Goal: Information Seeking & Learning: Learn about a topic

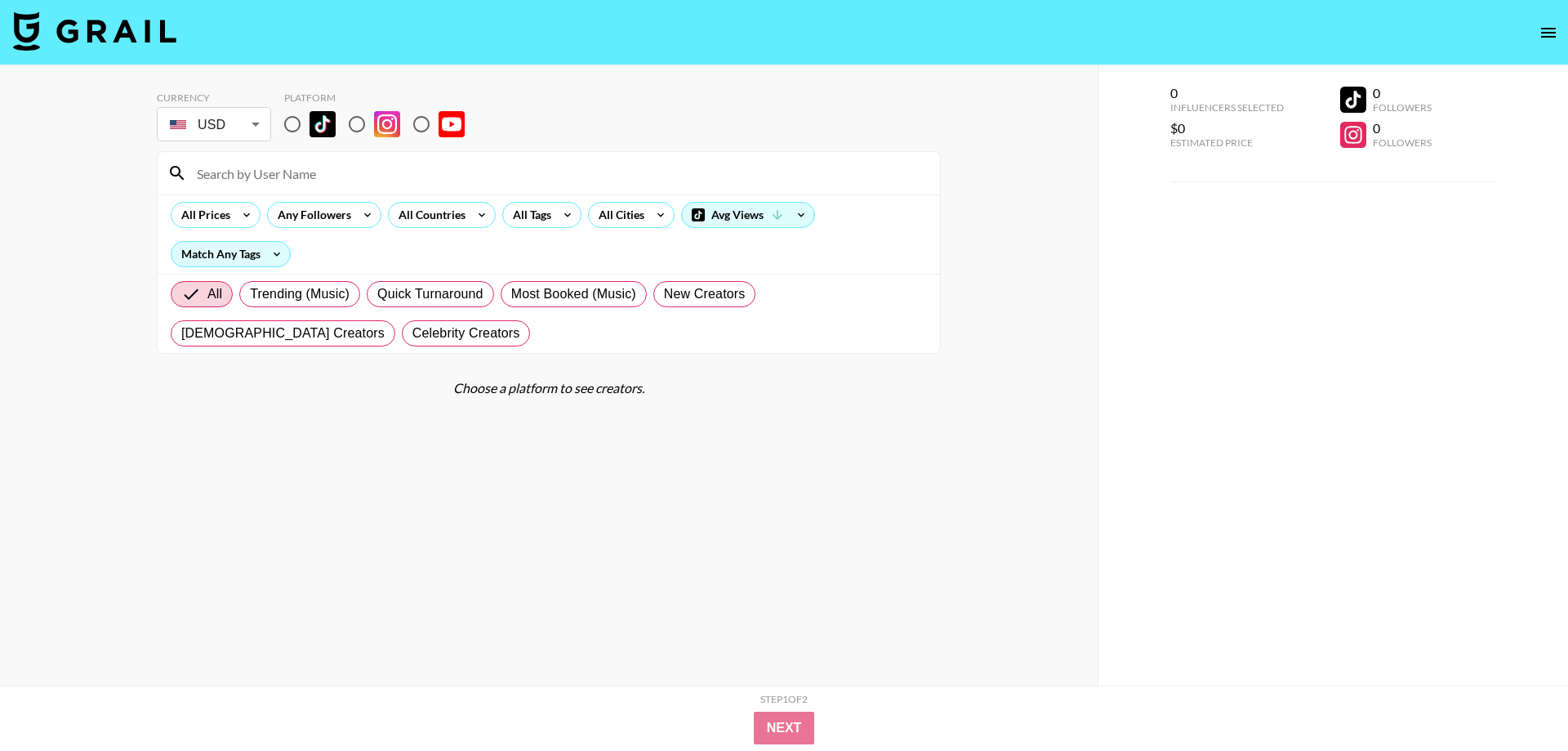
click at [360, 122] on input "radio" at bounding box center [356, 124] width 34 height 34
radio input "true"
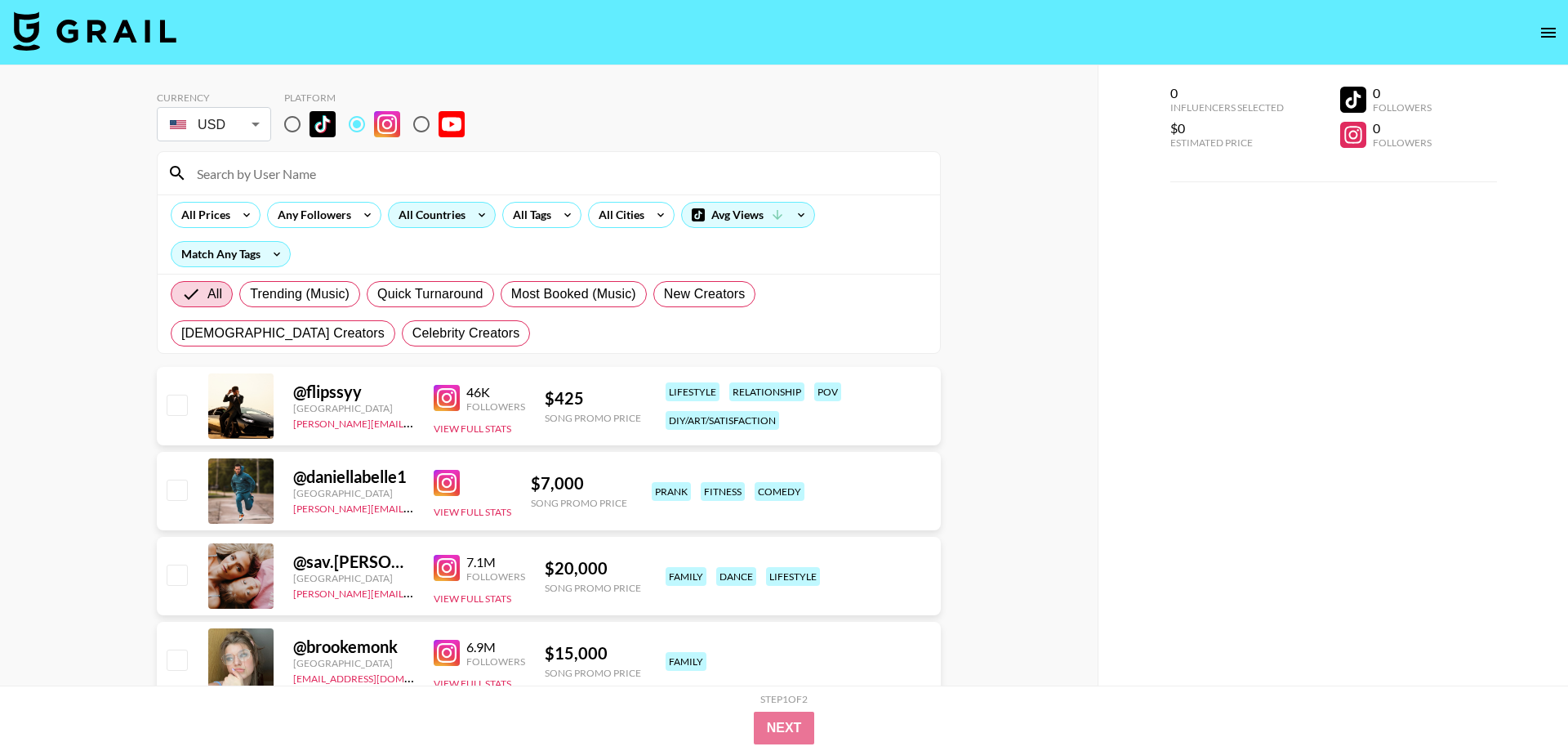
click at [466, 216] on div "All Countries" at bounding box center [428, 214] width 80 height 24
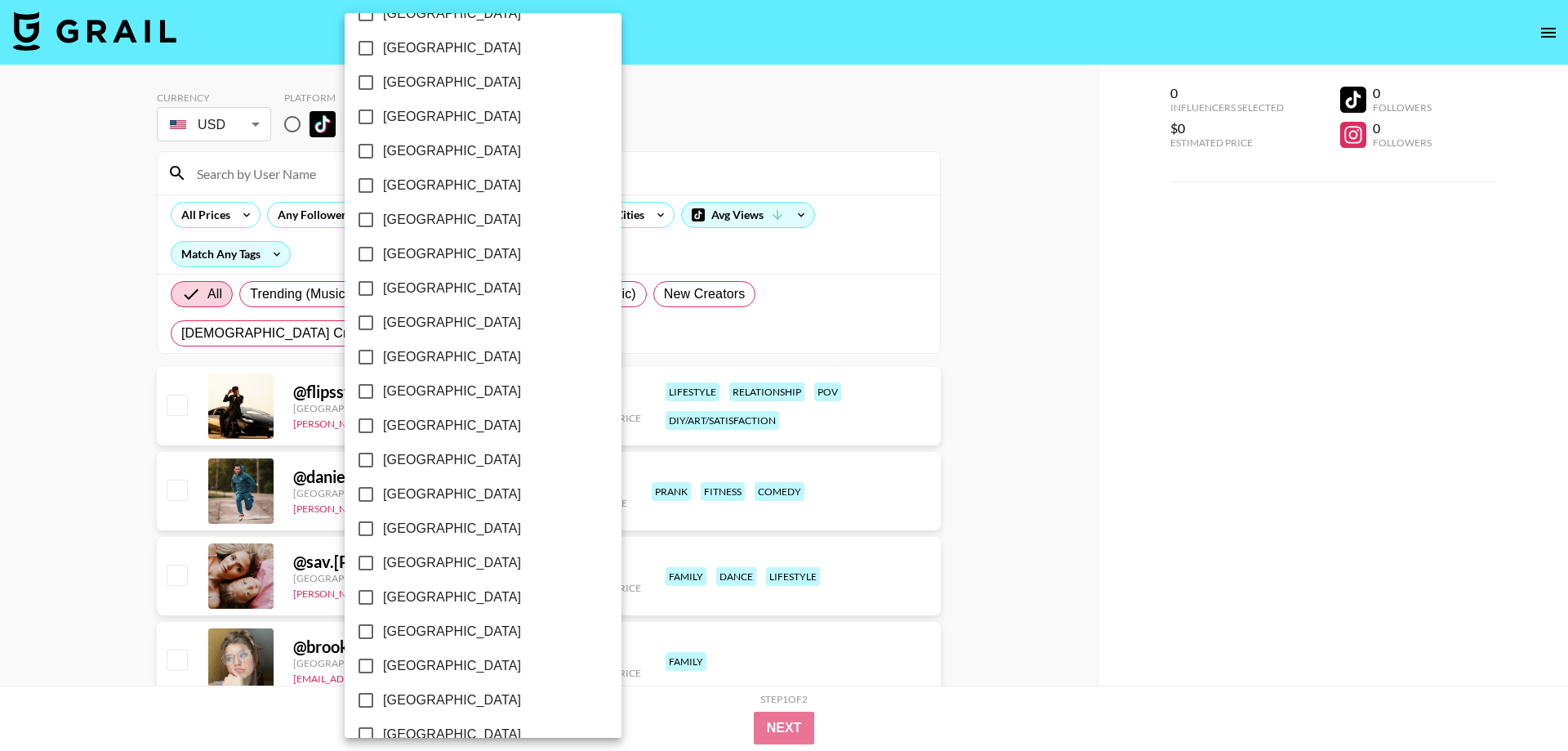
scroll to position [1155, 0]
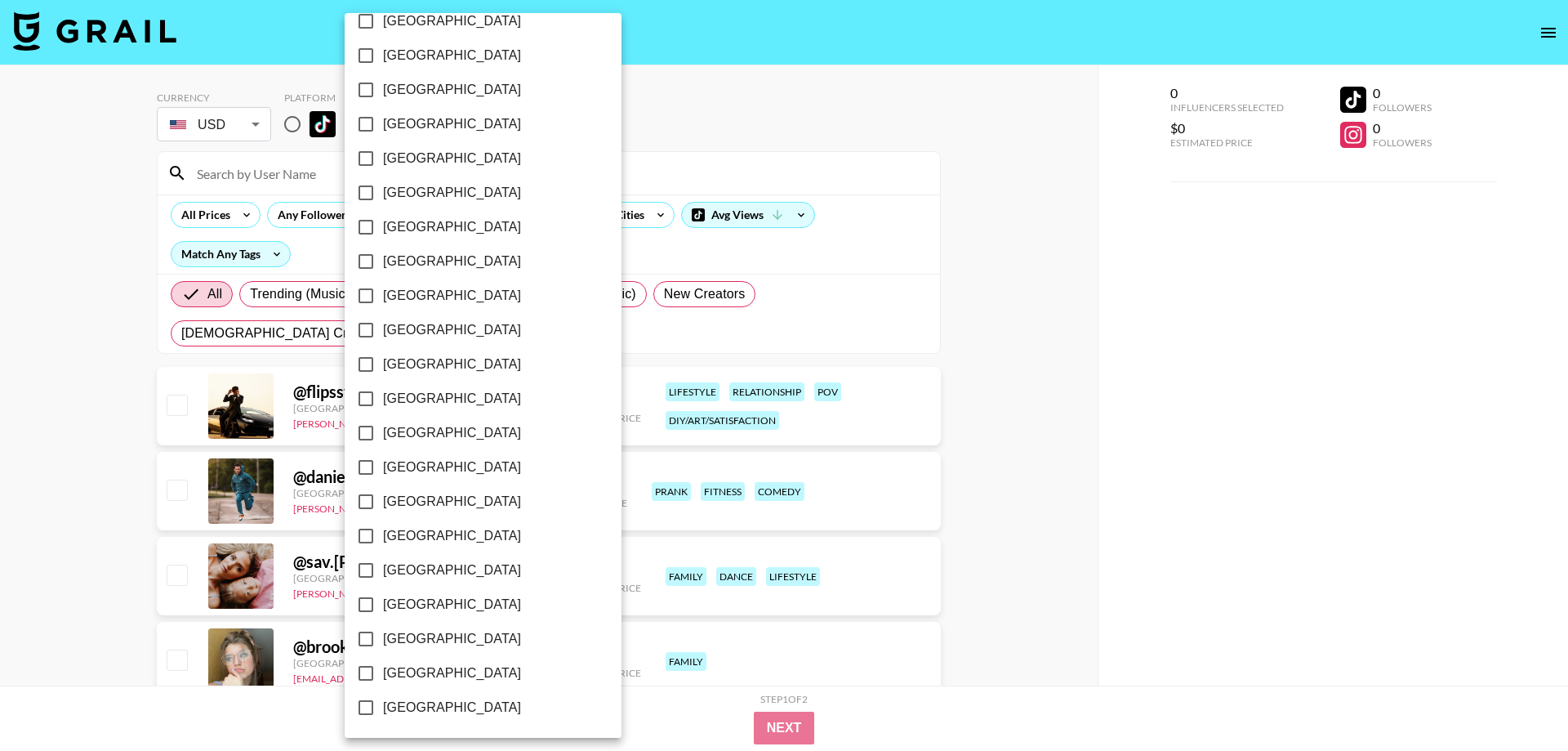
click at [431, 675] on span "[GEOGRAPHIC_DATA]" at bounding box center [452, 673] width 138 height 19
click at [383, 675] on input "[GEOGRAPHIC_DATA]" at bounding box center [366, 673] width 34 height 34
checkbox input "true"
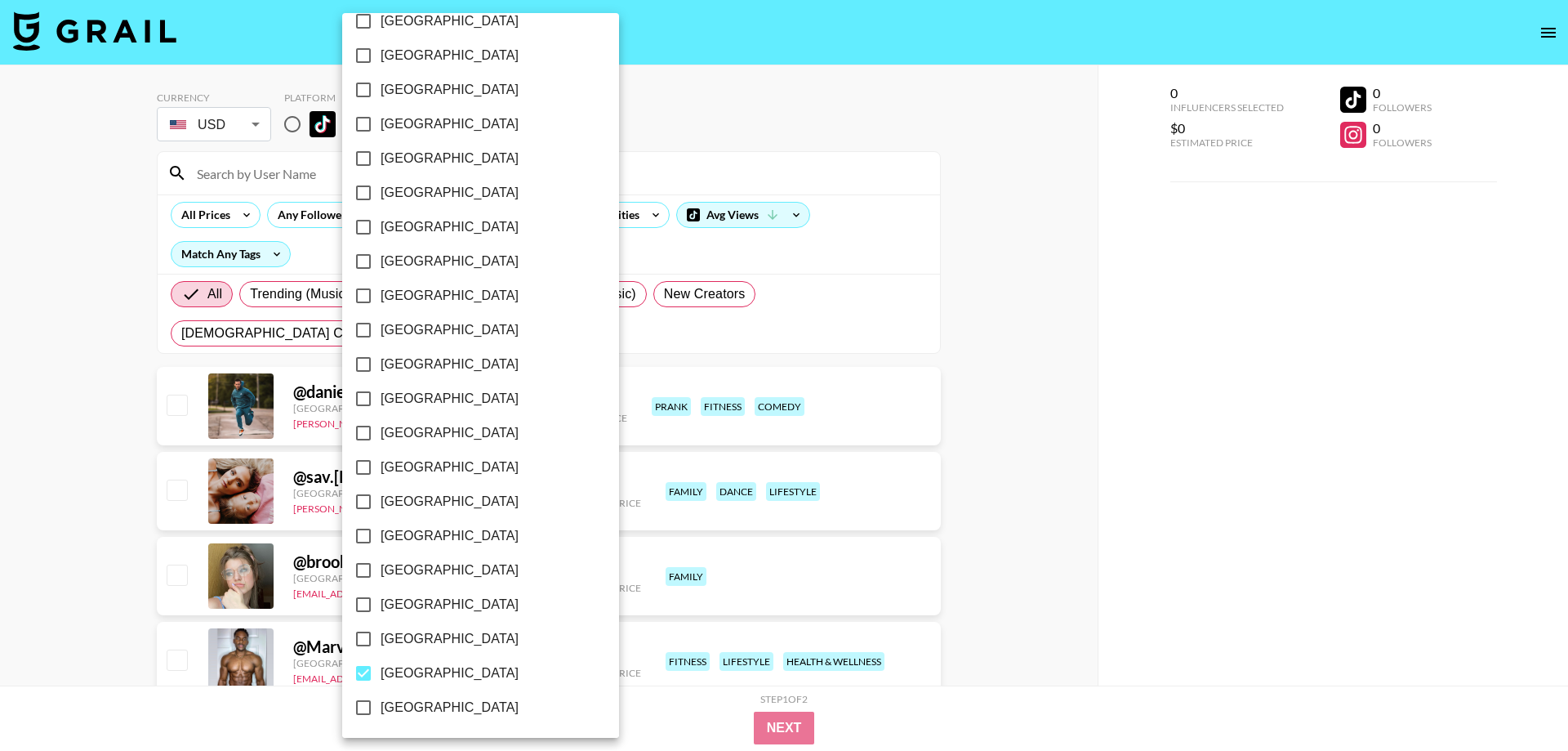
click at [766, 153] on div at bounding box center [784, 375] width 1568 height 751
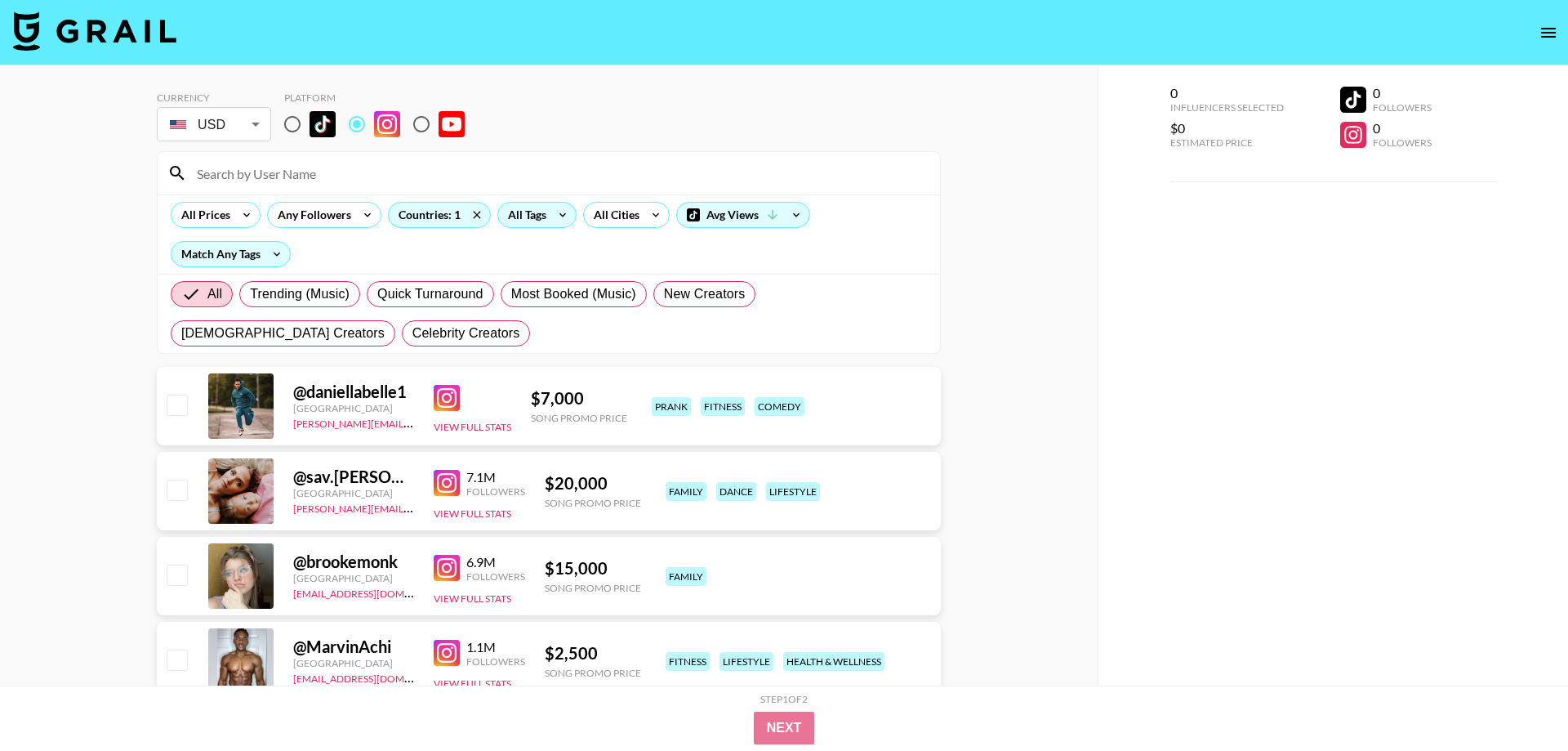
click at [554, 219] on icon at bounding box center [562, 214] width 26 height 24
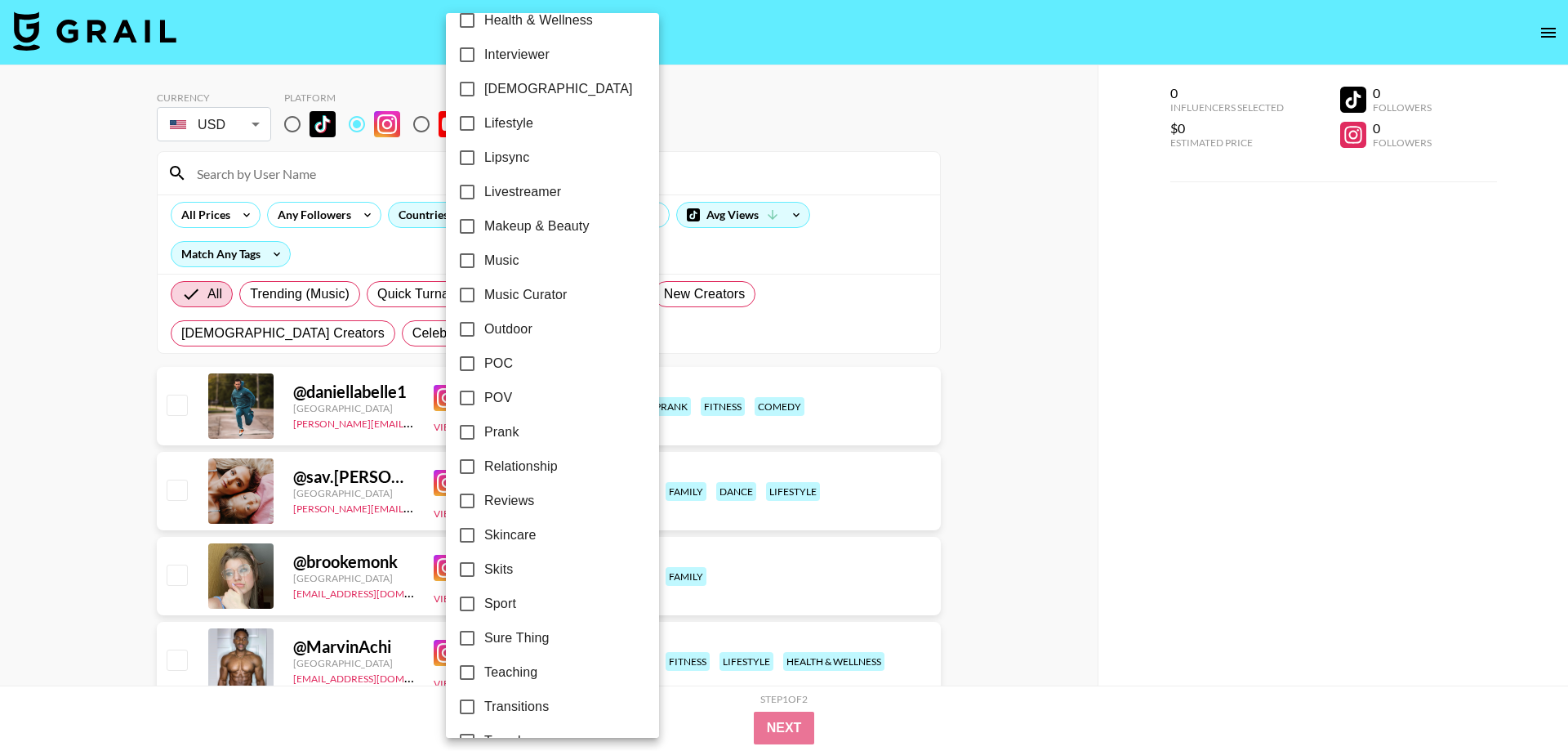
scroll to position [718, 0]
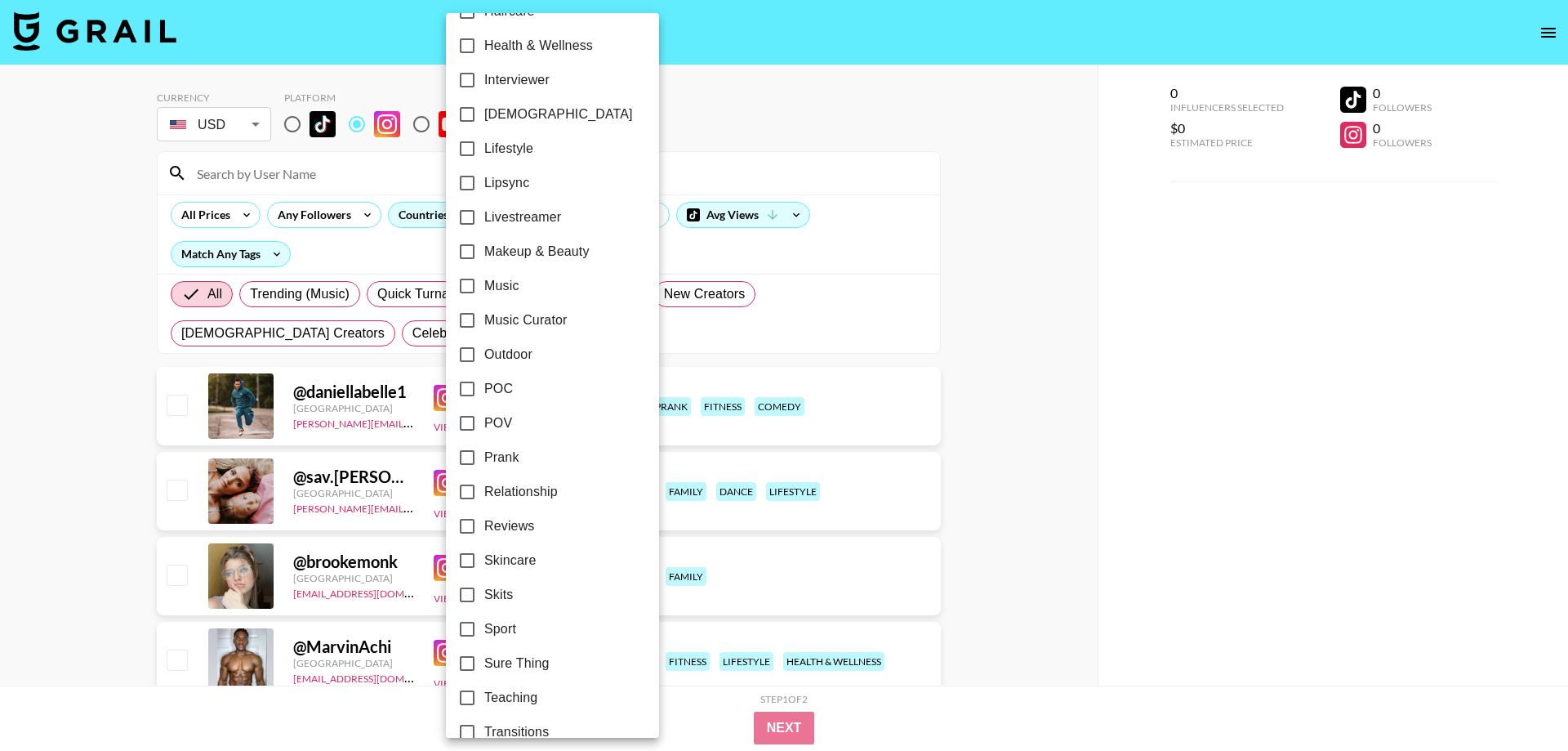
click at [504, 425] on span "POV" at bounding box center [498, 423] width 28 height 19
click at [484, 425] on input "POV" at bounding box center [467, 423] width 34 height 34
checkbox input "true"
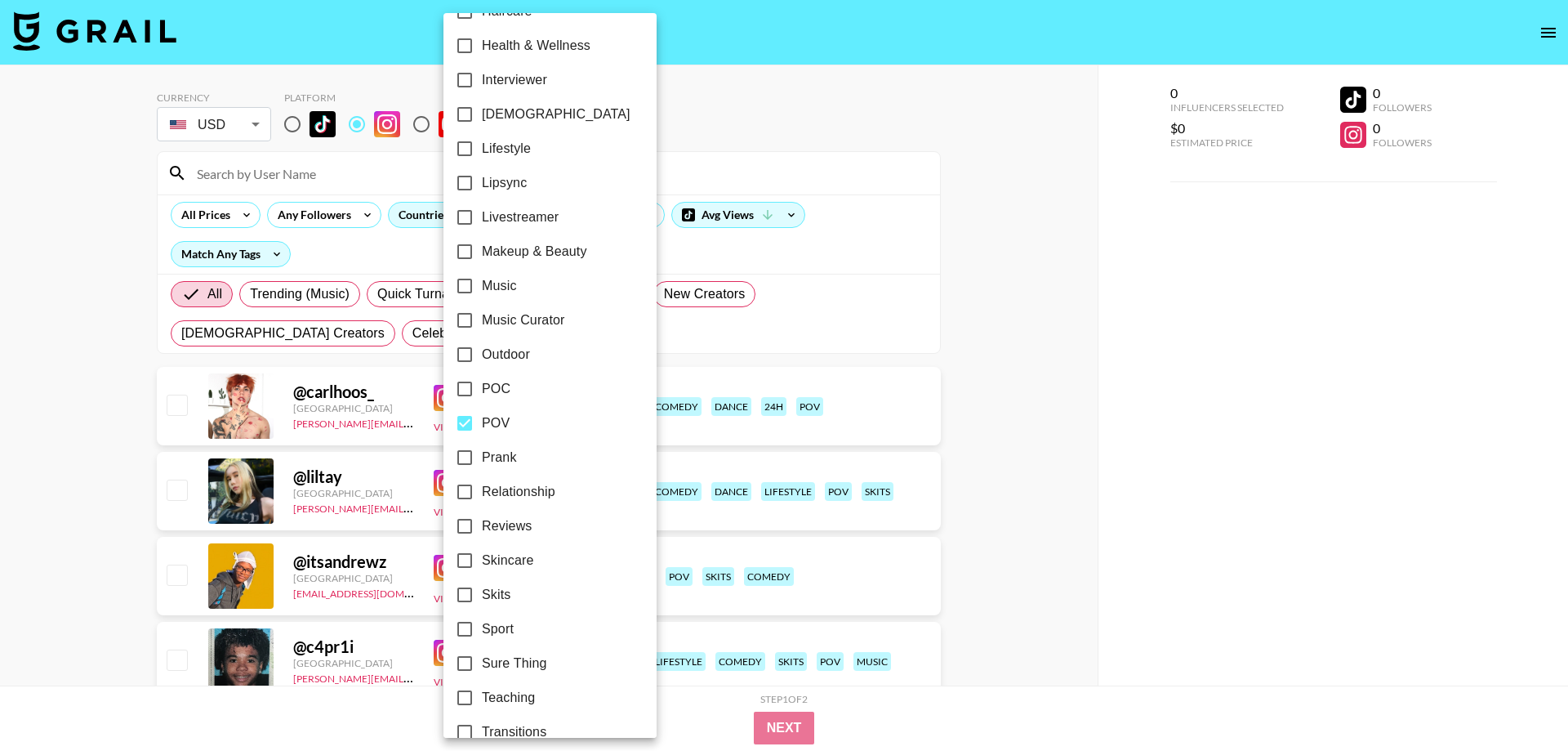
click at [799, 144] on div at bounding box center [784, 375] width 1568 height 751
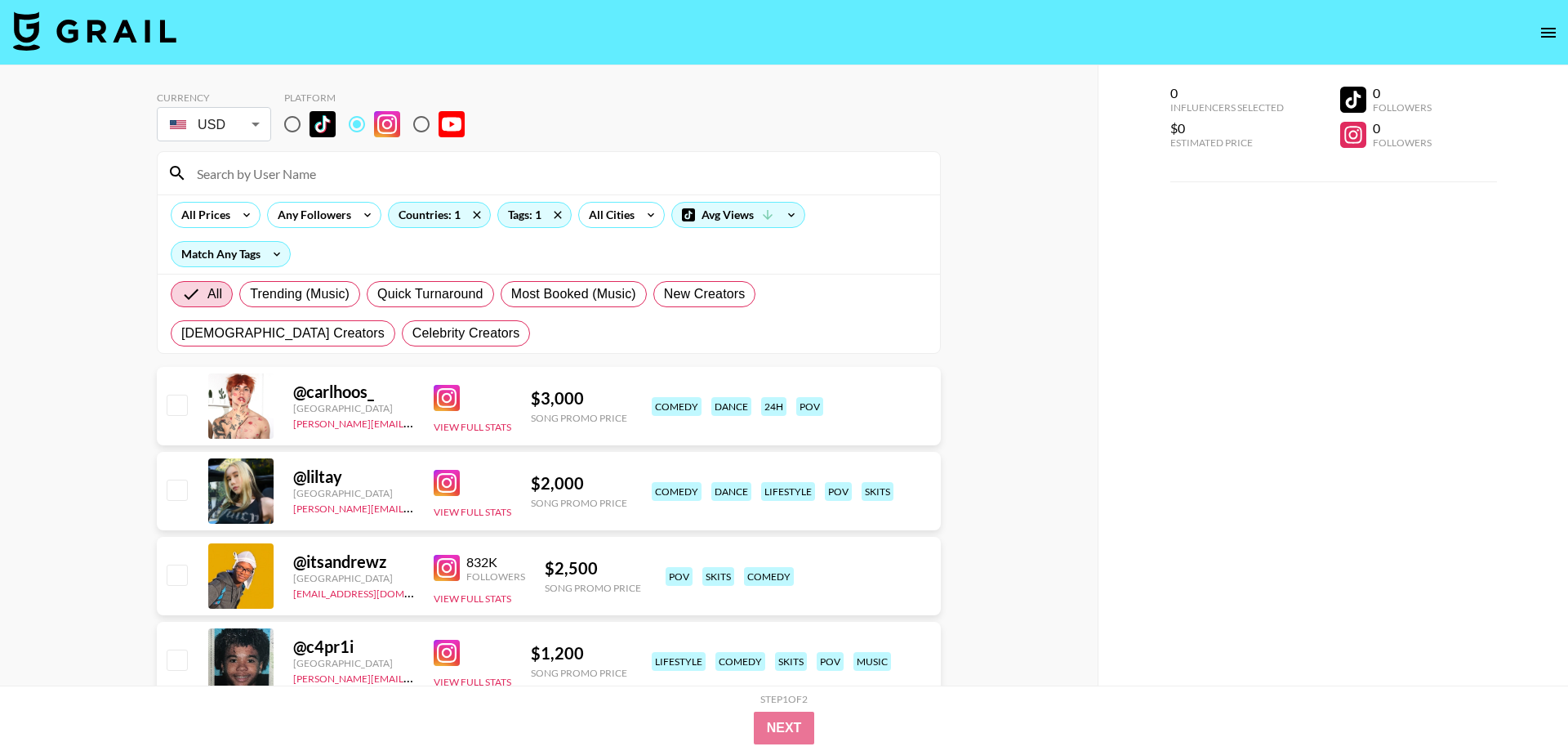
click at [893, 144] on div "24h Acting Aesthetic Alternative Animals / Pets Anime Art Astrology Body Positi…" at bounding box center [784, 375] width 1568 height 751
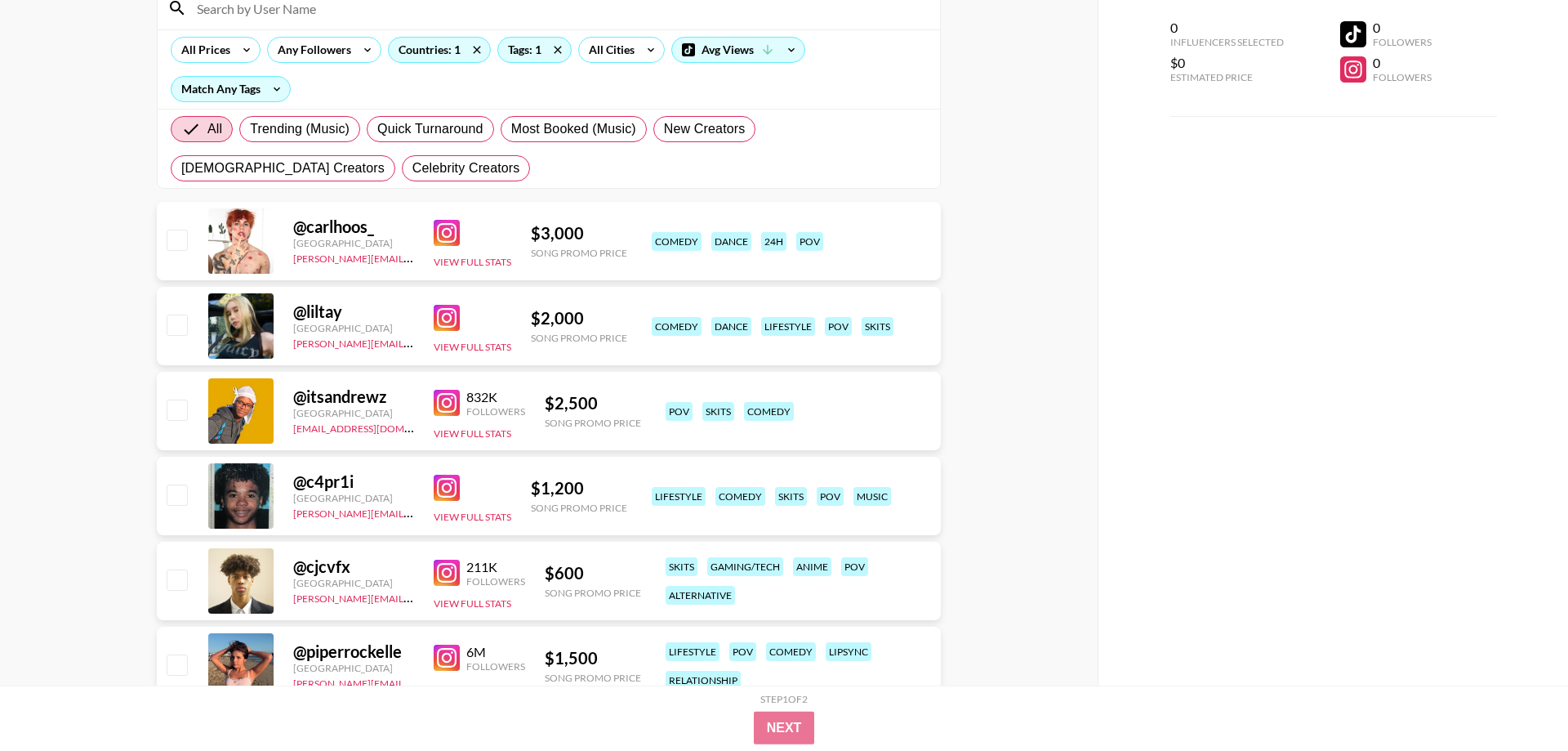
scroll to position [167, 0]
click at [442, 571] on img at bounding box center [446, 571] width 26 height 26
click at [445, 494] on img at bounding box center [446, 486] width 26 height 26
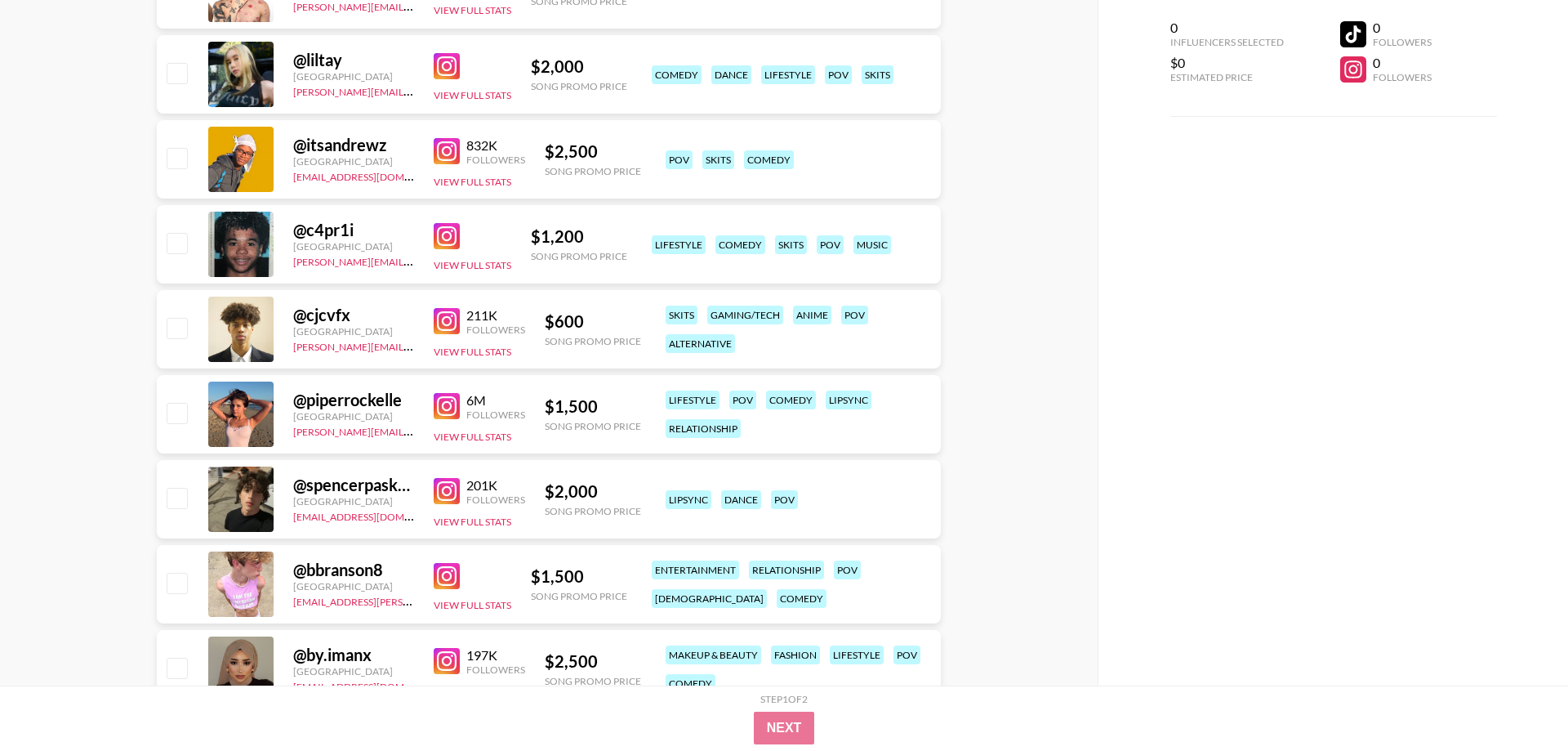
scroll to position [584, 0]
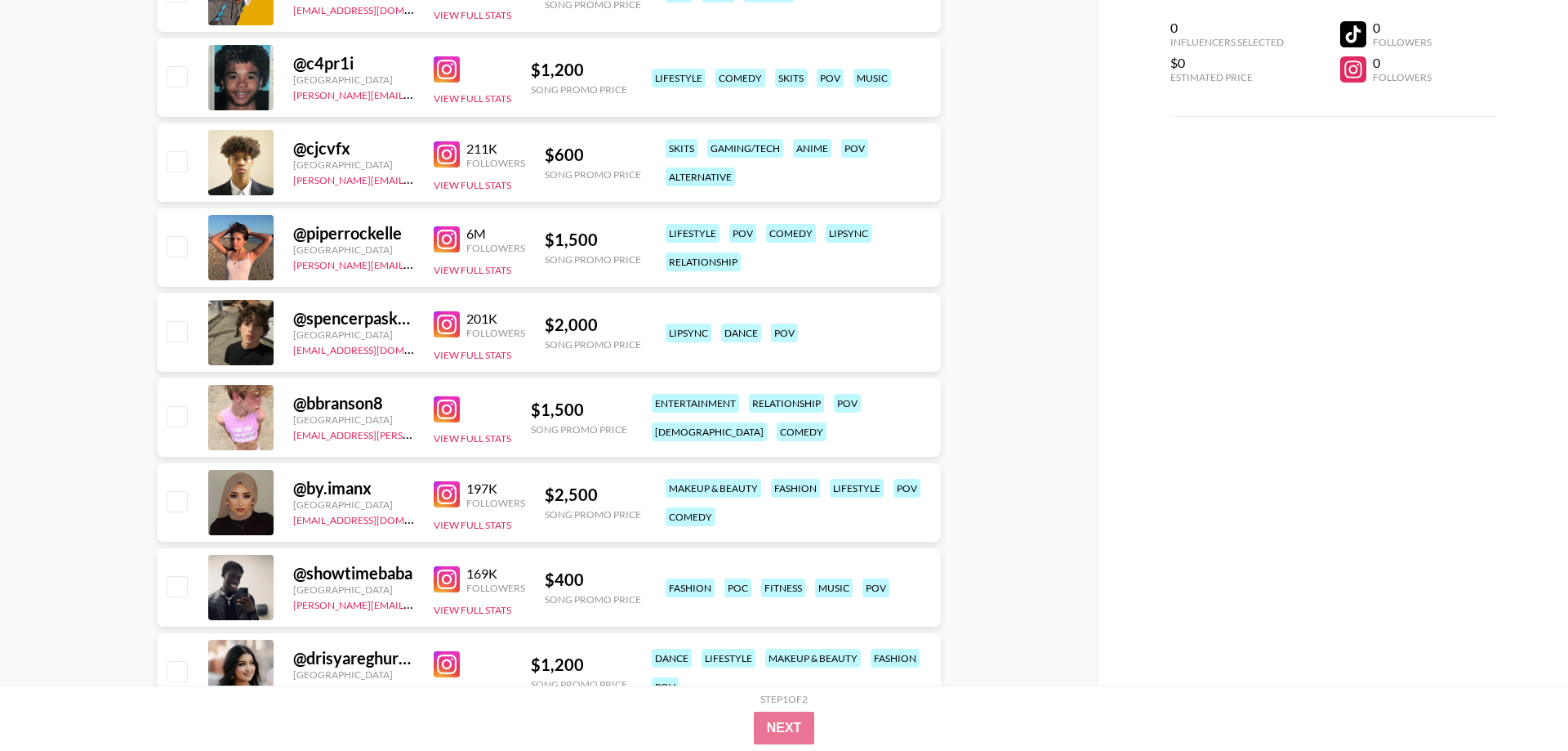
click at [452, 415] on img at bounding box center [446, 409] width 26 height 26
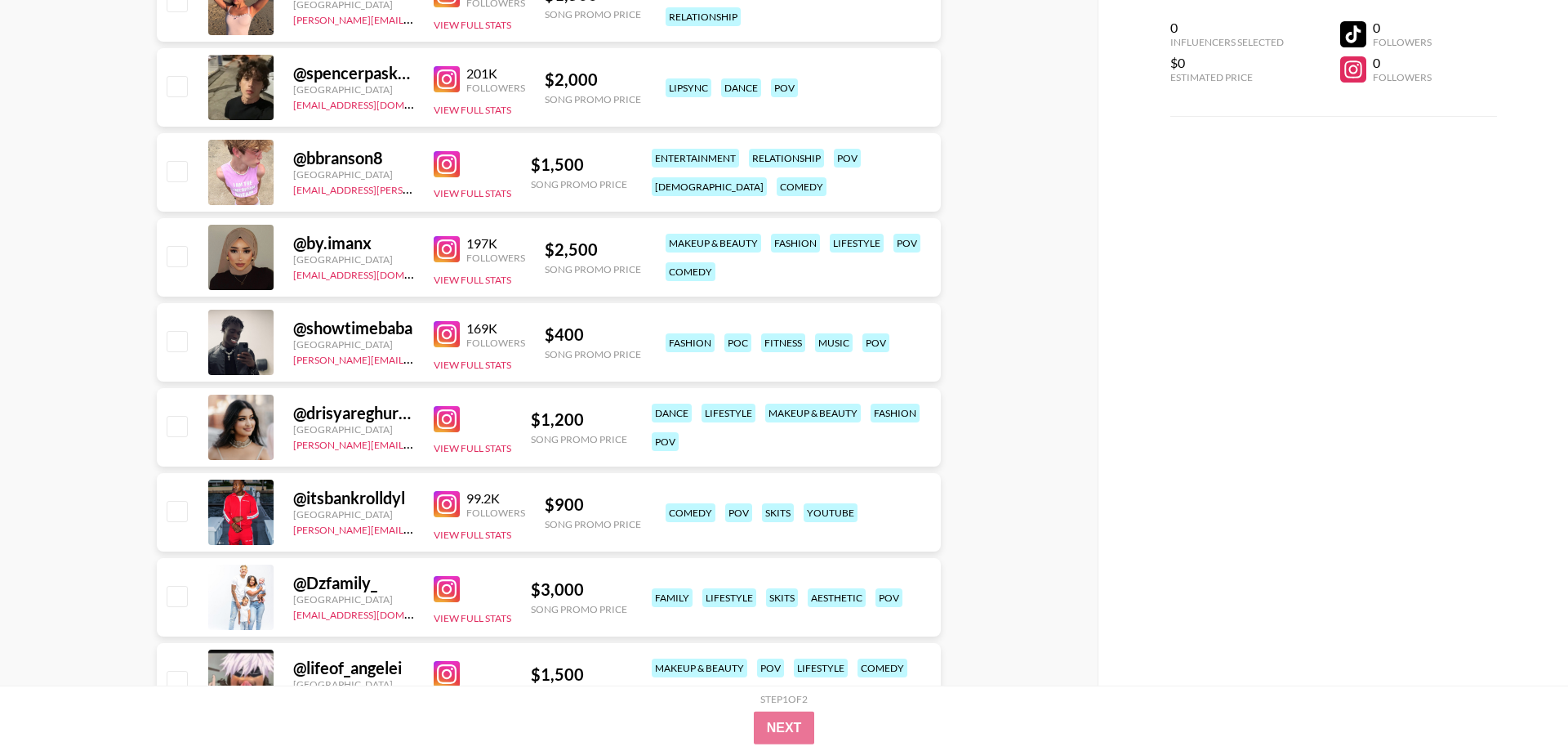
scroll to position [833, 0]
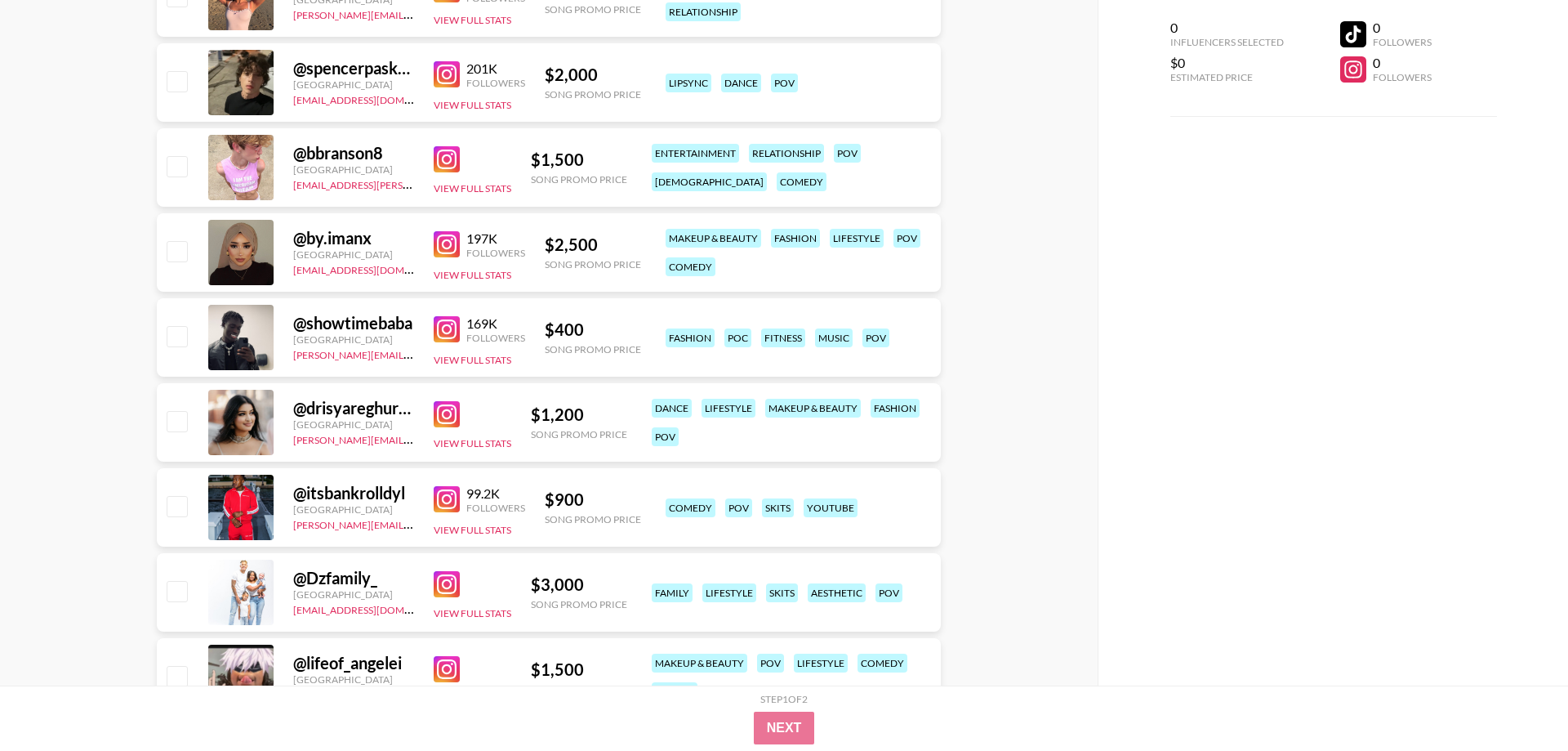
click at [454, 500] on img at bounding box center [446, 499] width 26 height 26
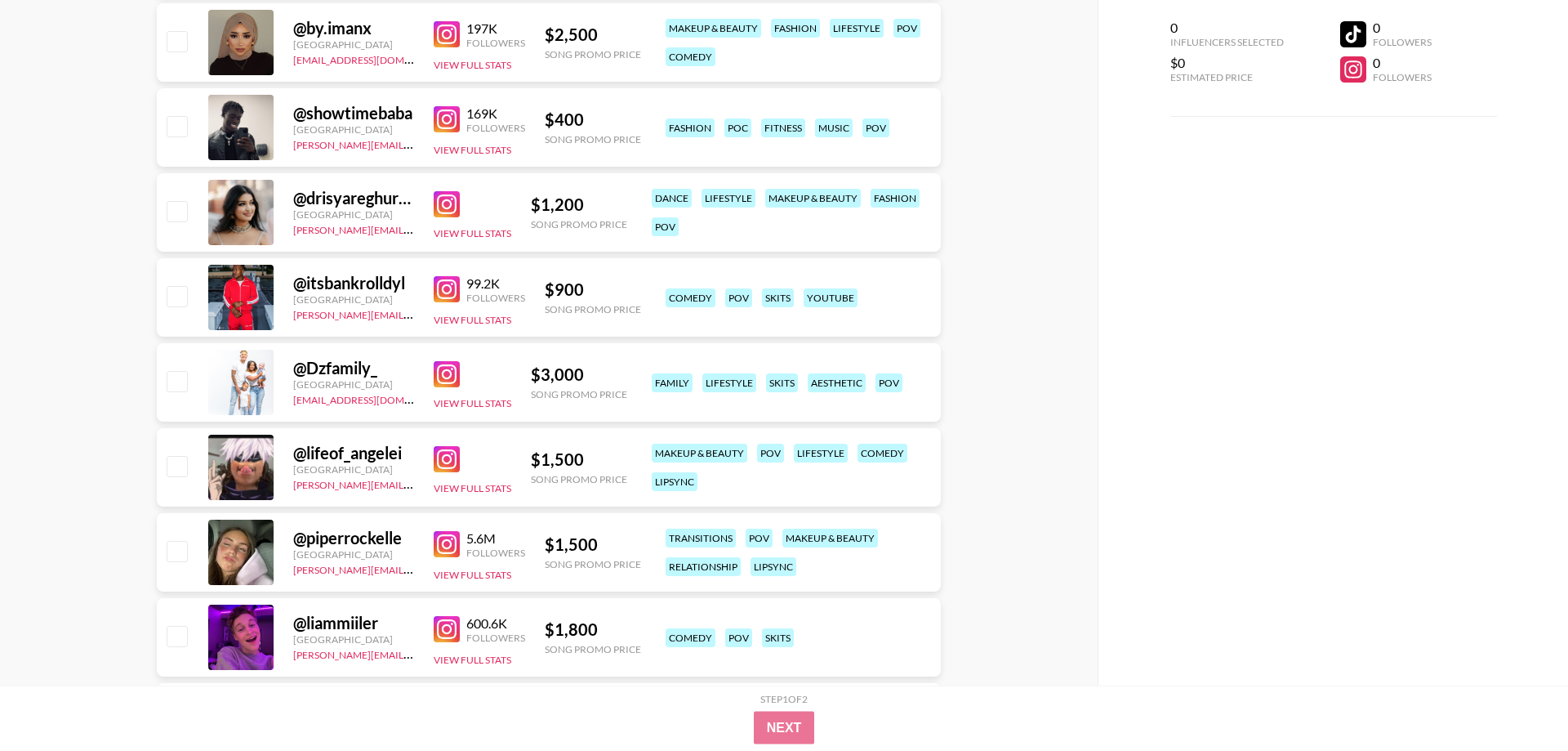
scroll to position [1083, 0]
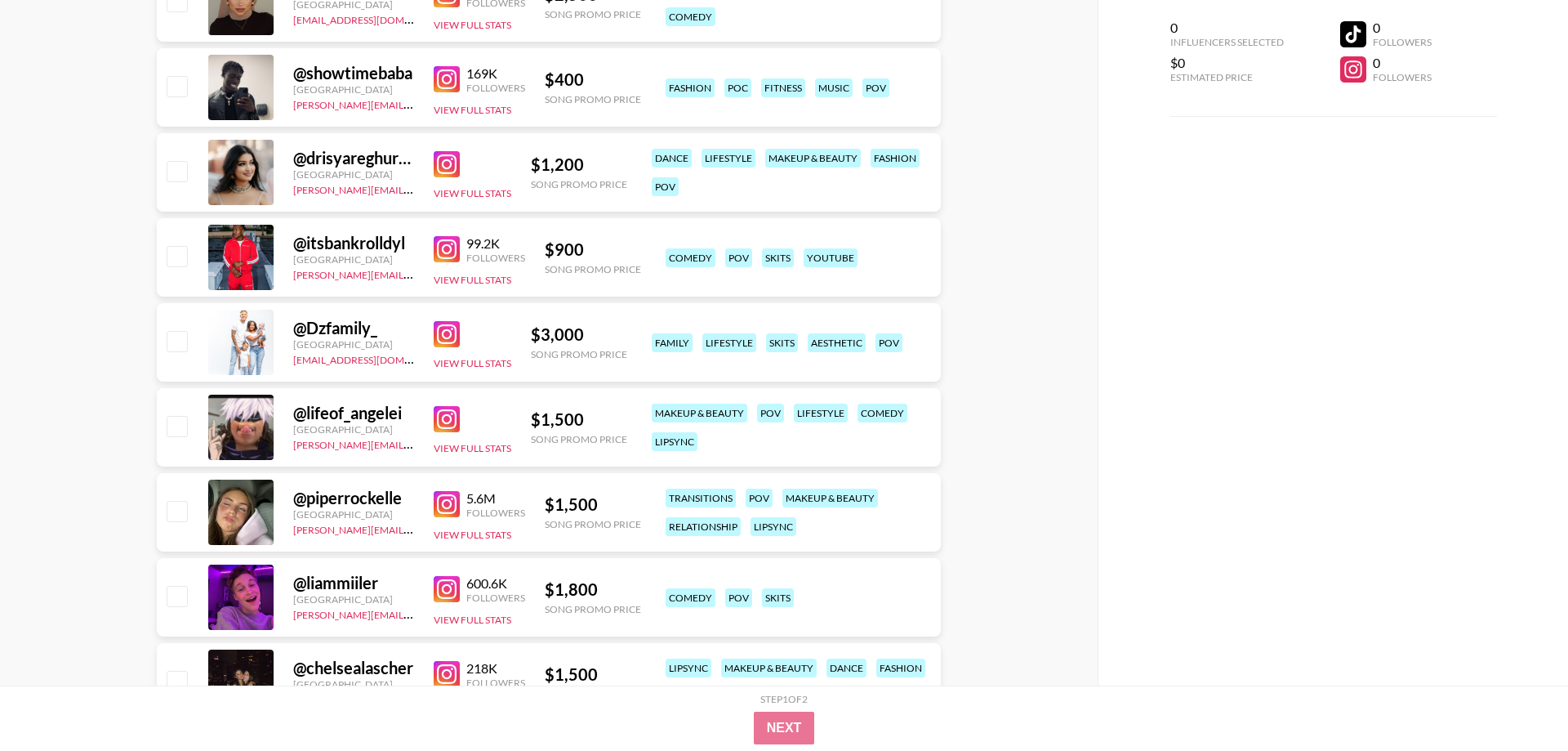
click at [448, 424] on img at bounding box center [446, 419] width 26 height 26
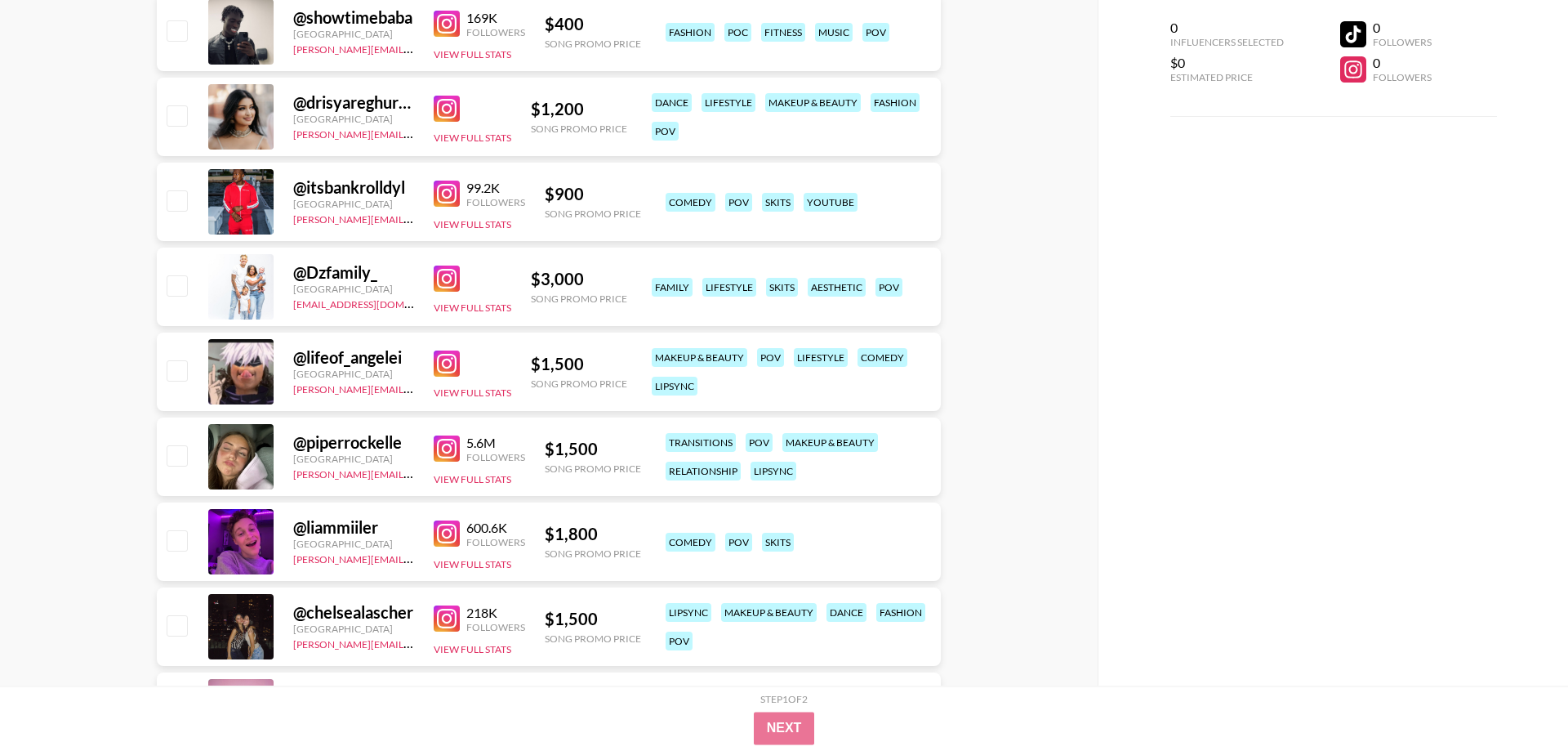
scroll to position [1250, 0]
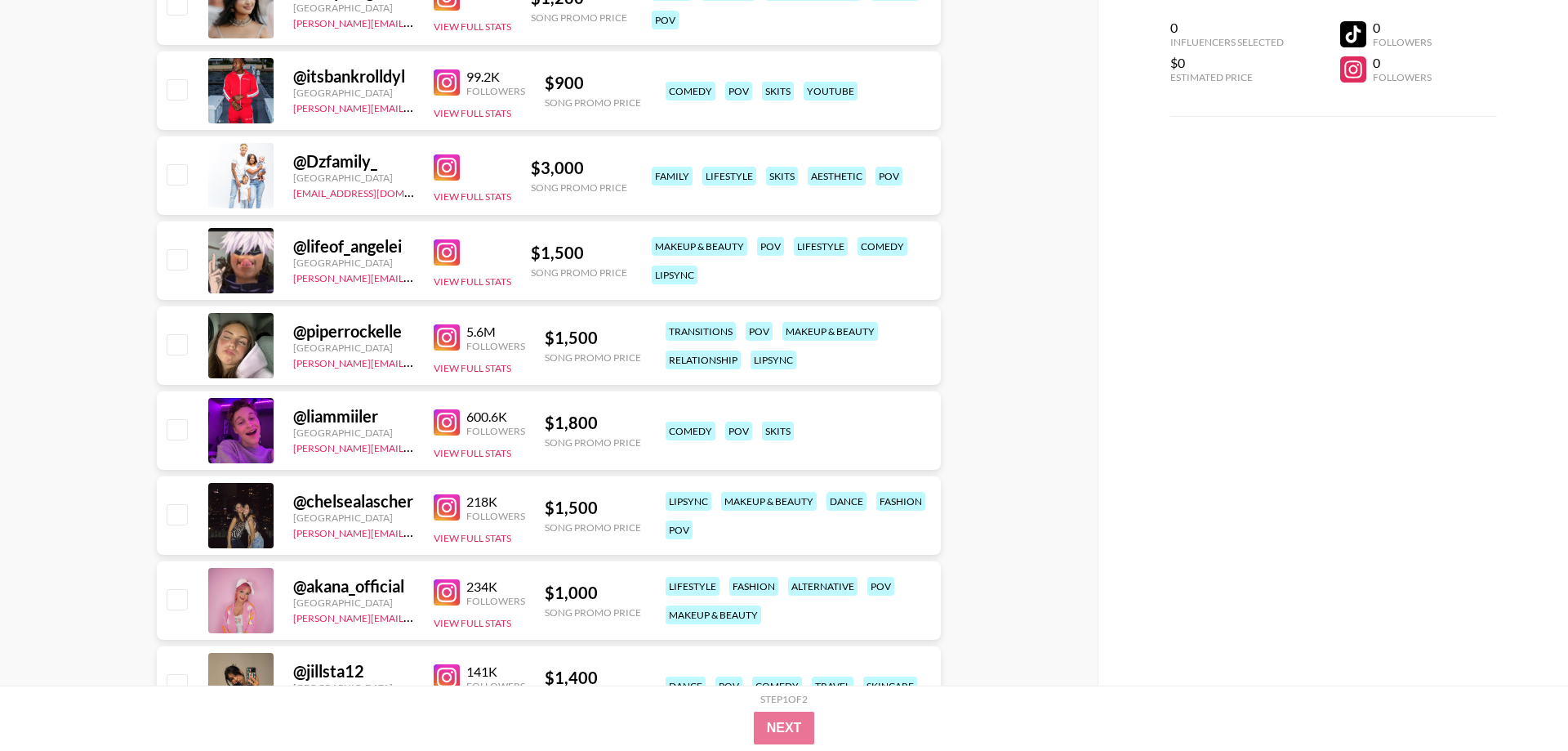
click at [445, 423] on img at bounding box center [446, 422] width 26 height 26
click at [446, 511] on img at bounding box center [446, 507] width 26 height 26
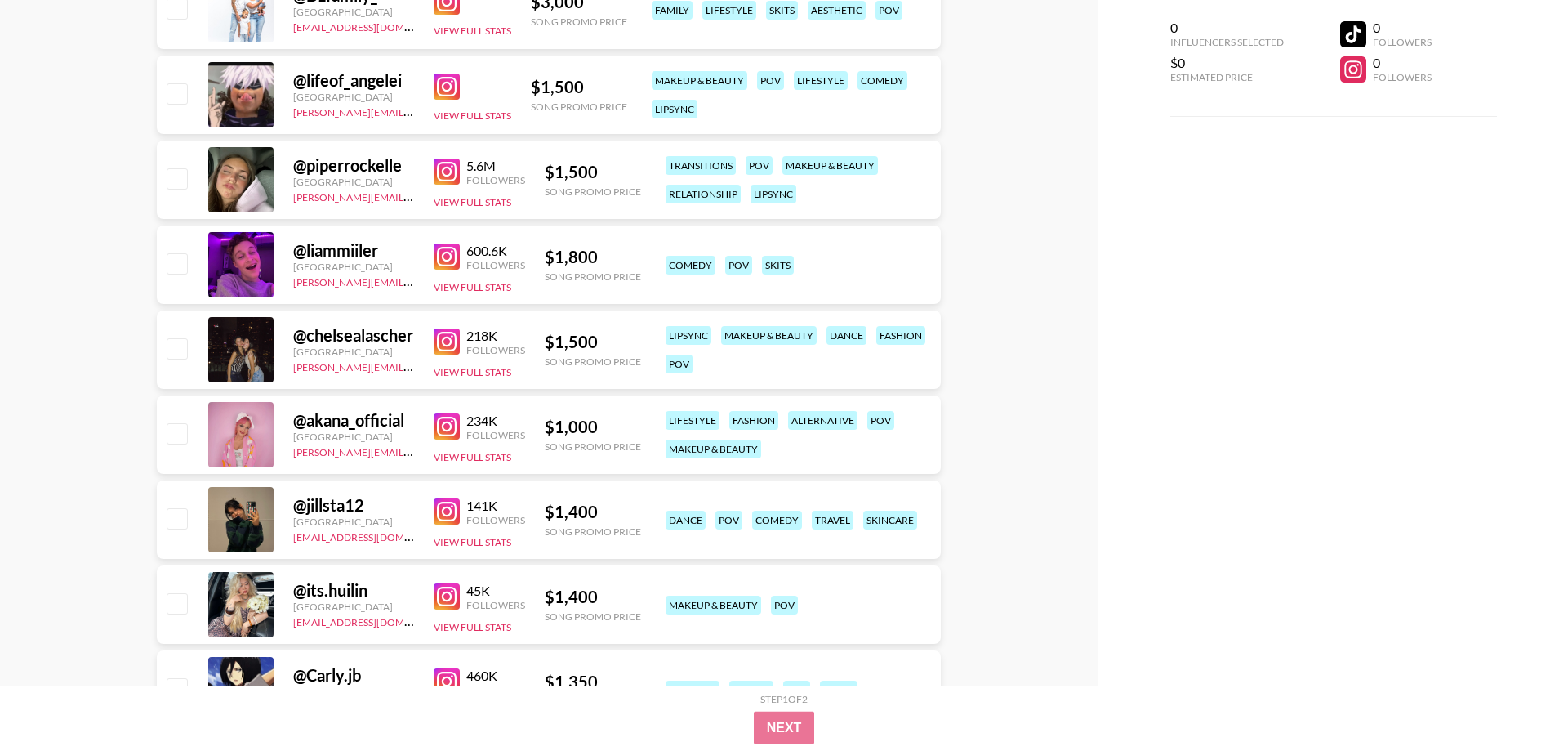
scroll to position [1417, 0]
click at [445, 428] on img at bounding box center [446, 426] width 26 height 26
click at [438, 510] on img at bounding box center [446, 510] width 26 height 26
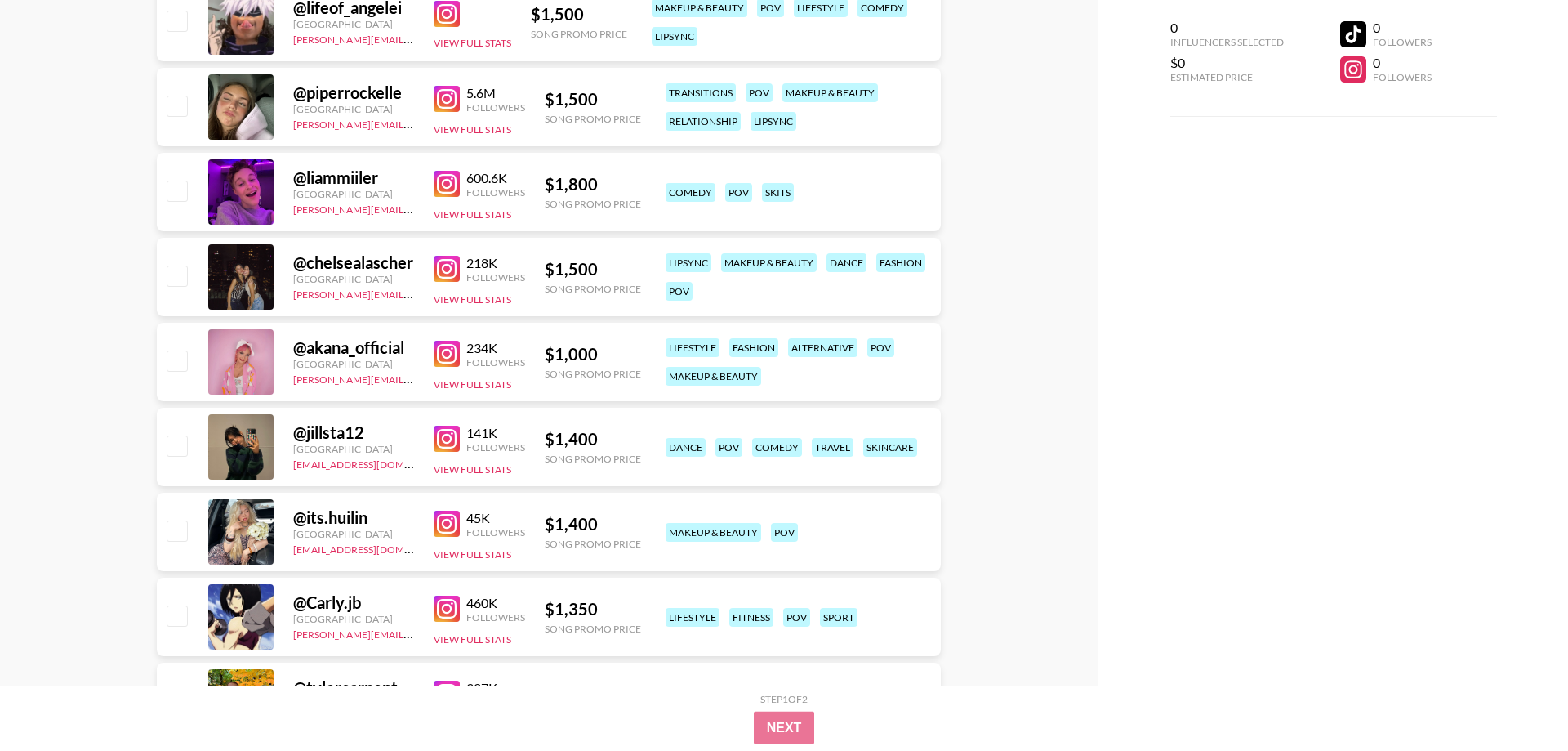
scroll to position [1584, 0]
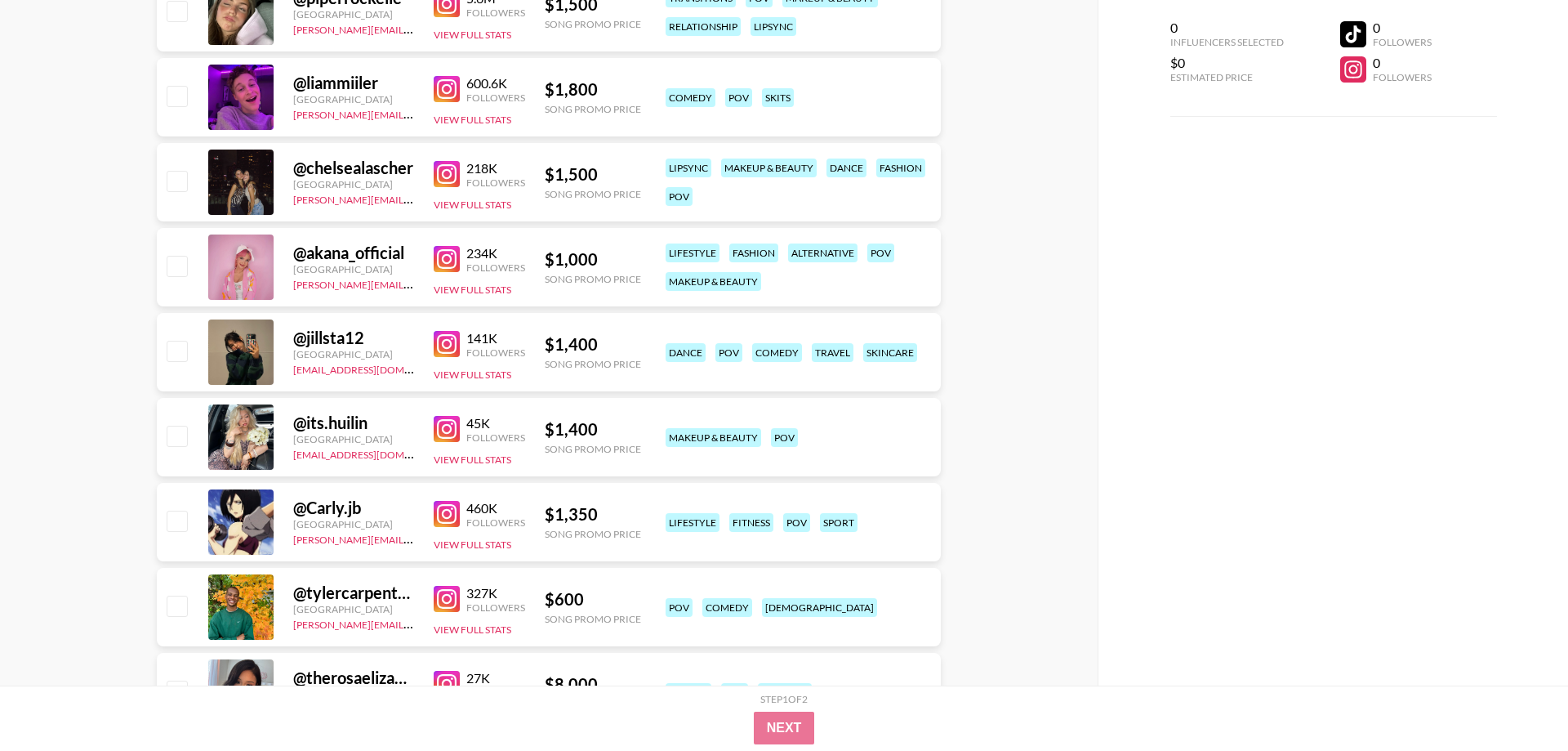
click at [452, 431] on img at bounding box center [446, 429] width 26 height 26
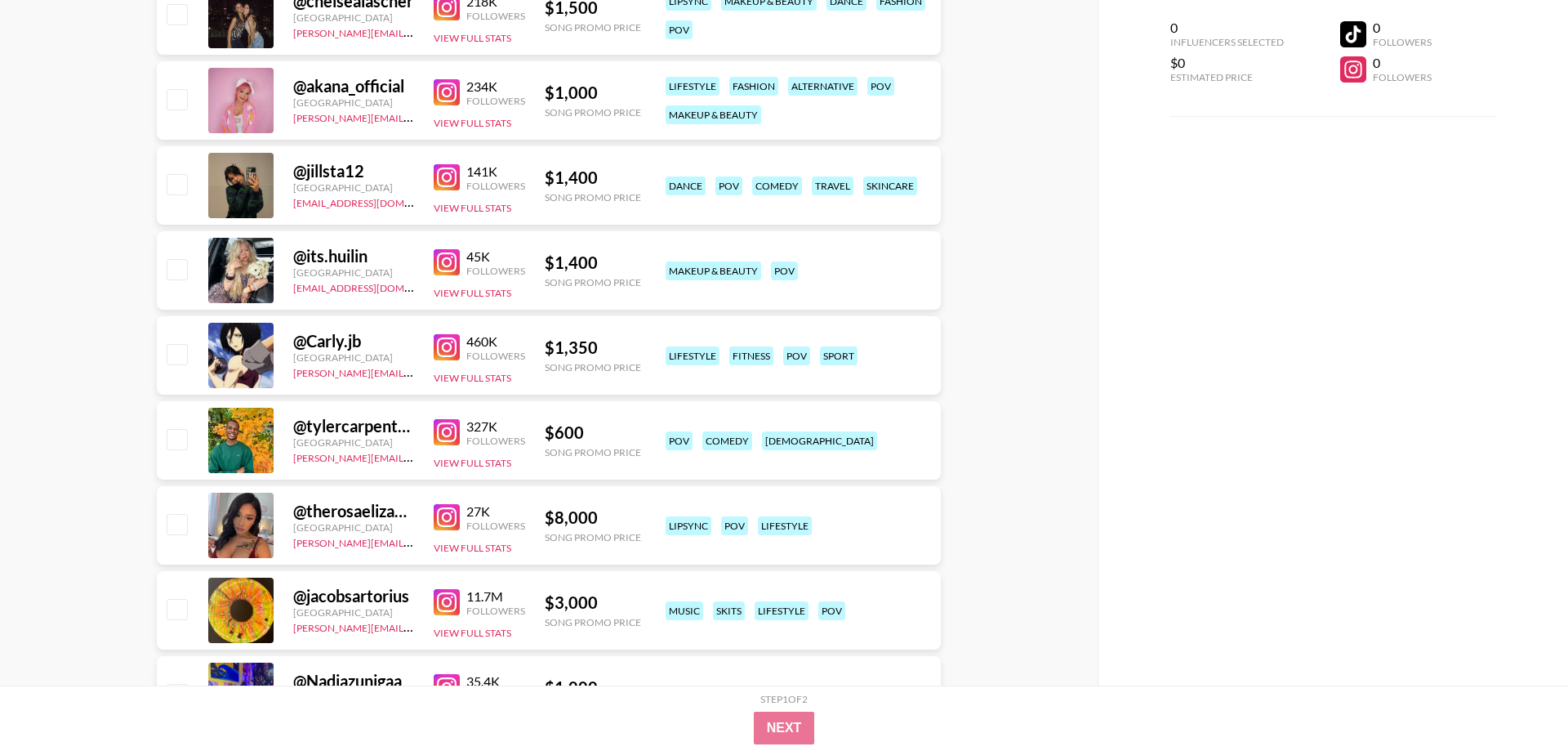
click at [452, 443] on img at bounding box center [446, 431] width 26 height 26
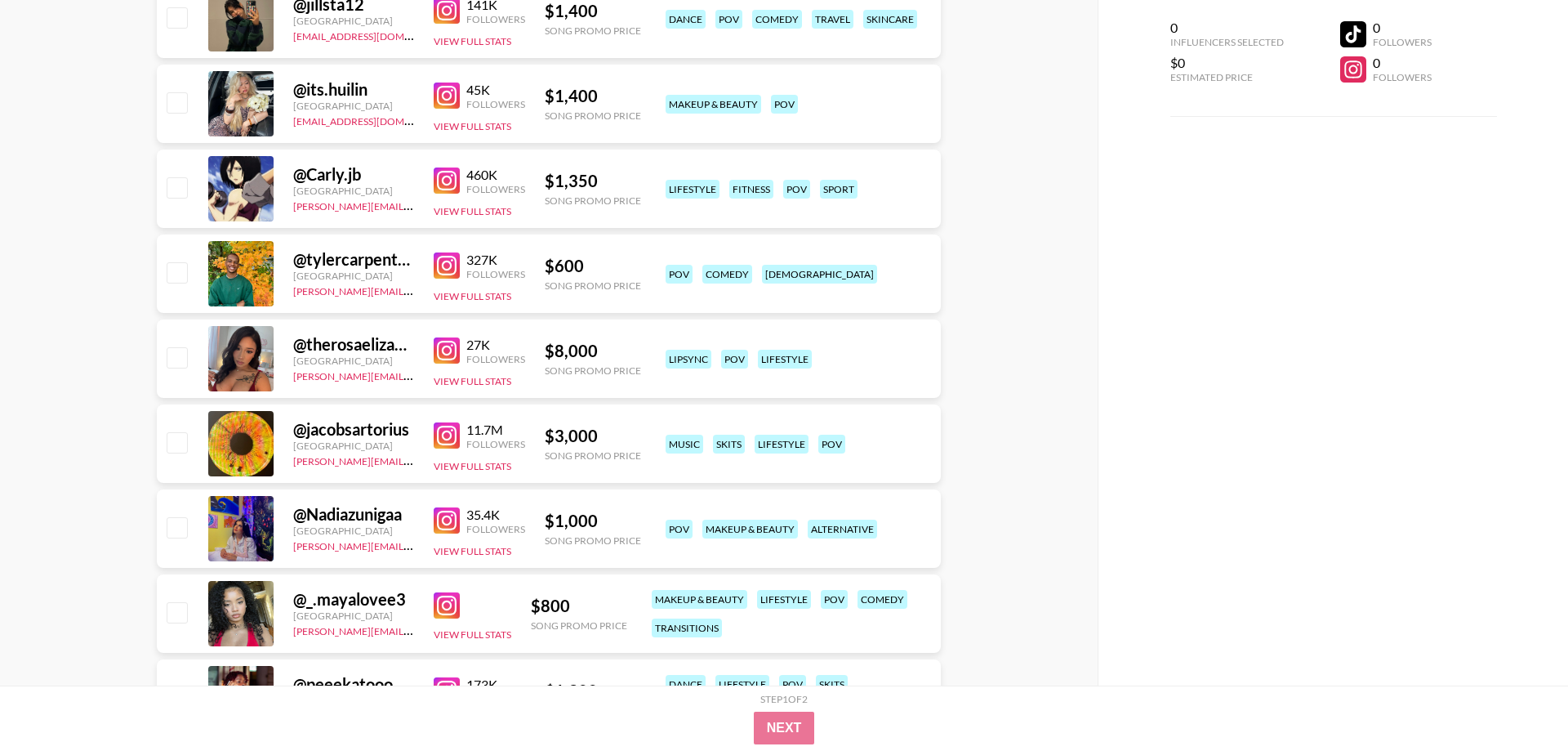
click at [448, 606] on img at bounding box center [446, 605] width 26 height 26
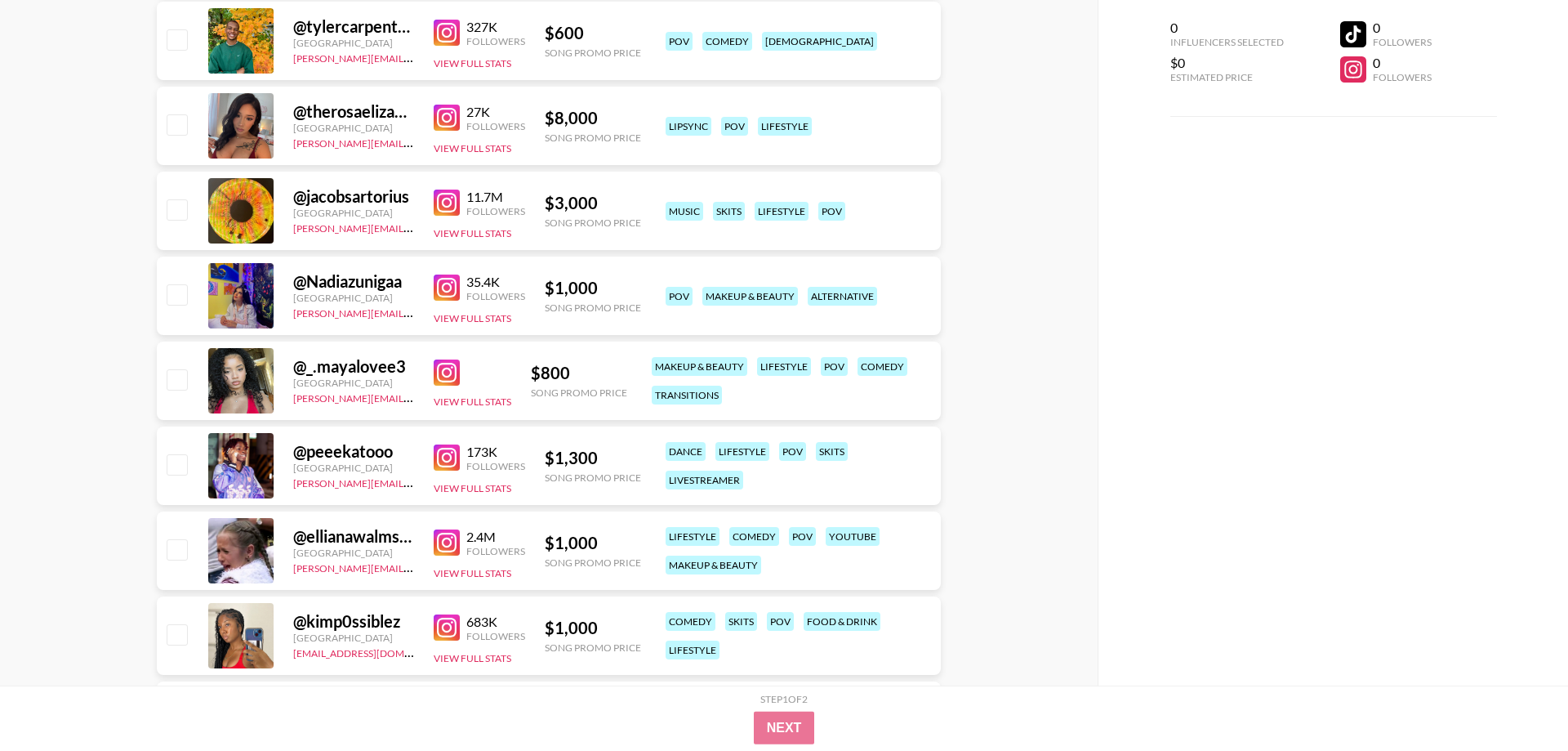
scroll to position [2250, 0]
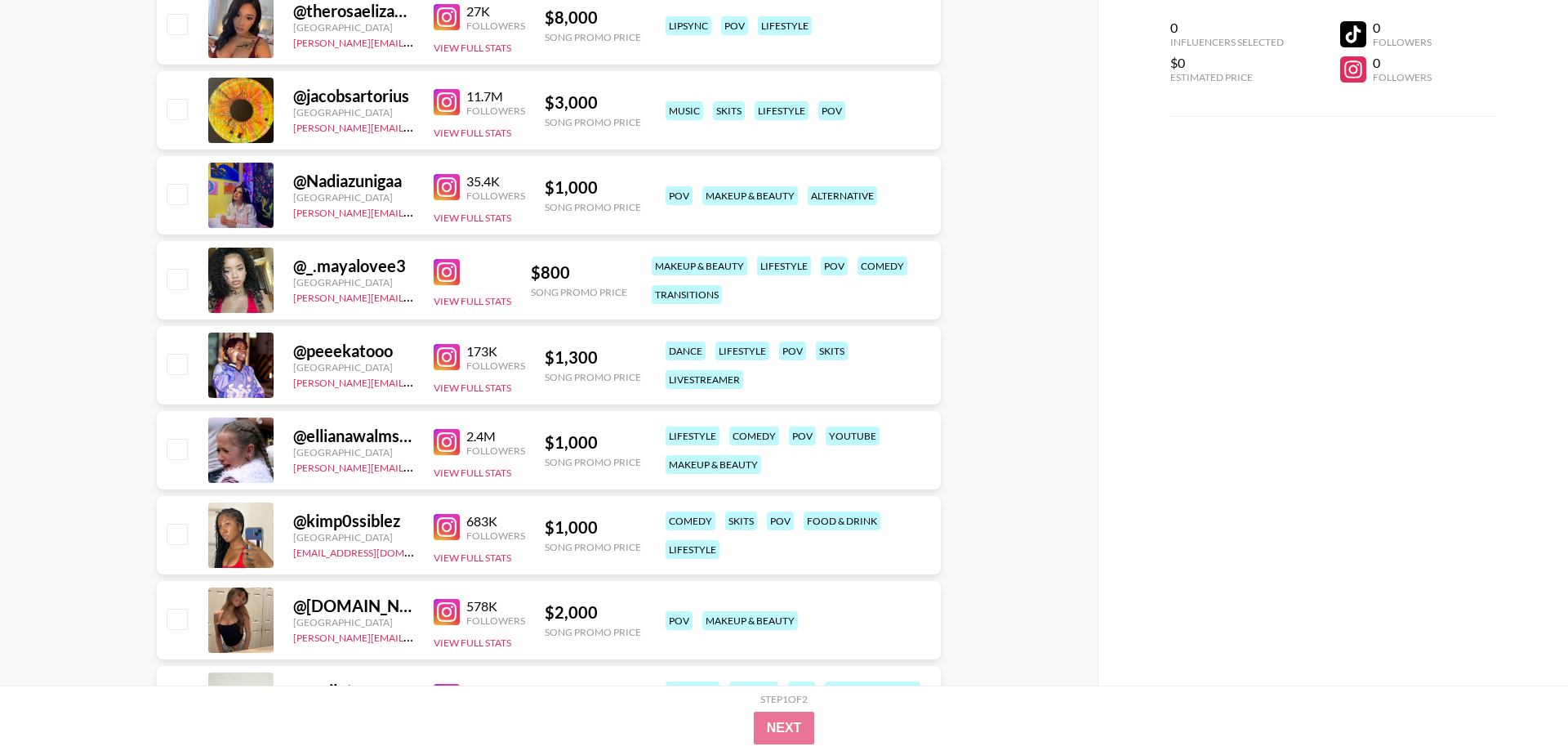
click at [444, 351] on img at bounding box center [446, 357] width 26 height 26
click at [448, 440] on img at bounding box center [446, 442] width 26 height 26
click at [447, 445] on img at bounding box center [446, 442] width 26 height 26
click at [458, 528] on img at bounding box center [446, 526] width 26 height 26
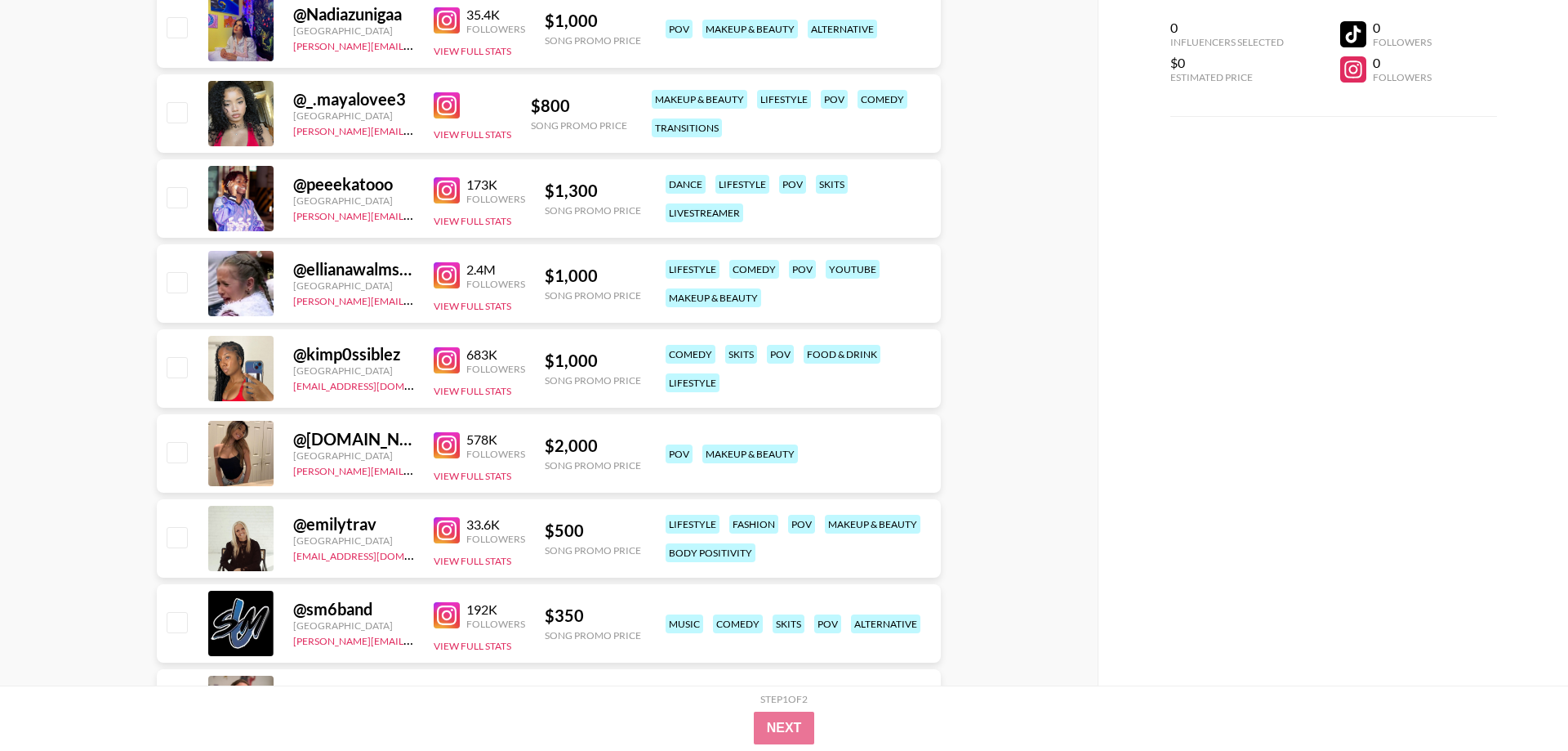
scroll to position [2584, 0]
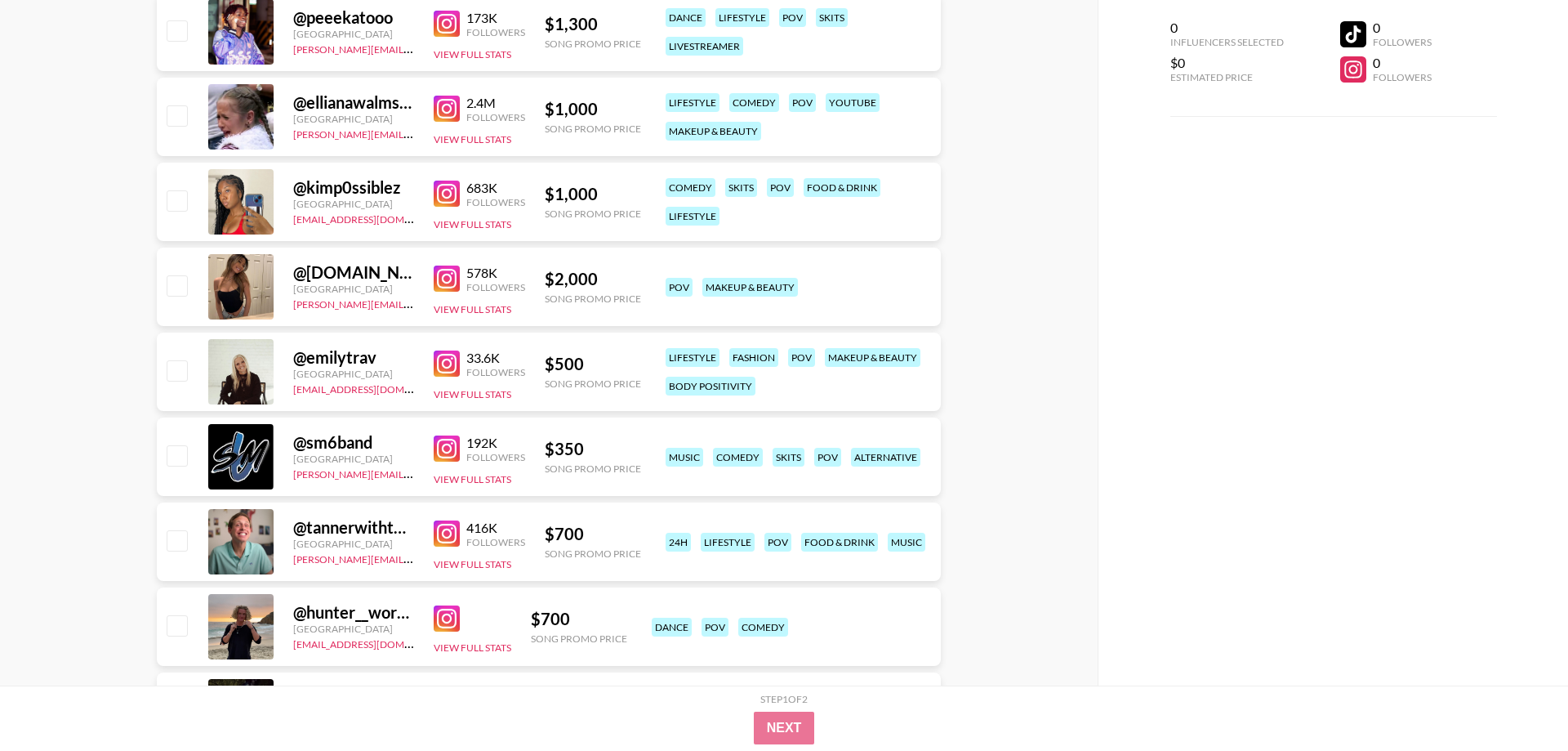
click at [444, 450] on img at bounding box center [446, 448] width 26 height 26
click at [449, 536] on img at bounding box center [446, 533] width 26 height 26
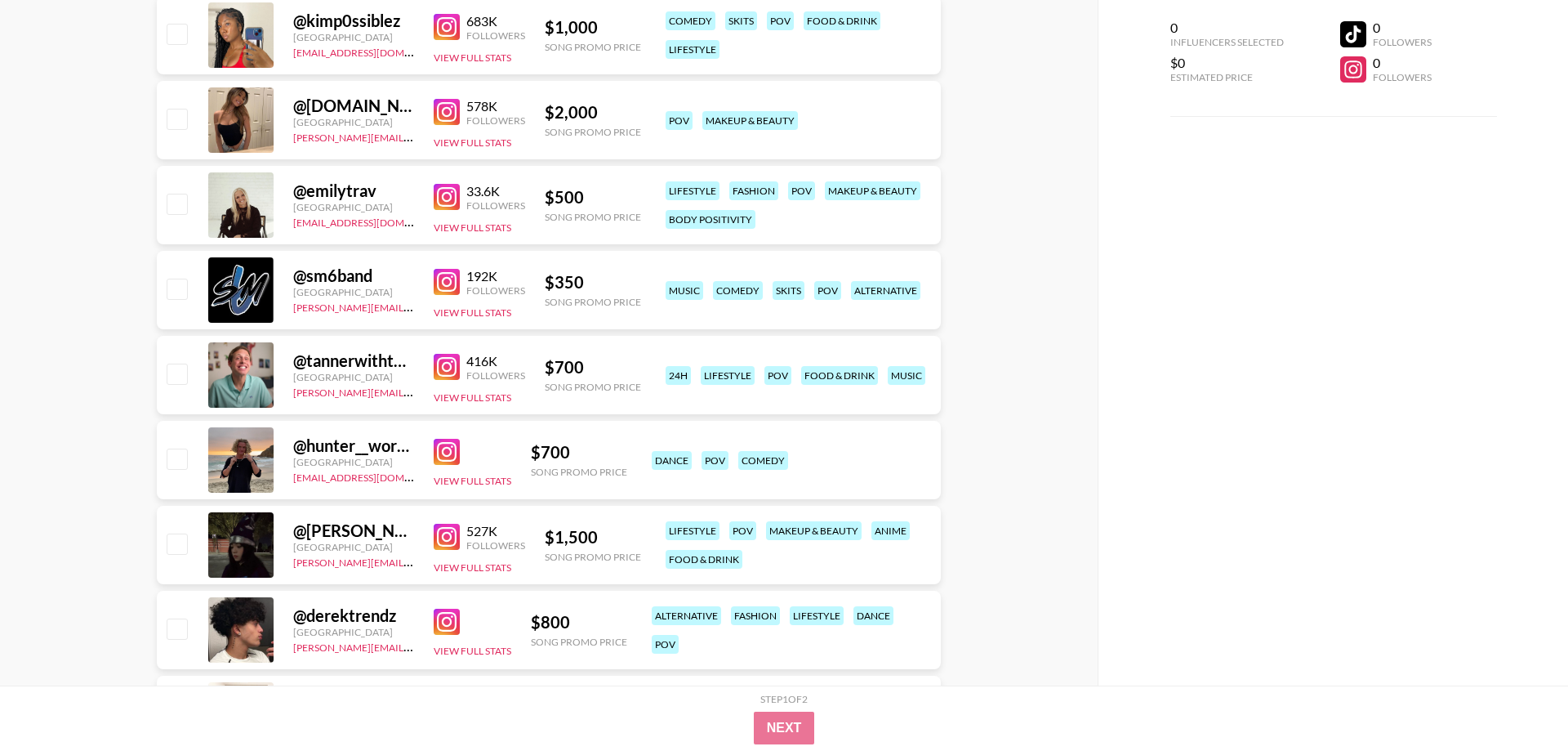
scroll to position [2833, 0]
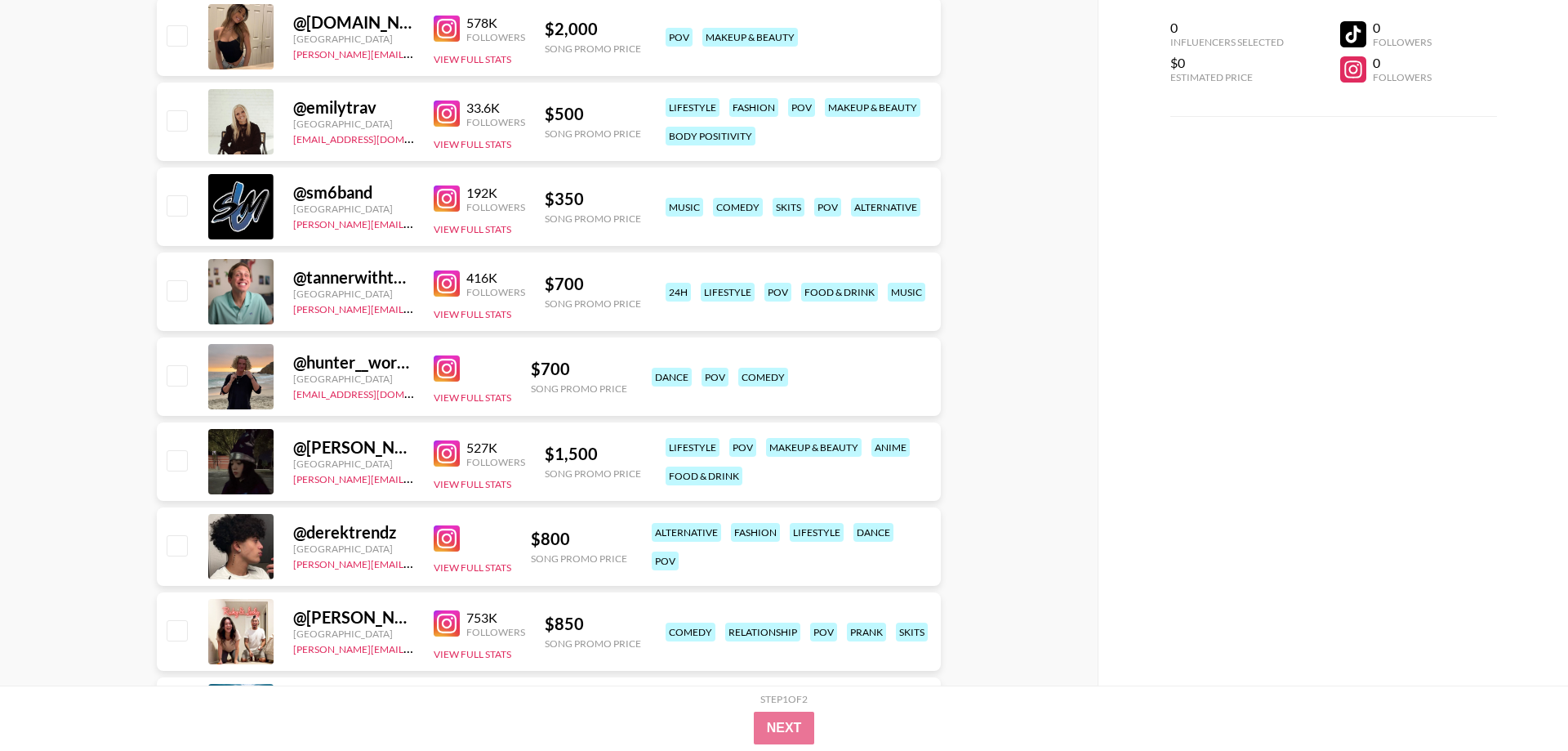
click at [458, 368] on img at bounding box center [446, 368] width 26 height 26
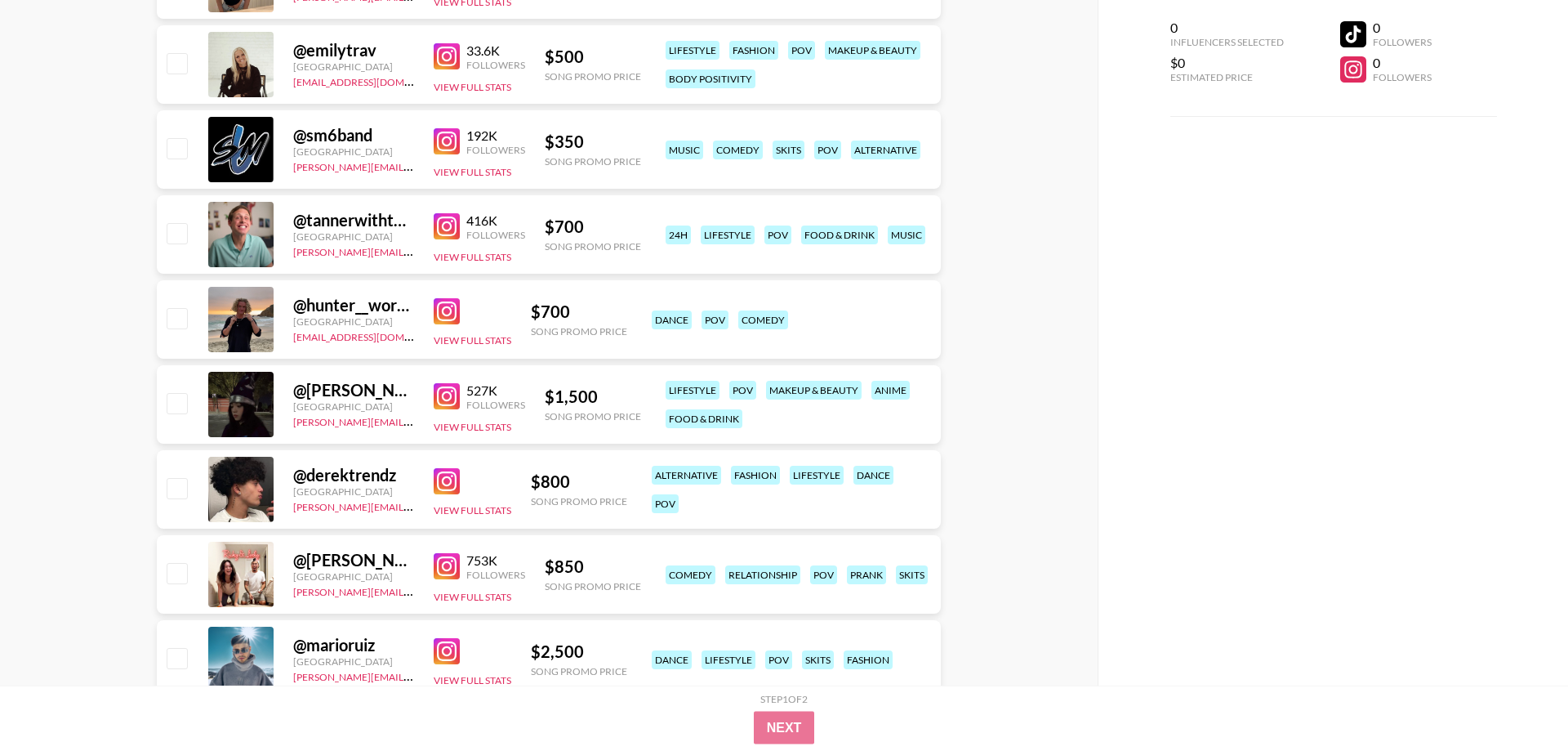
scroll to position [2917, 0]
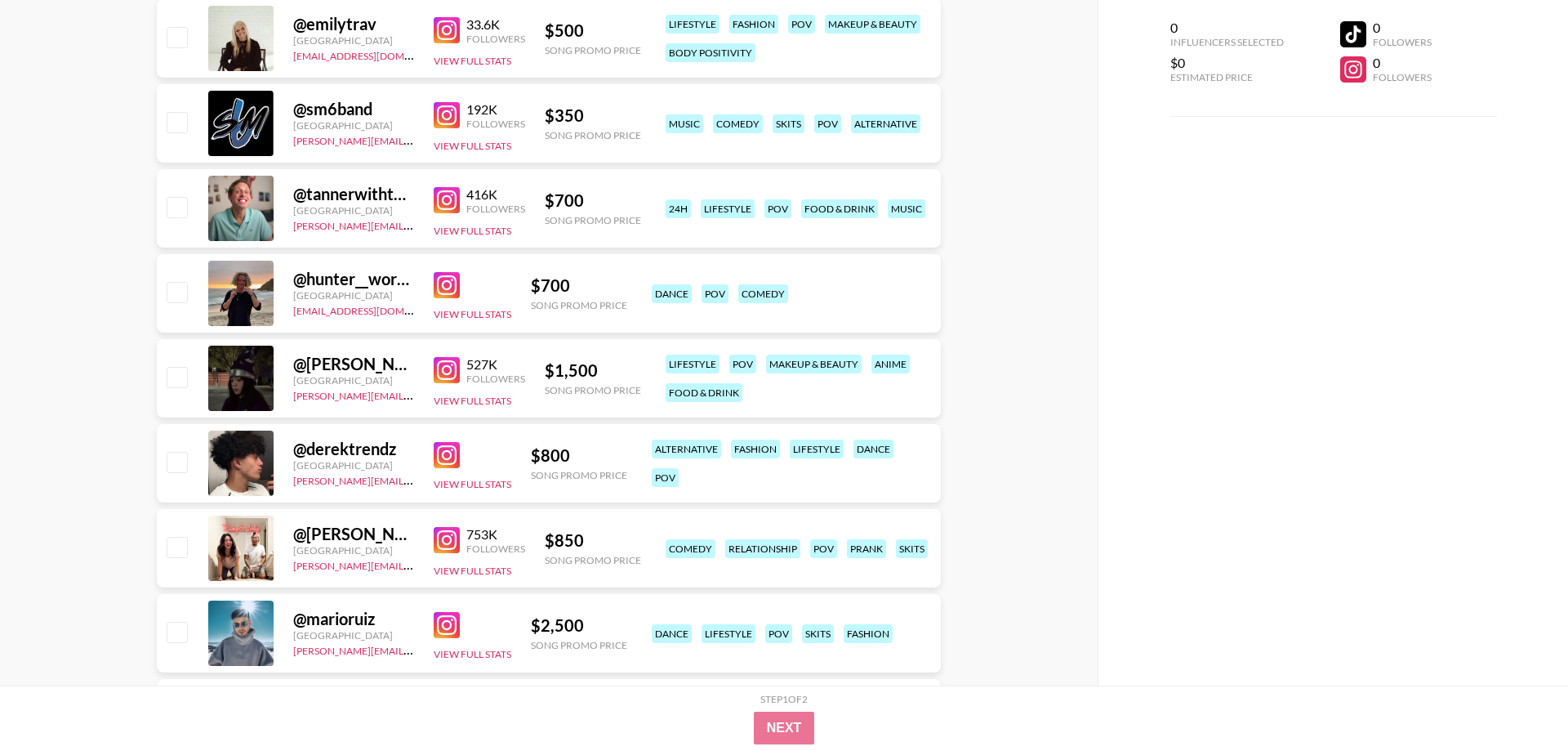
click at [445, 539] on img at bounding box center [446, 540] width 26 height 26
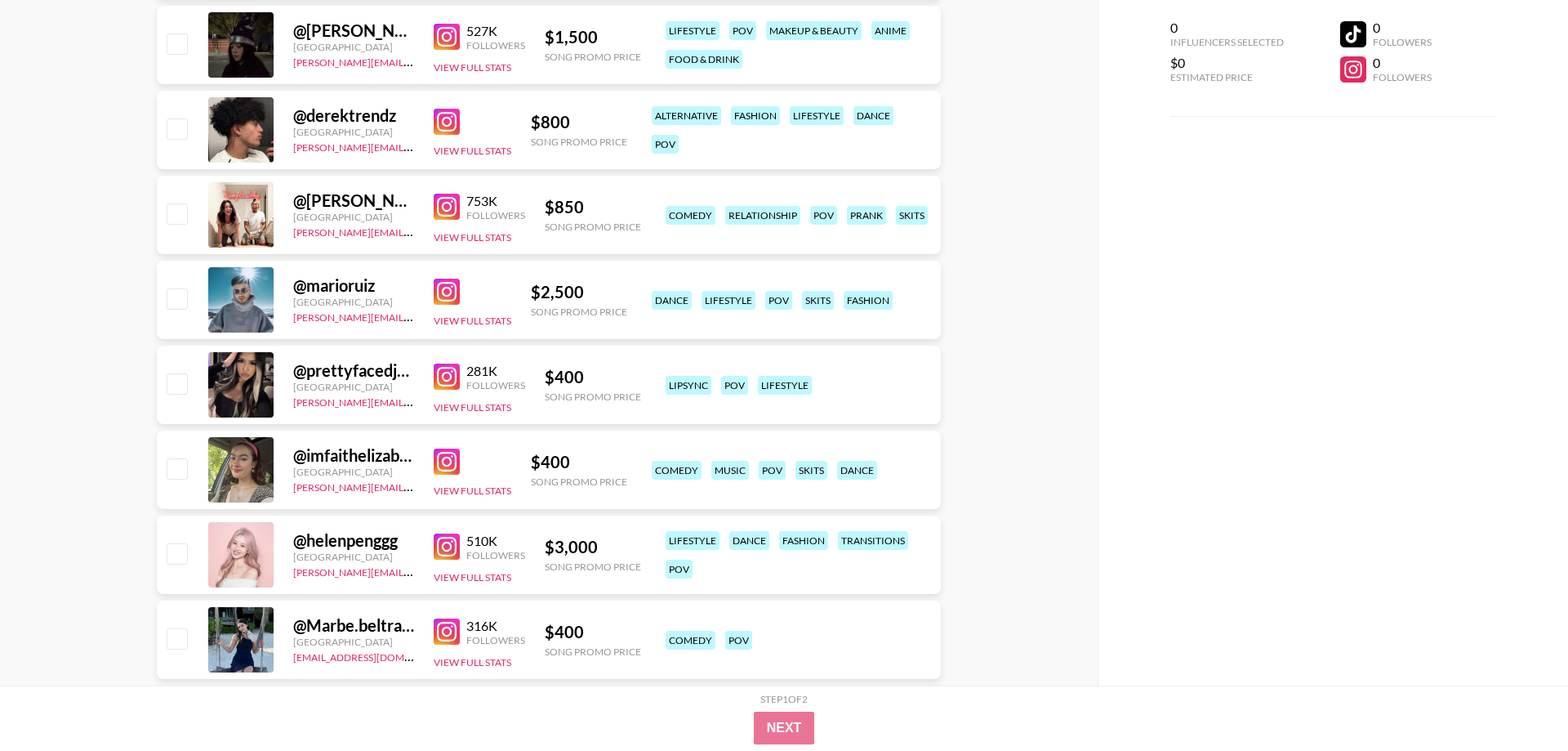
scroll to position [3334, 0]
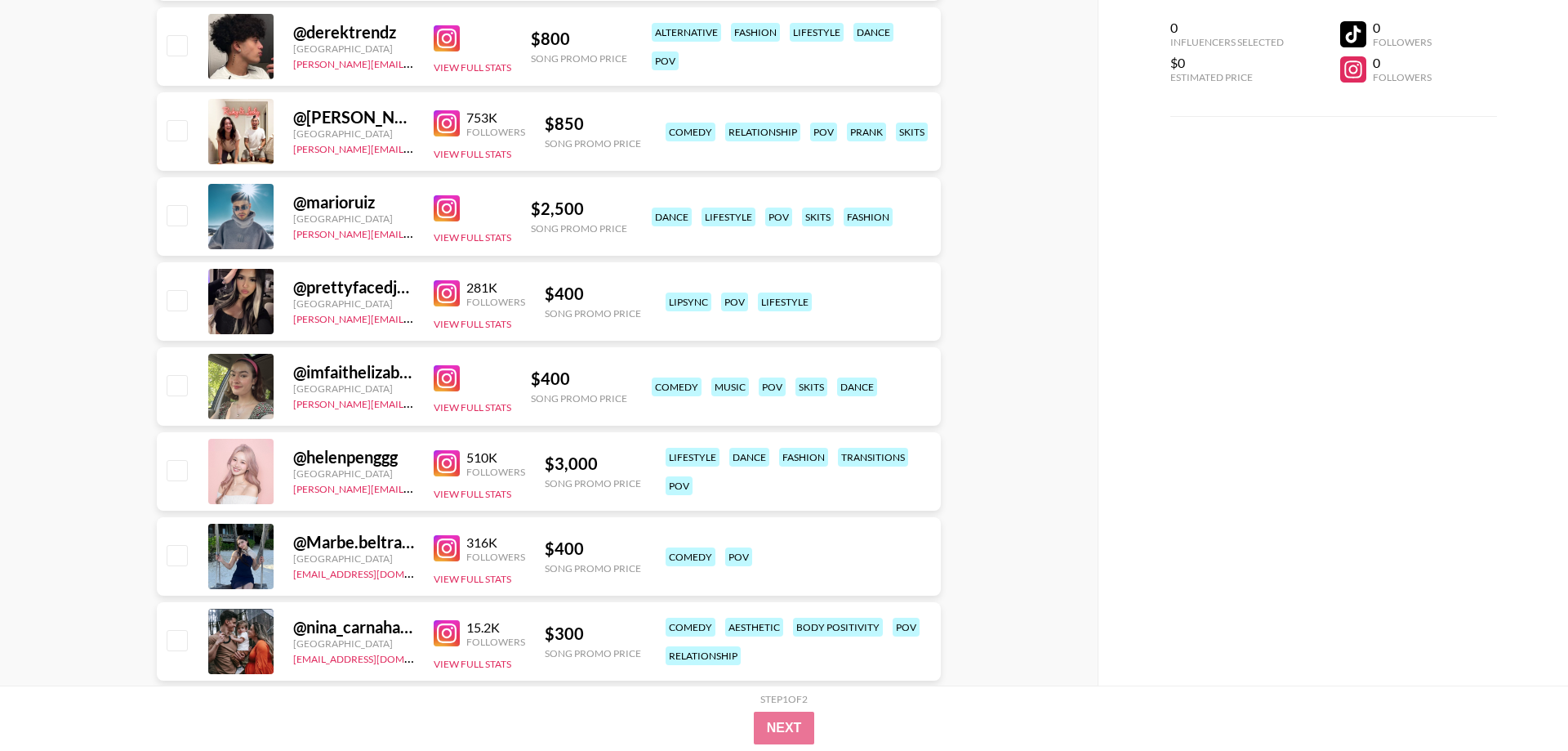
click at [446, 378] on img at bounding box center [446, 378] width 26 height 26
click at [446, 551] on img at bounding box center [446, 547] width 26 height 26
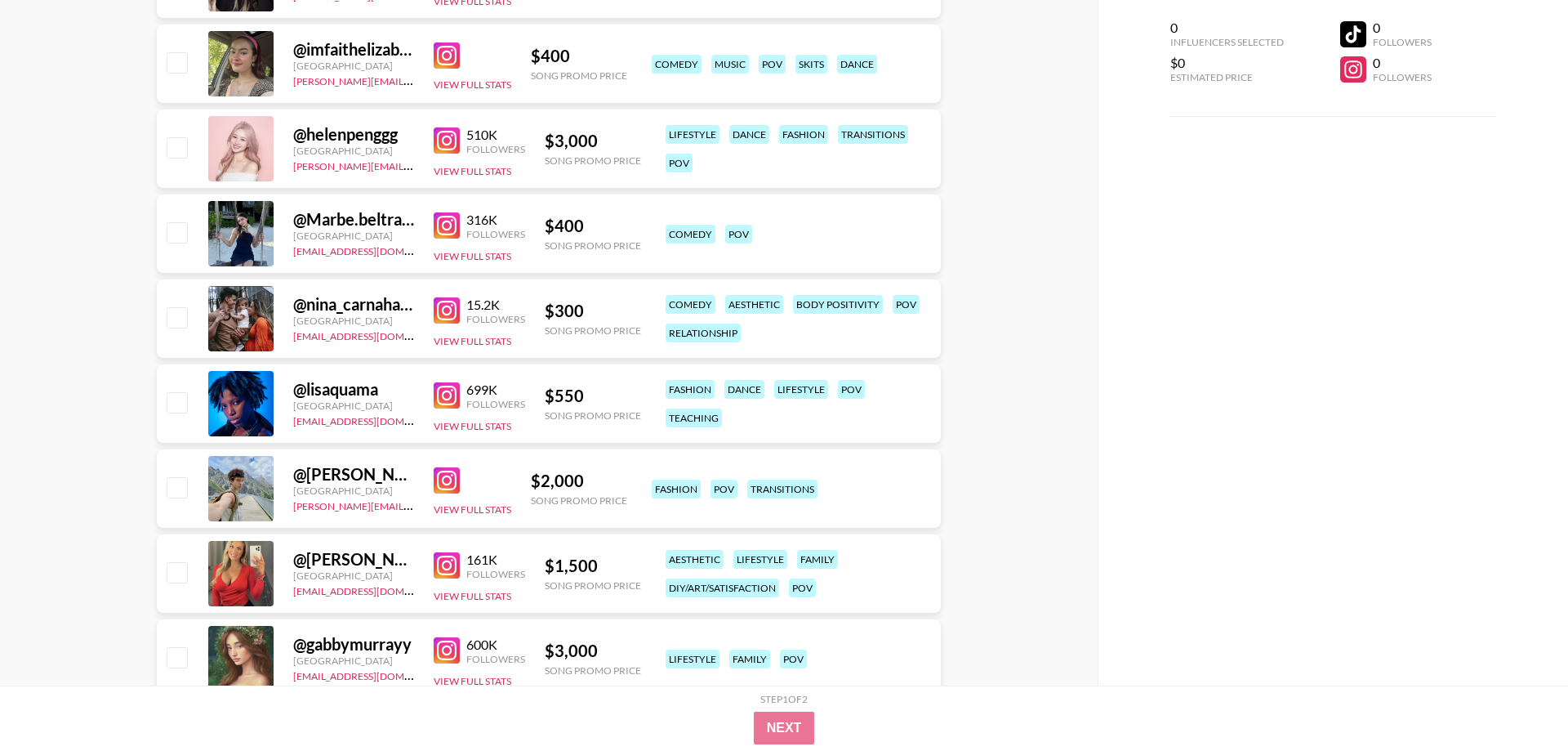
scroll to position [3667, 0]
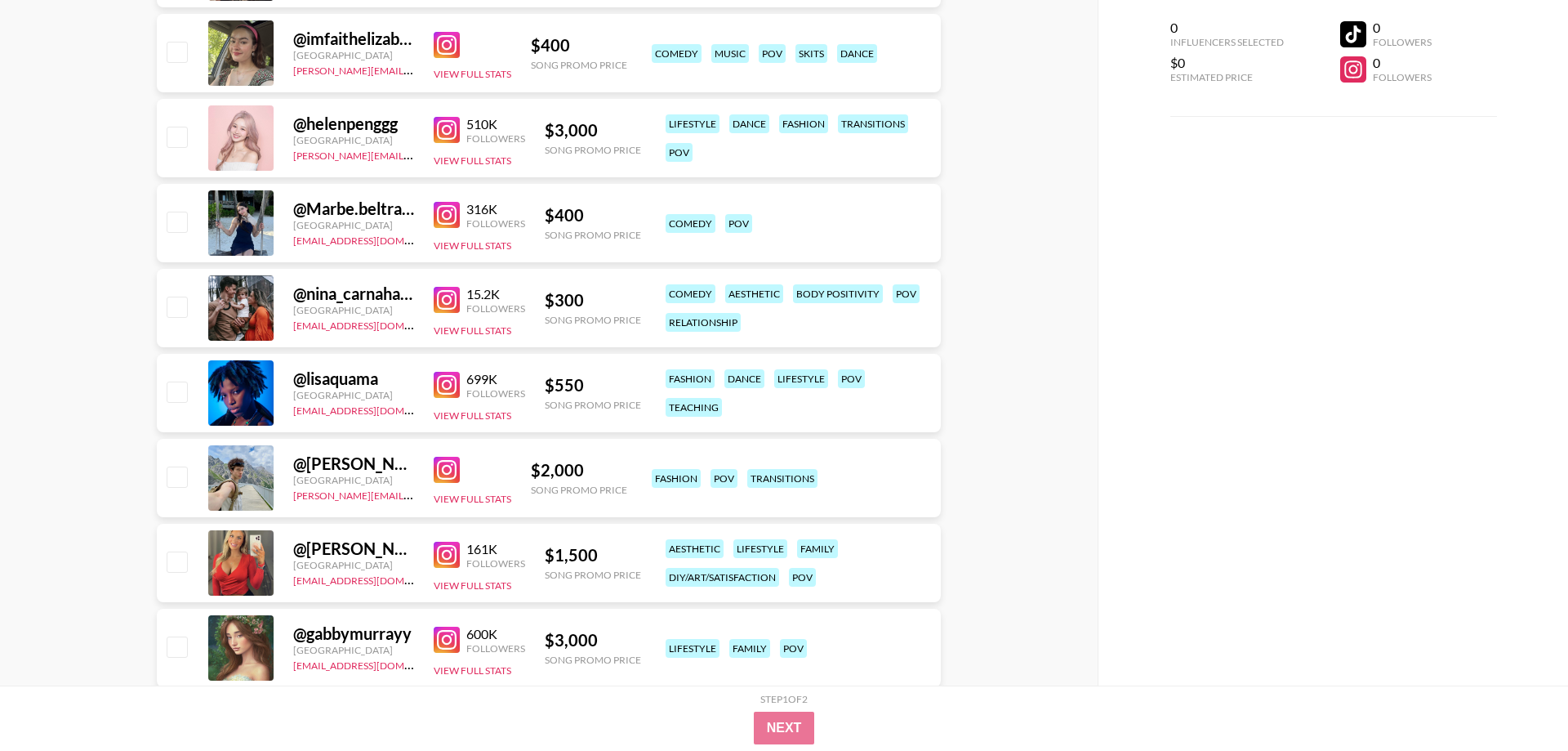
click at [449, 299] on img at bounding box center [446, 299] width 26 height 26
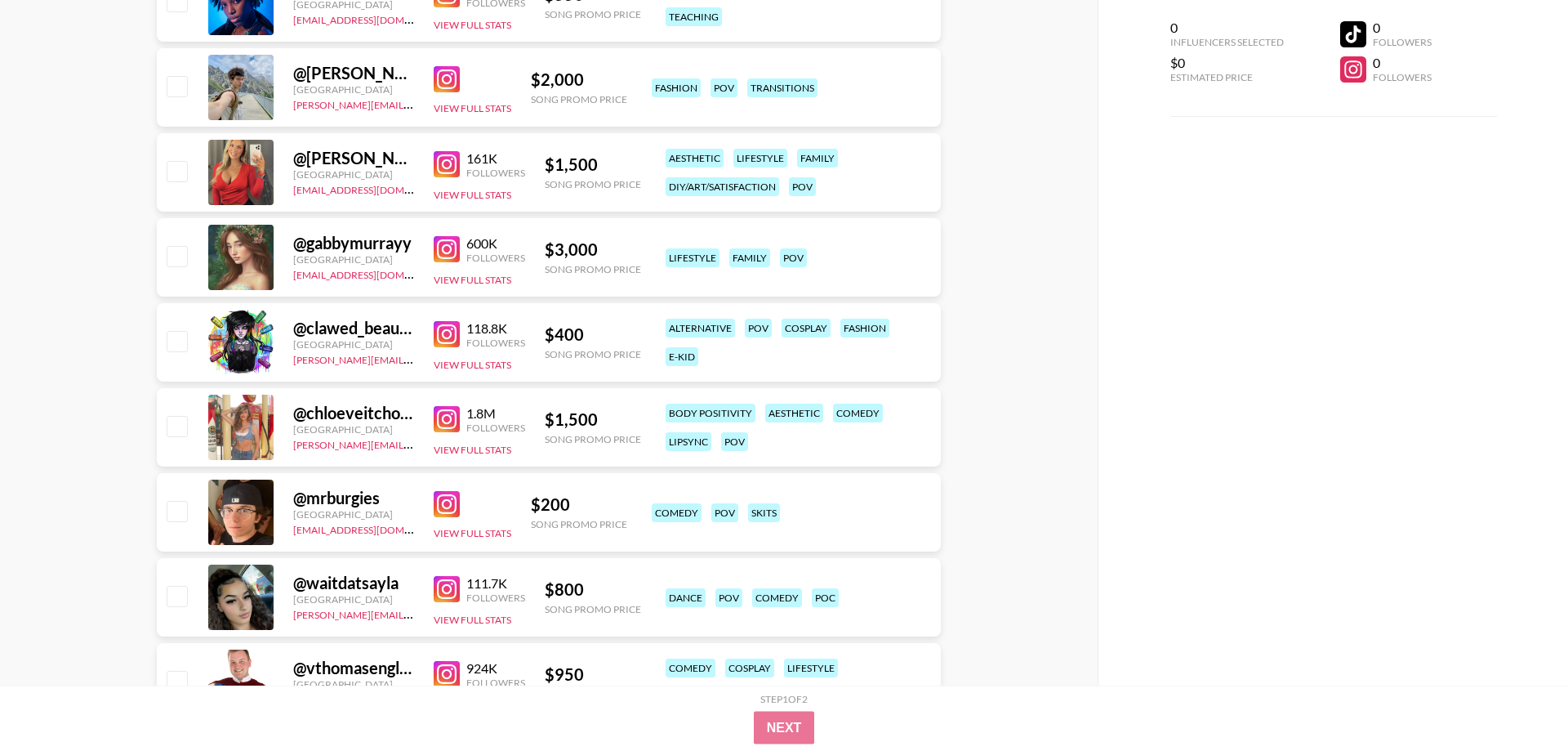
scroll to position [4084, 0]
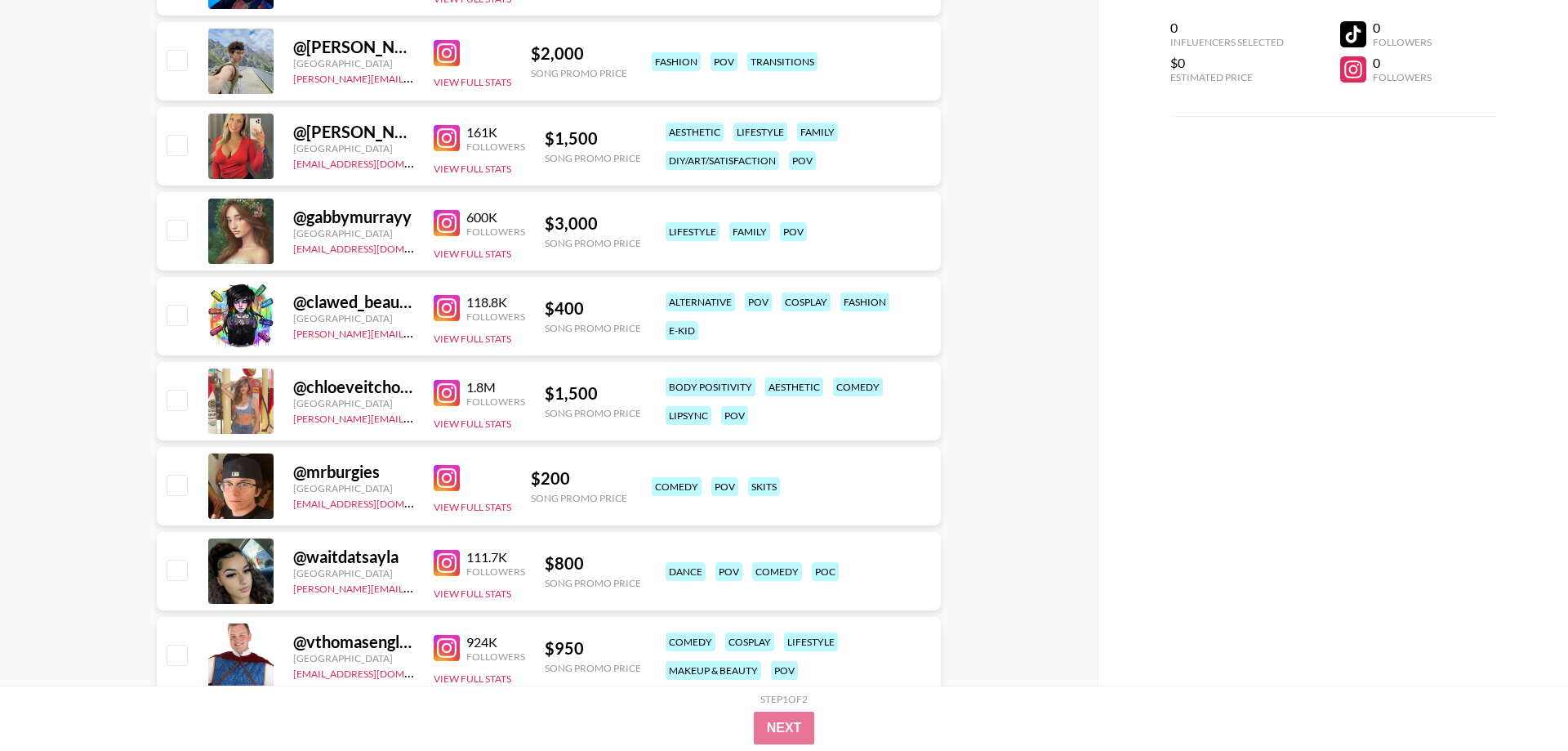
click at [441, 388] on img at bounding box center [446, 393] width 26 height 26
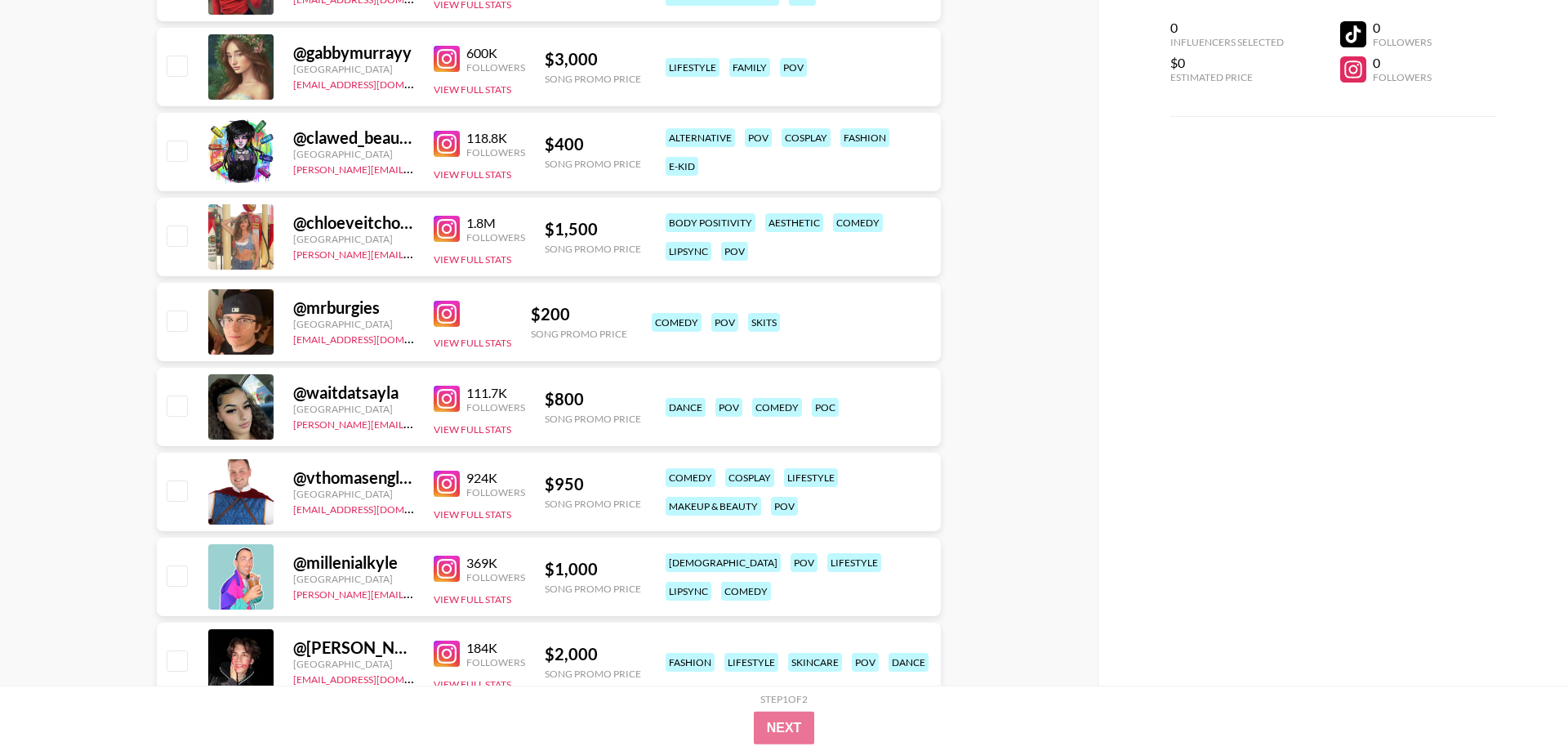
scroll to position [4250, 0]
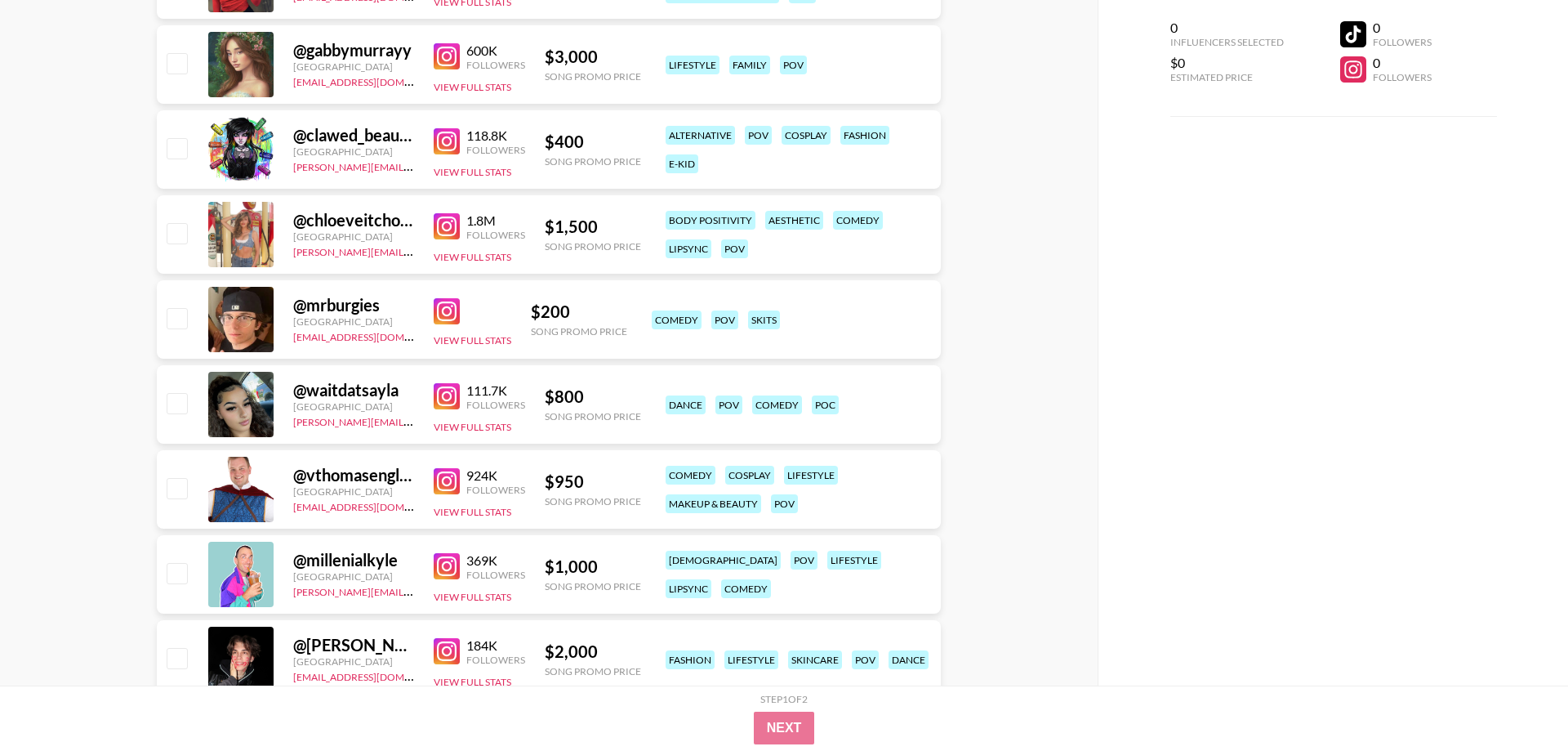
click at [455, 309] on img at bounding box center [446, 311] width 26 height 26
click at [444, 399] on img at bounding box center [446, 396] width 26 height 26
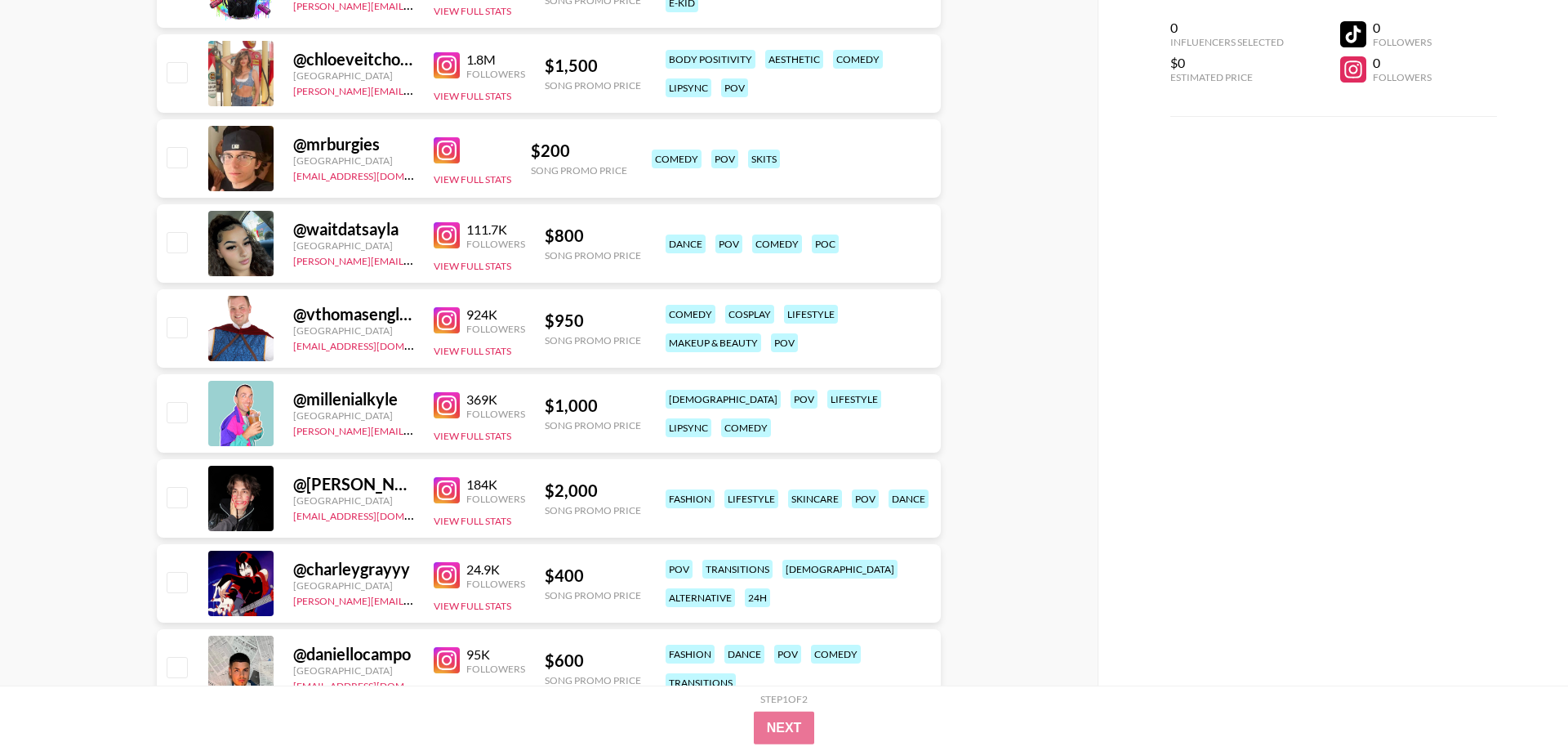
scroll to position [4417, 0]
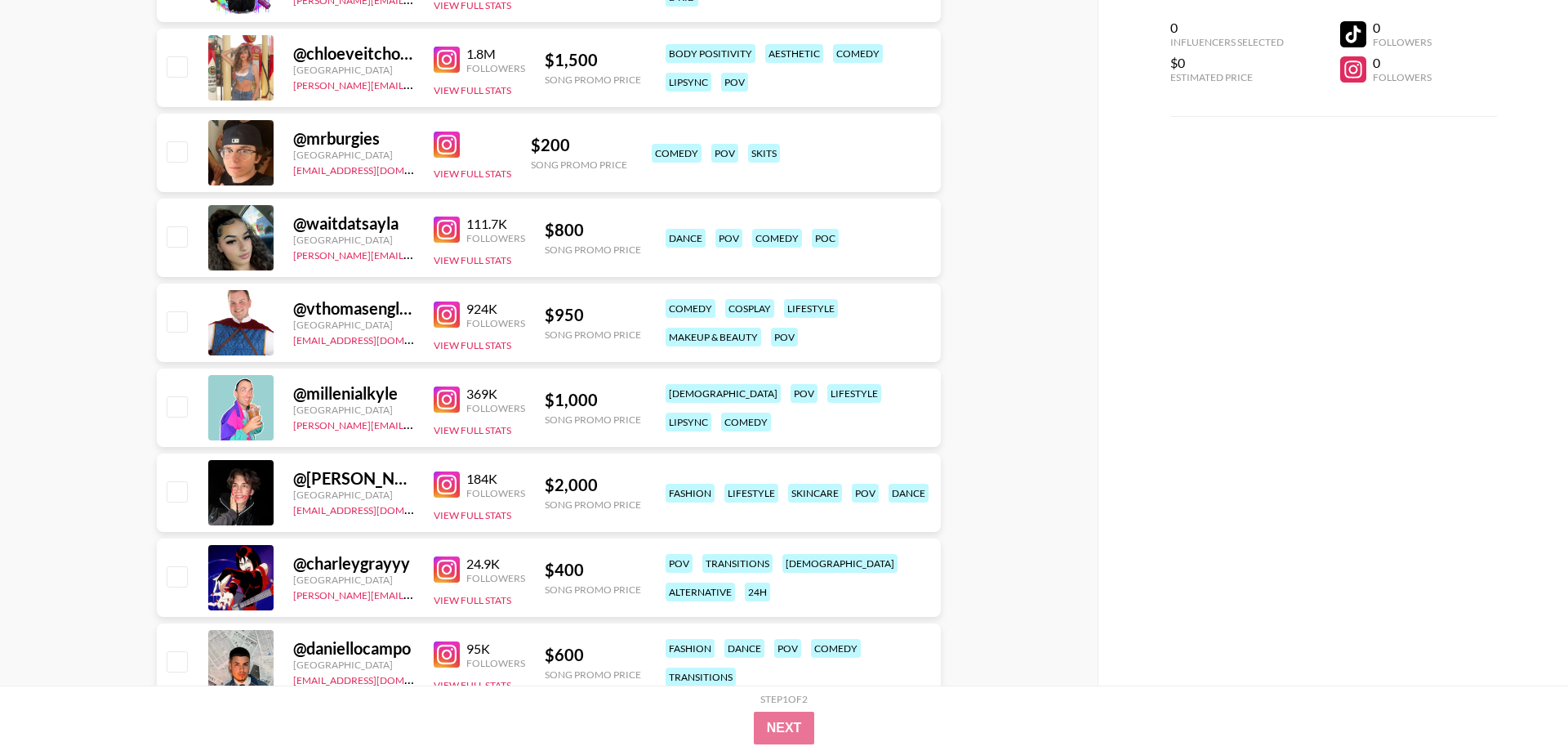
click at [435, 399] on img at bounding box center [446, 399] width 26 height 26
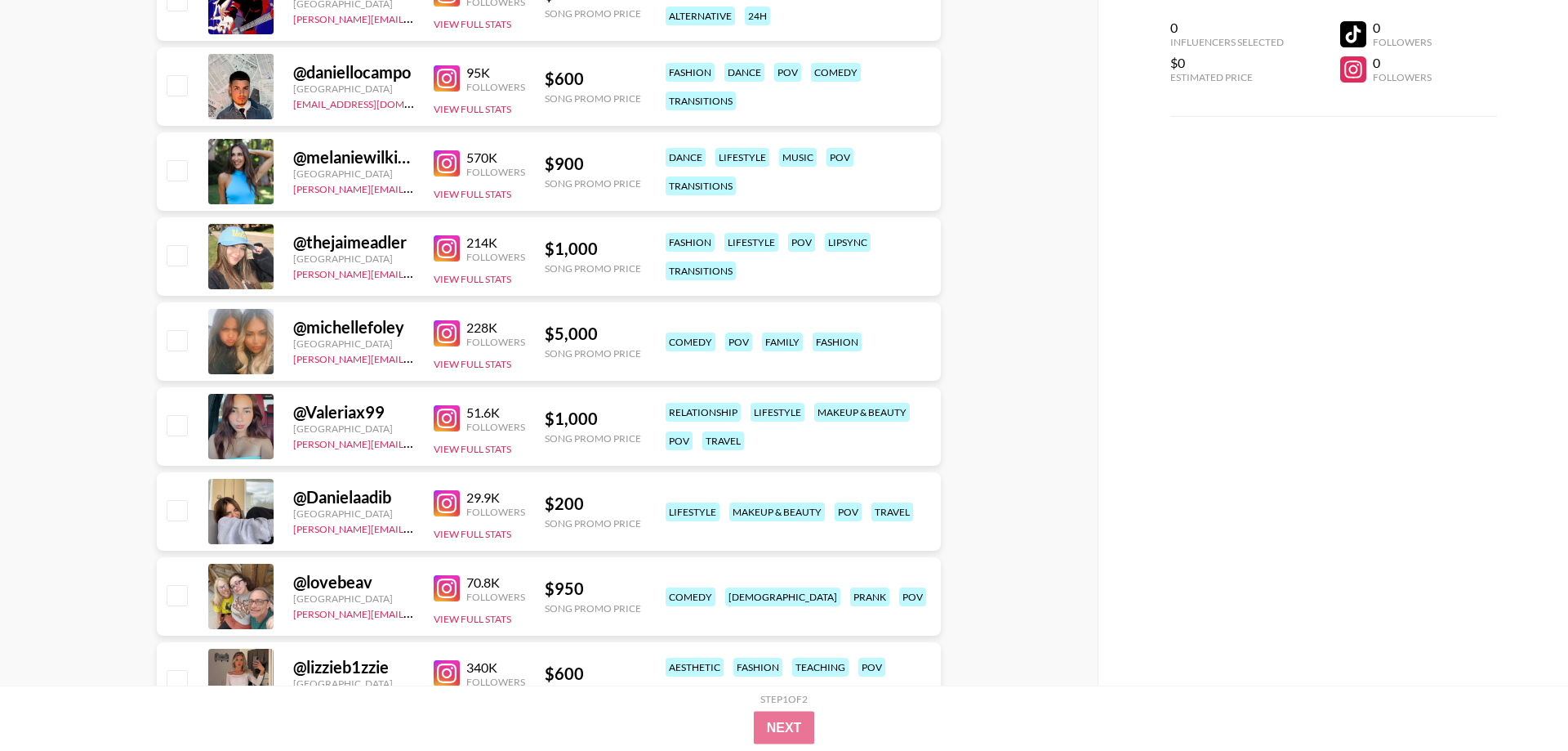
scroll to position [5000, 0]
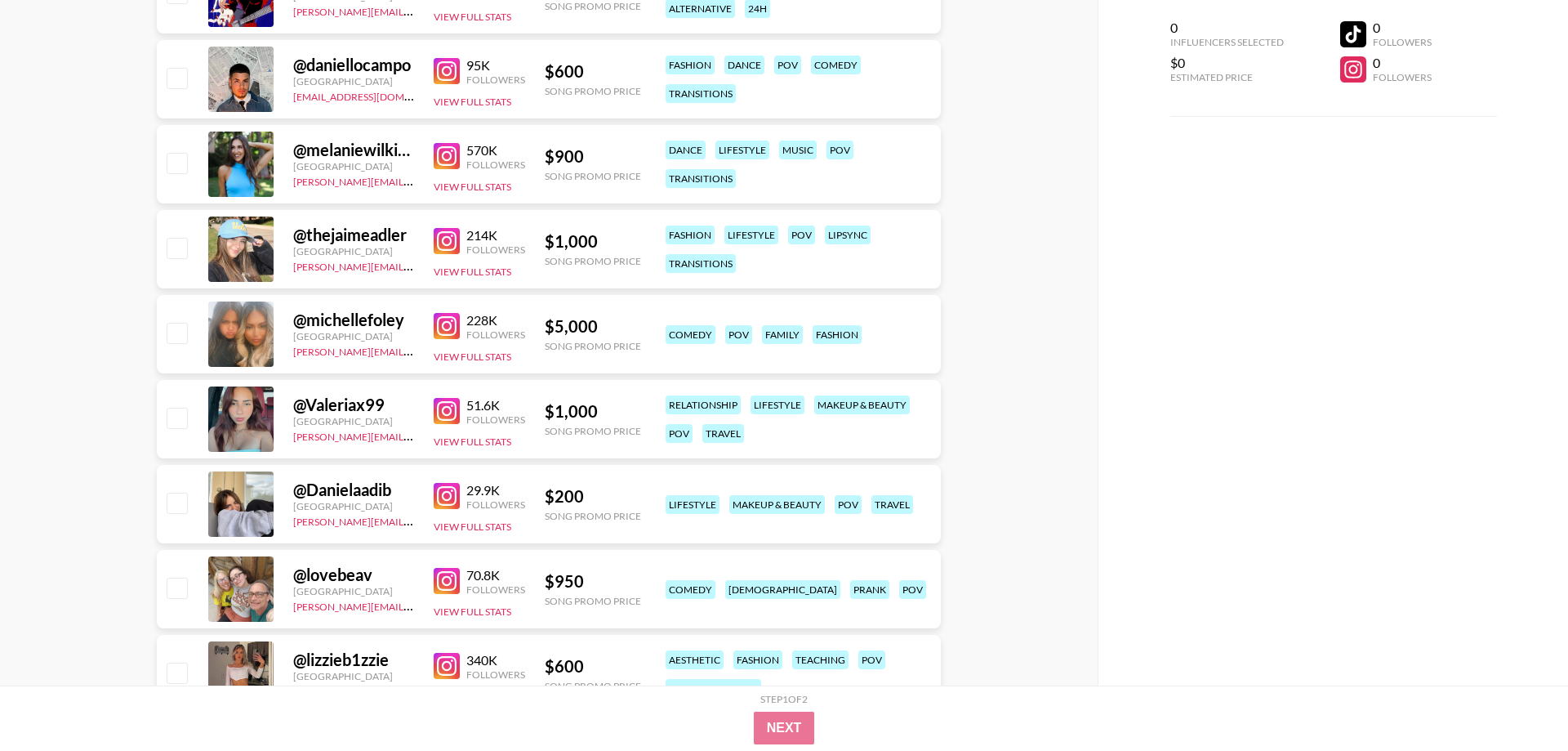
click at [447, 493] on img at bounding box center [446, 495] width 26 height 26
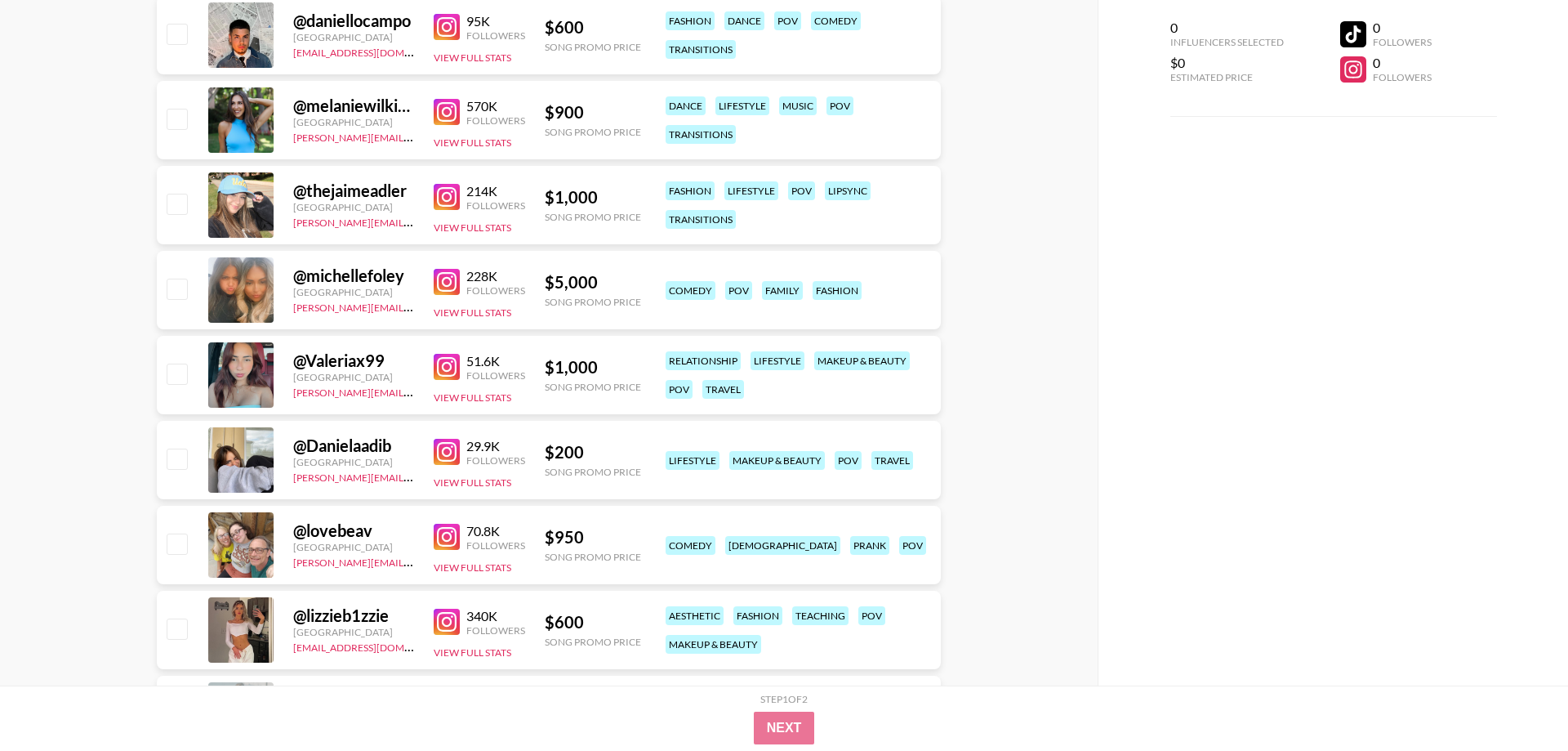
scroll to position [5084, 0]
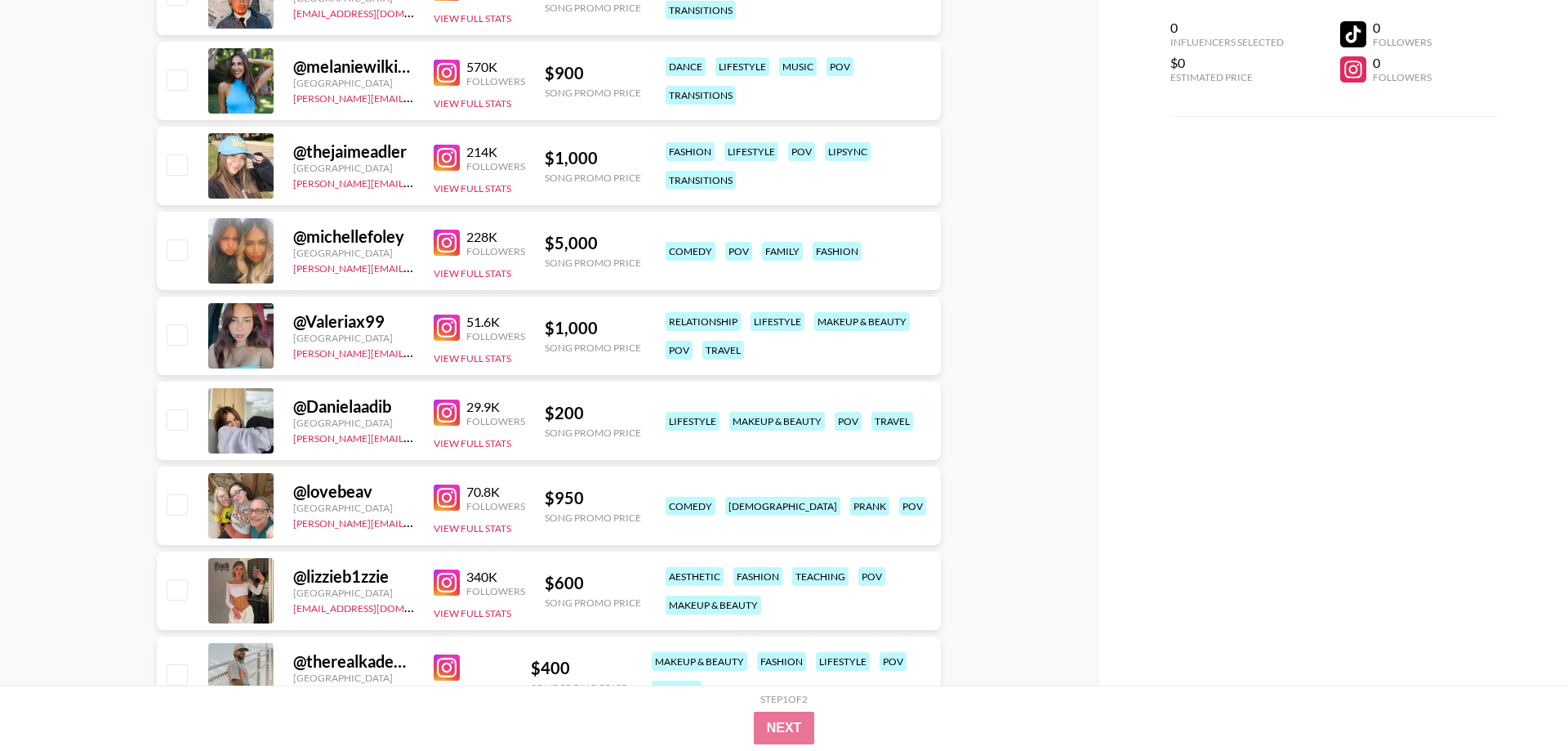
click at [449, 500] on img at bounding box center [446, 497] width 26 height 26
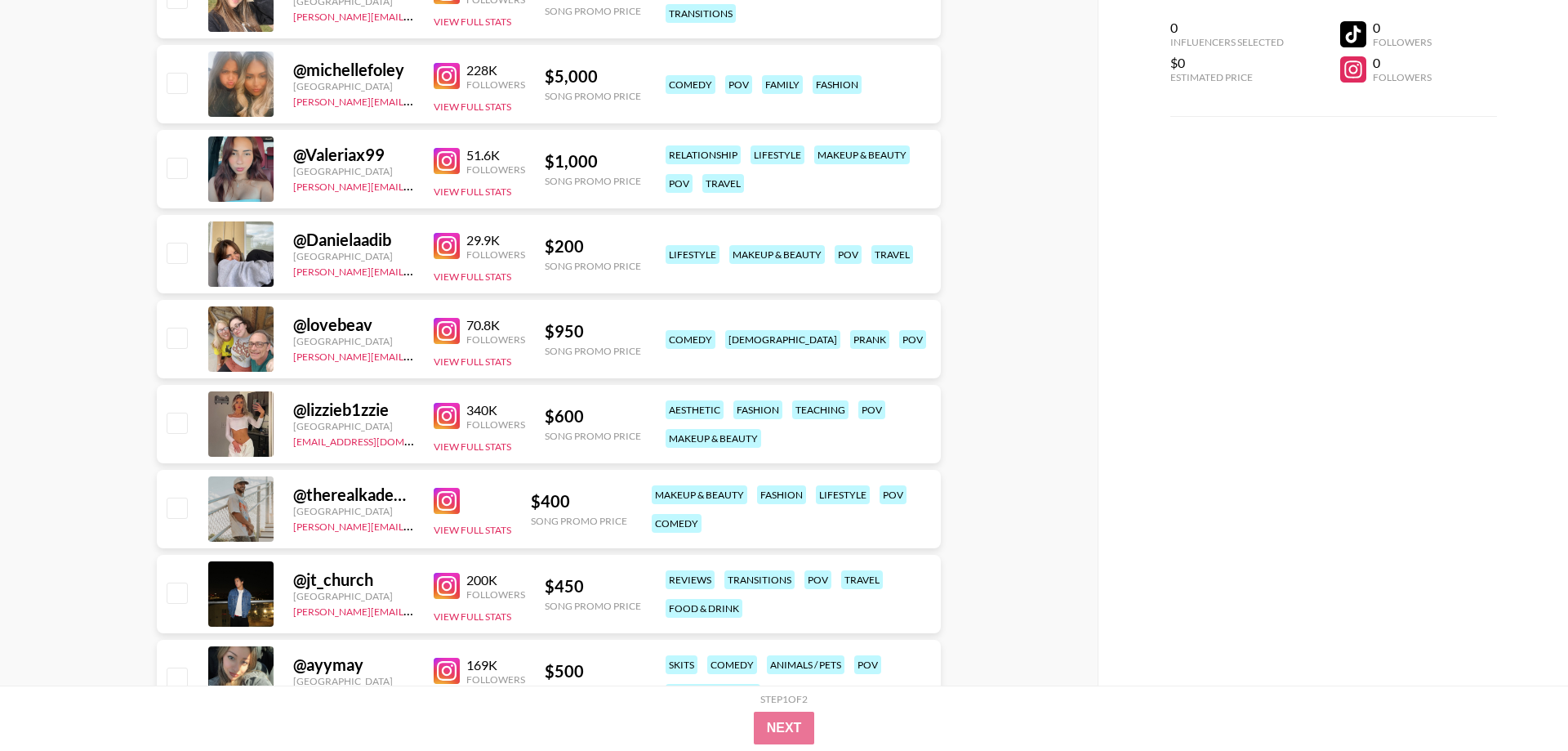
scroll to position [5334, 0]
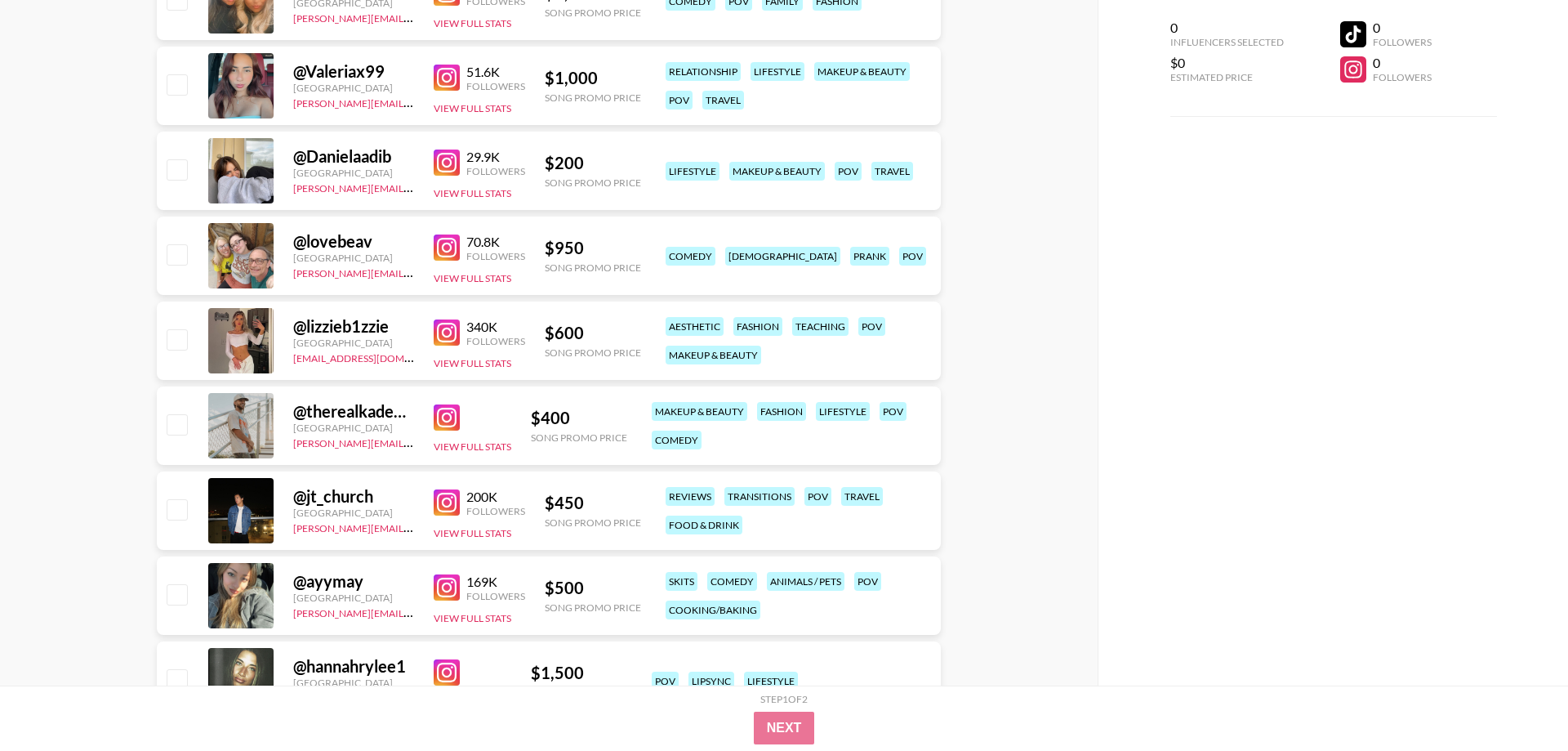
click at [439, 416] on img at bounding box center [446, 417] width 26 height 26
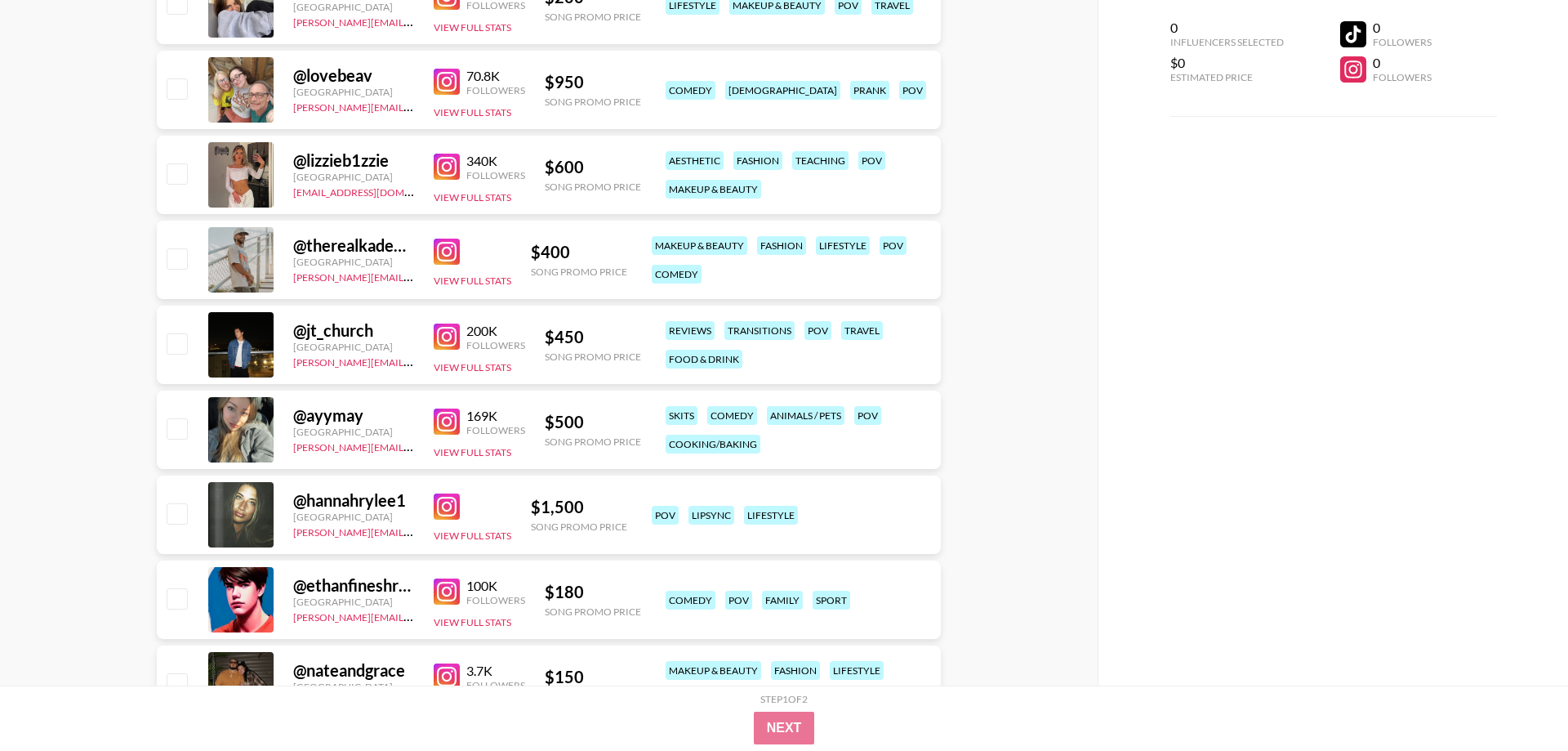
scroll to position [5500, 0]
click at [453, 426] on img at bounding box center [446, 420] width 26 height 26
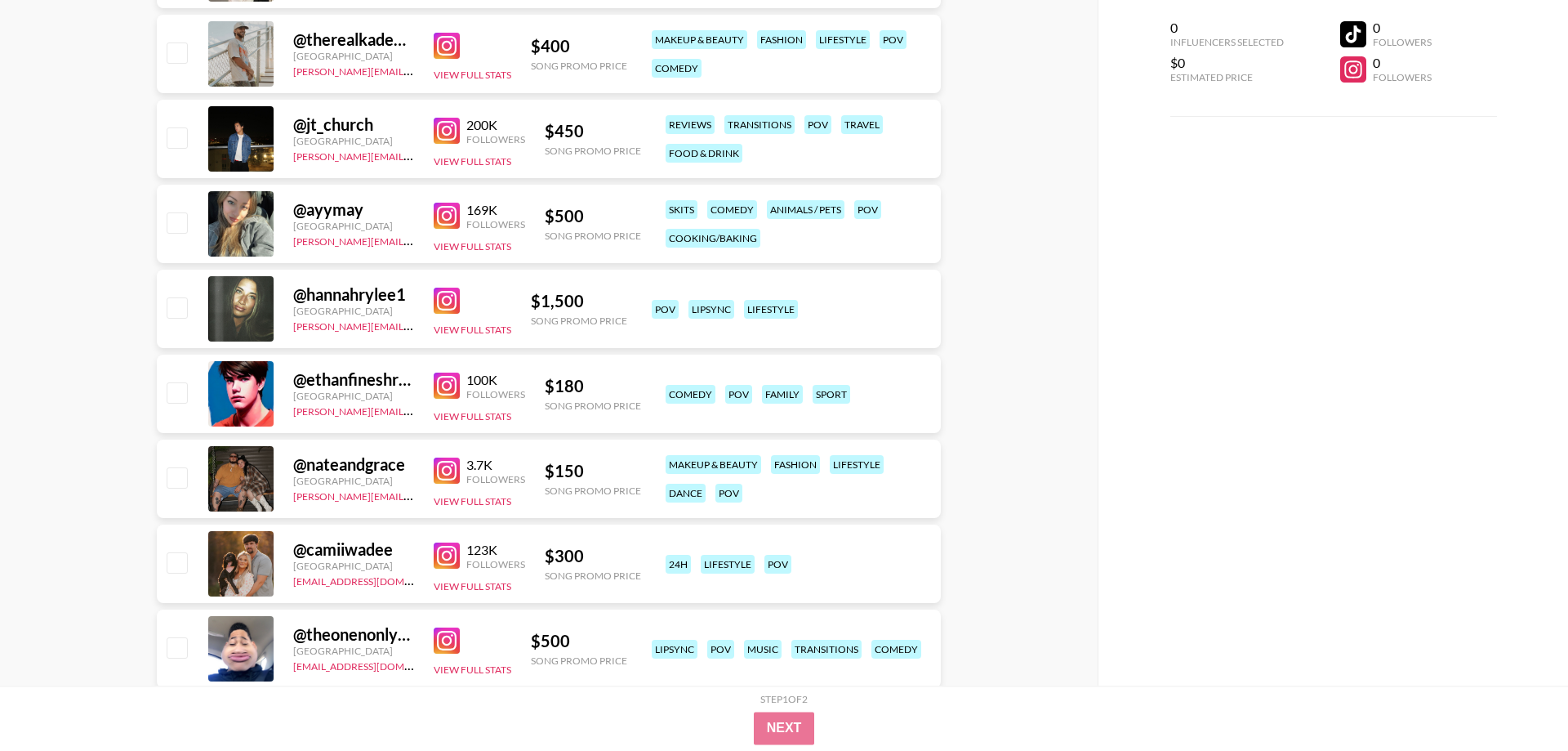
scroll to position [5751, 0]
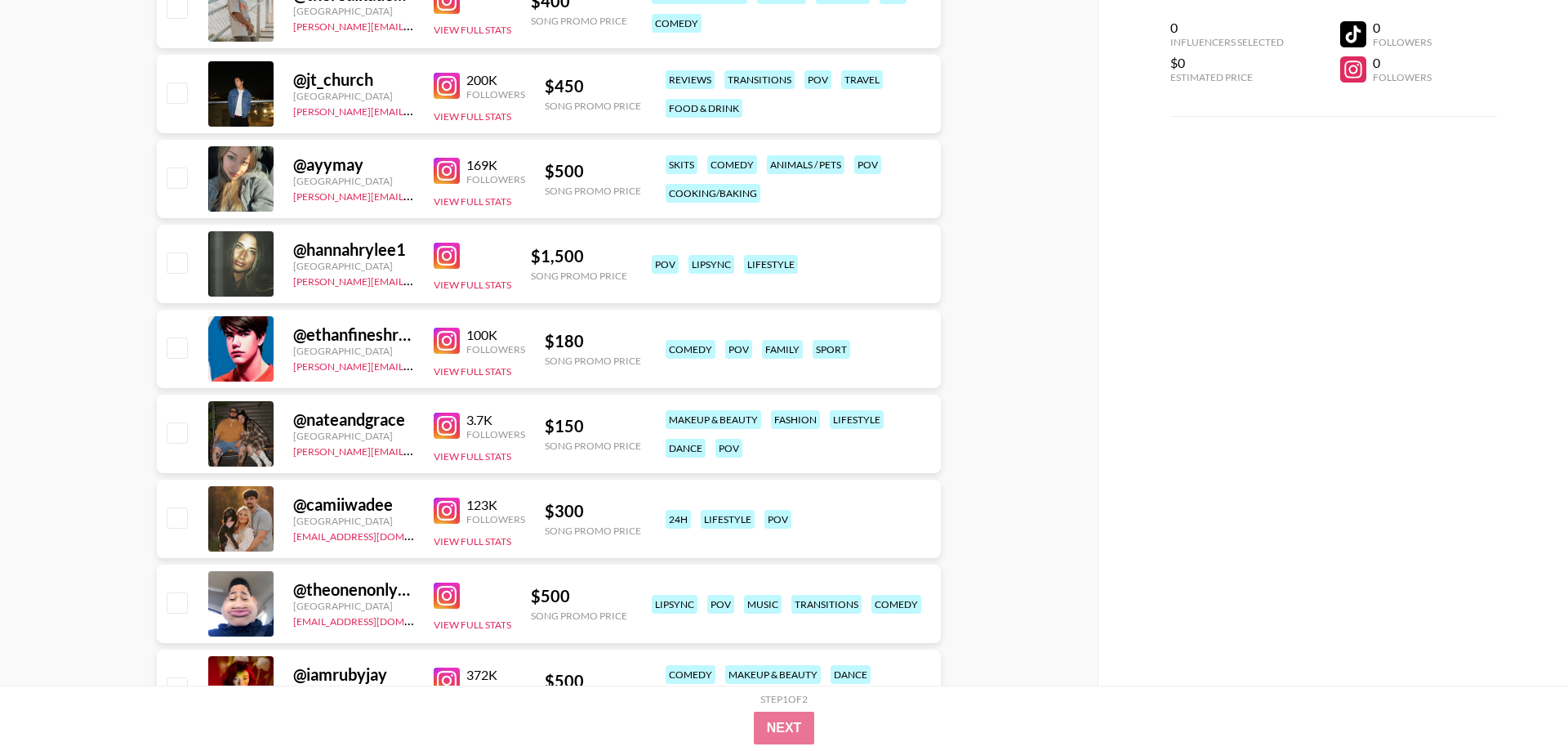
click at [441, 332] on img at bounding box center [446, 341] width 26 height 26
click at [454, 422] on img at bounding box center [446, 426] width 26 height 26
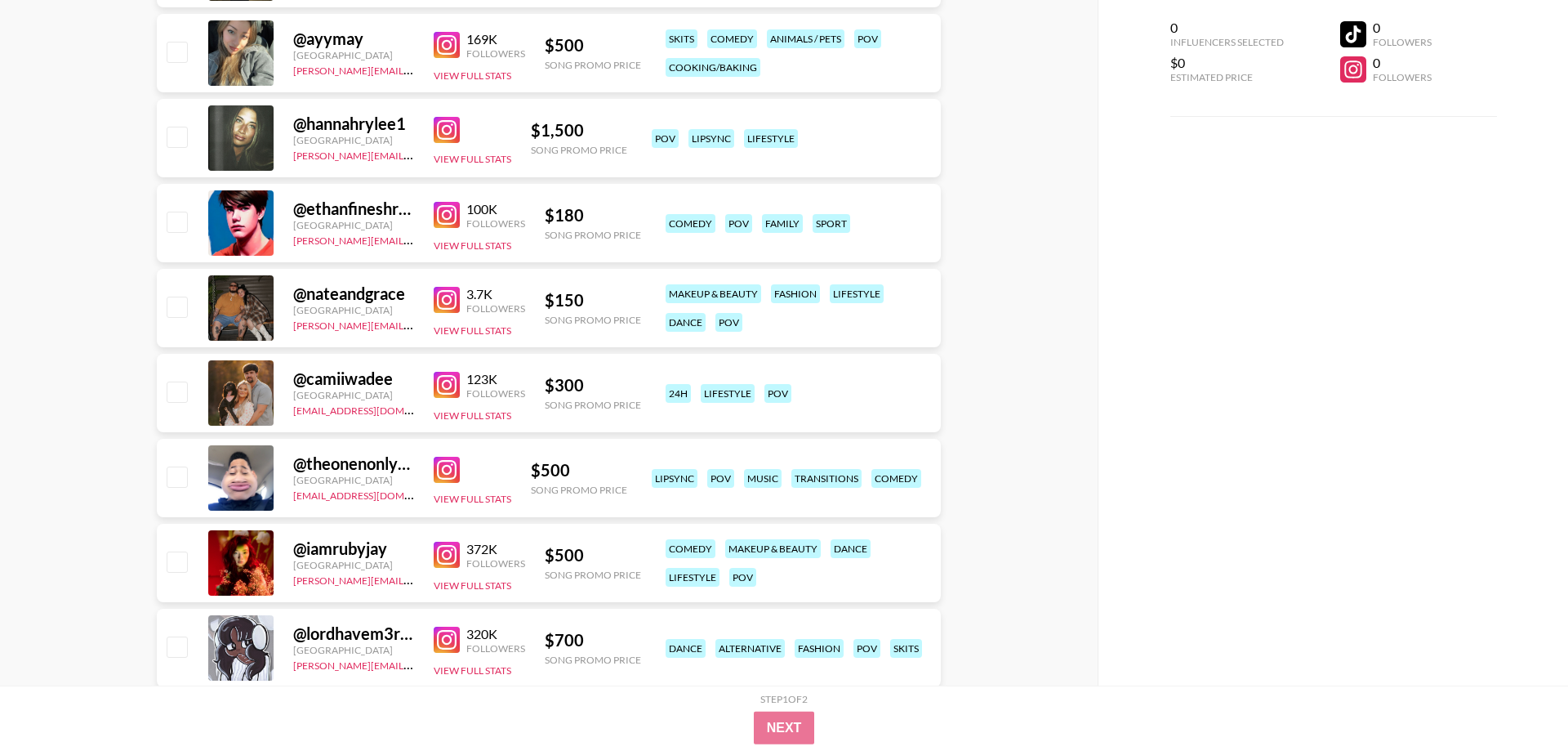
scroll to position [5917, 0]
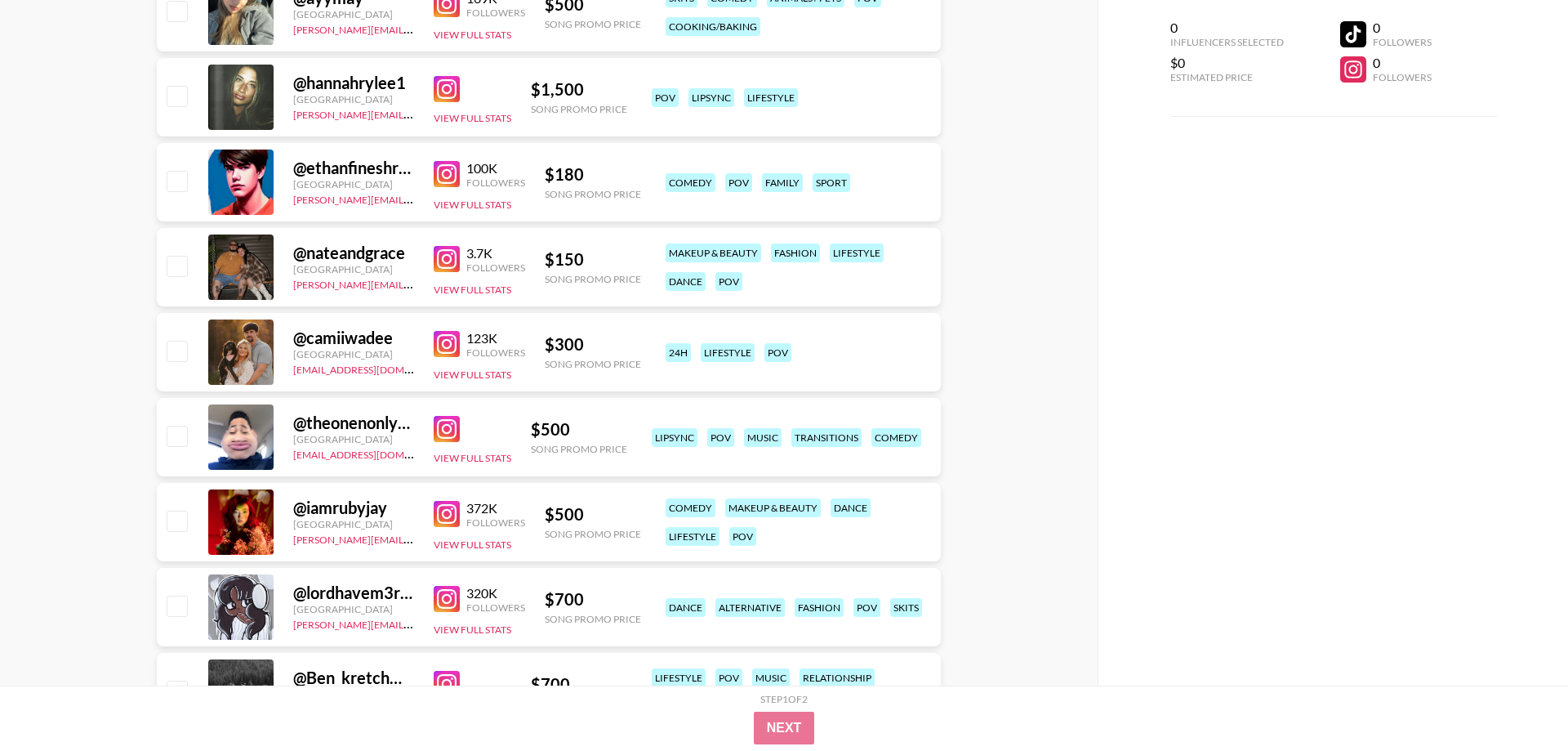
click at [440, 510] on img at bounding box center [446, 514] width 26 height 26
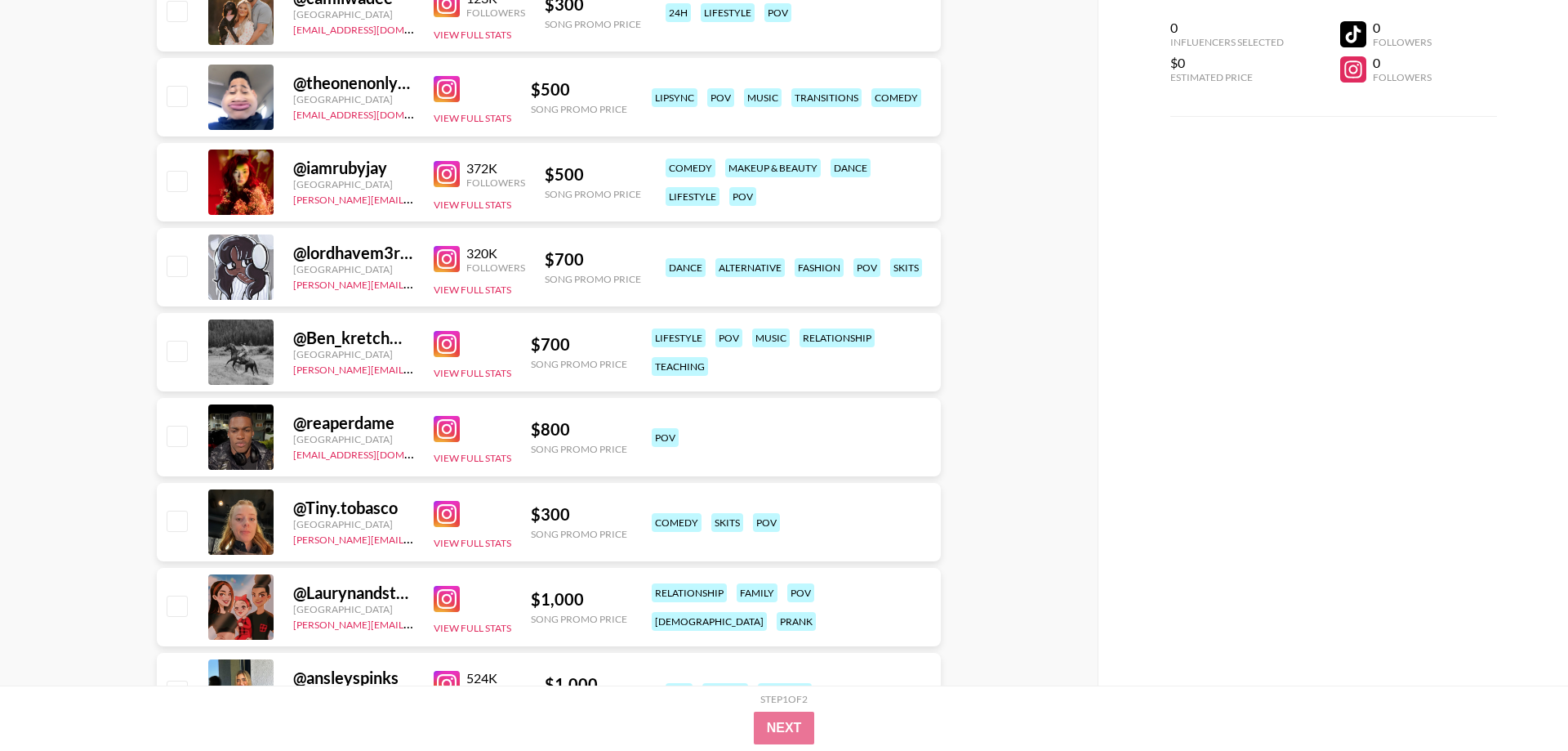
scroll to position [6333, 0]
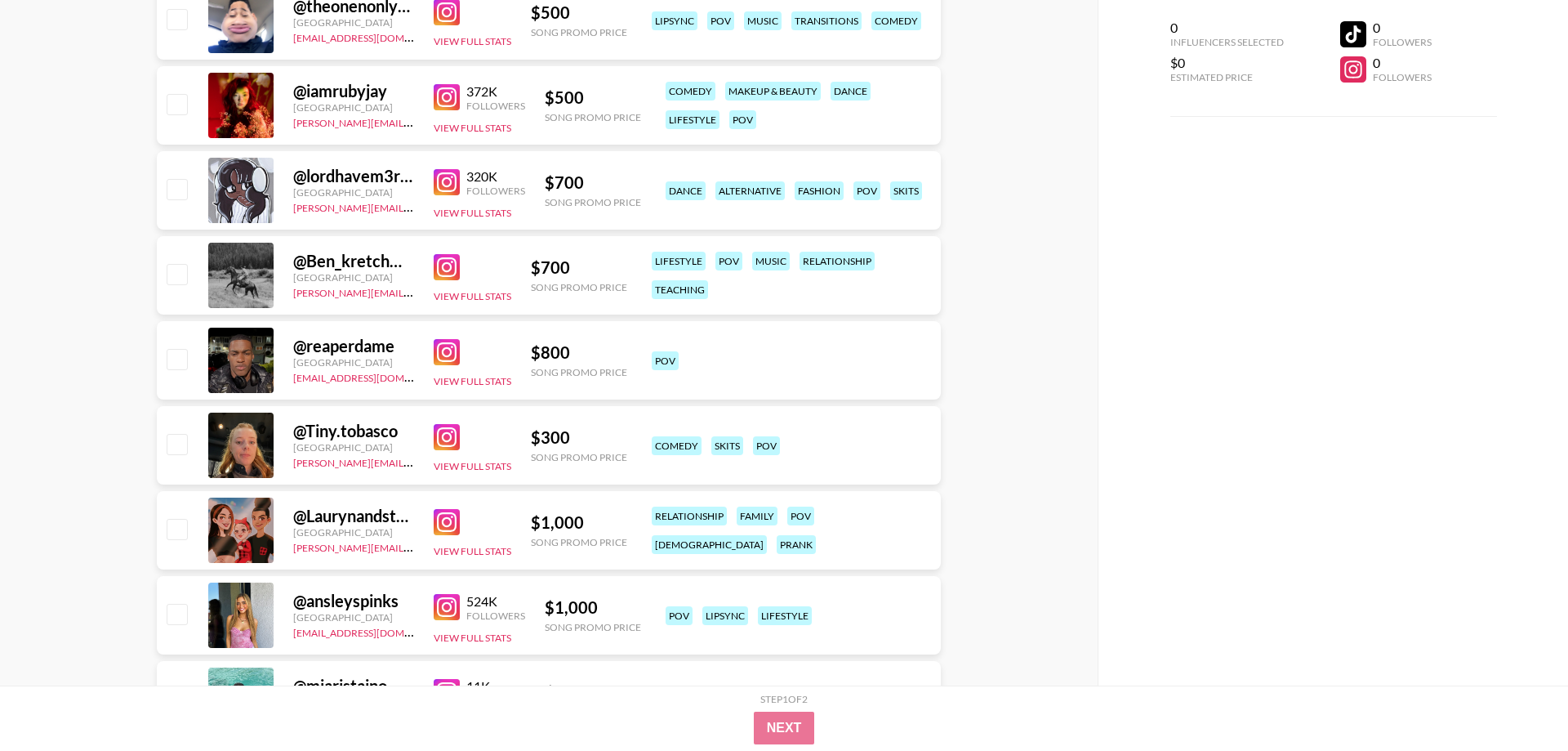
click at [443, 440] on img at bounding box center [446, 436] width 26 height 26
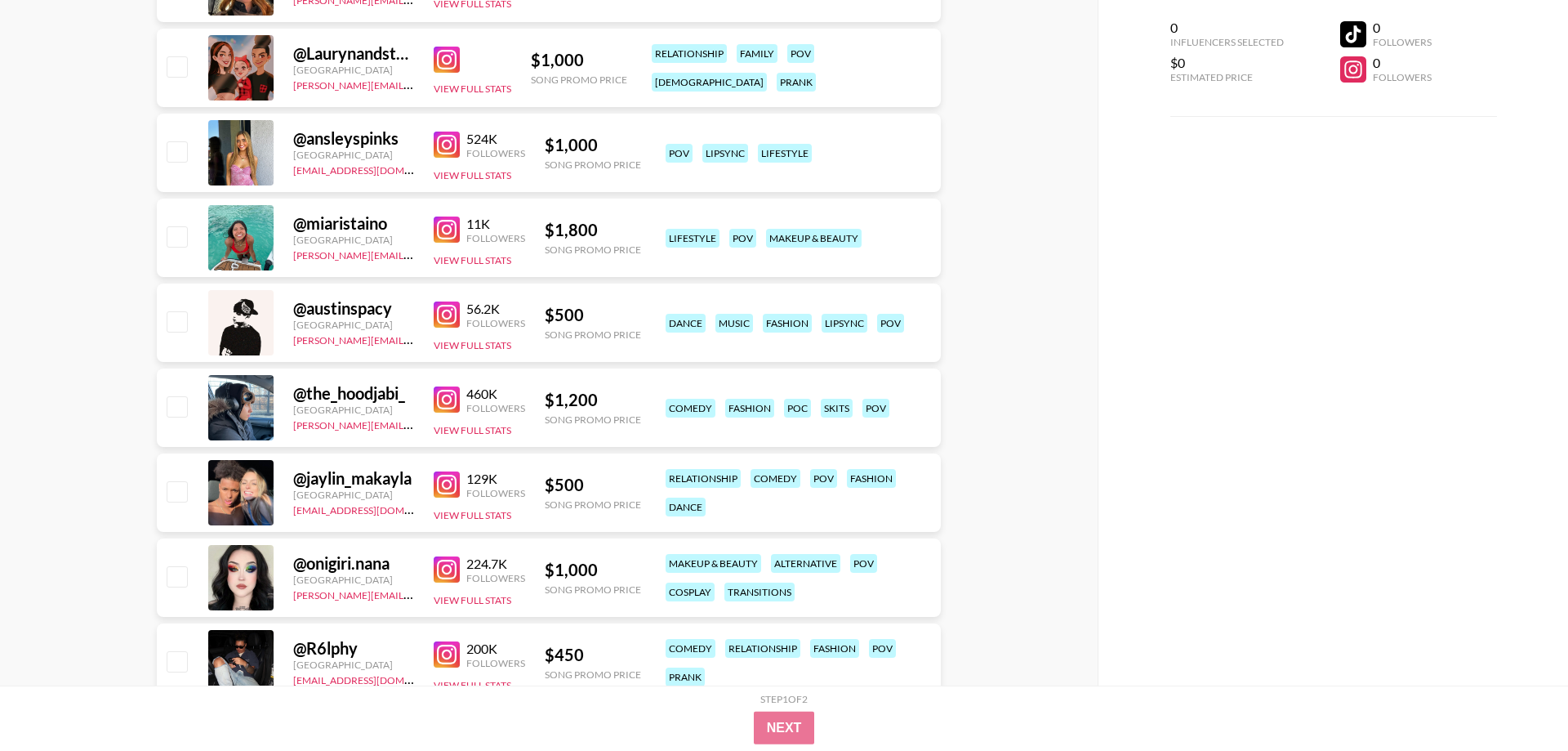
scroll to position [6834, 0]
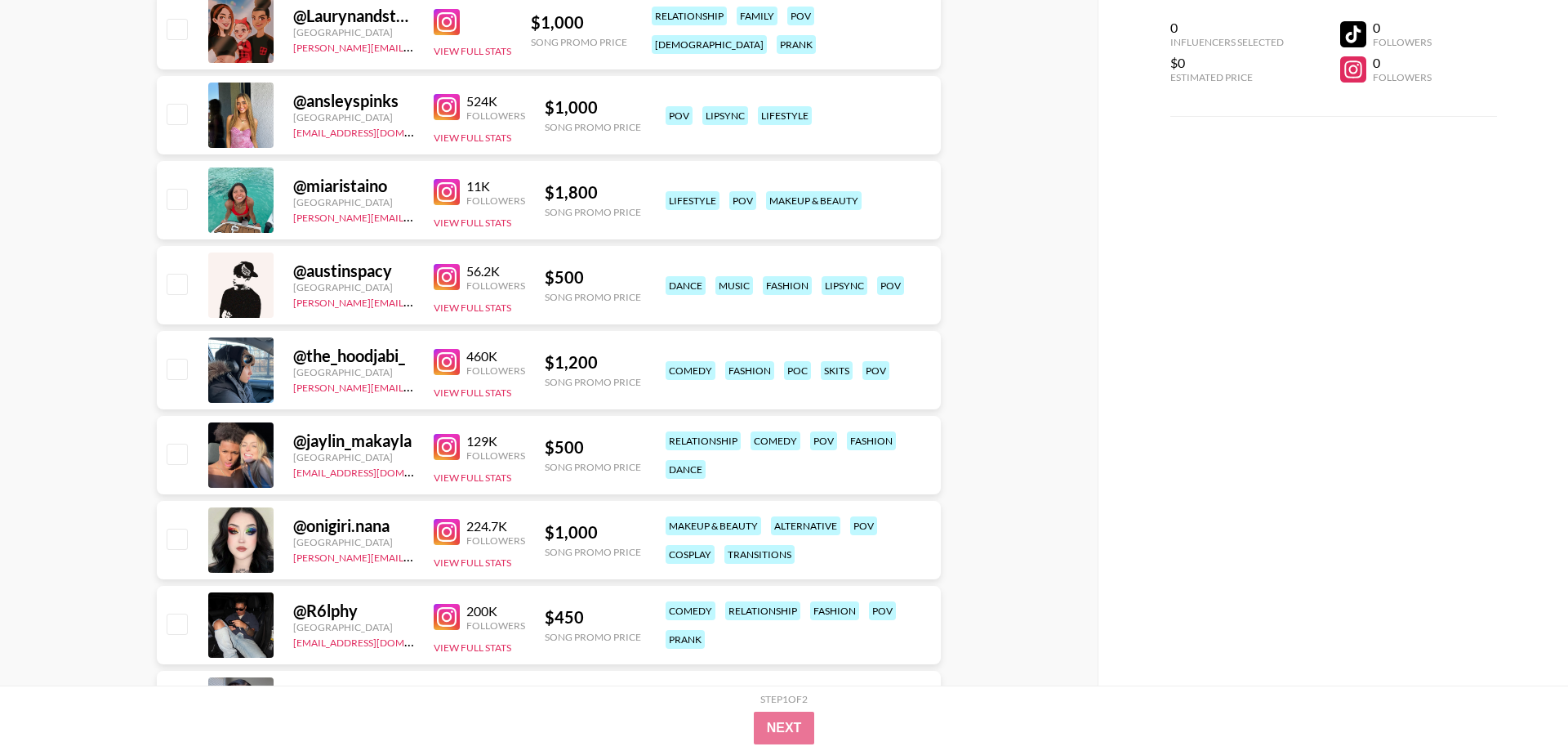
click at [448, 444] on img at bounding box center [446, 447] width 26 height 26
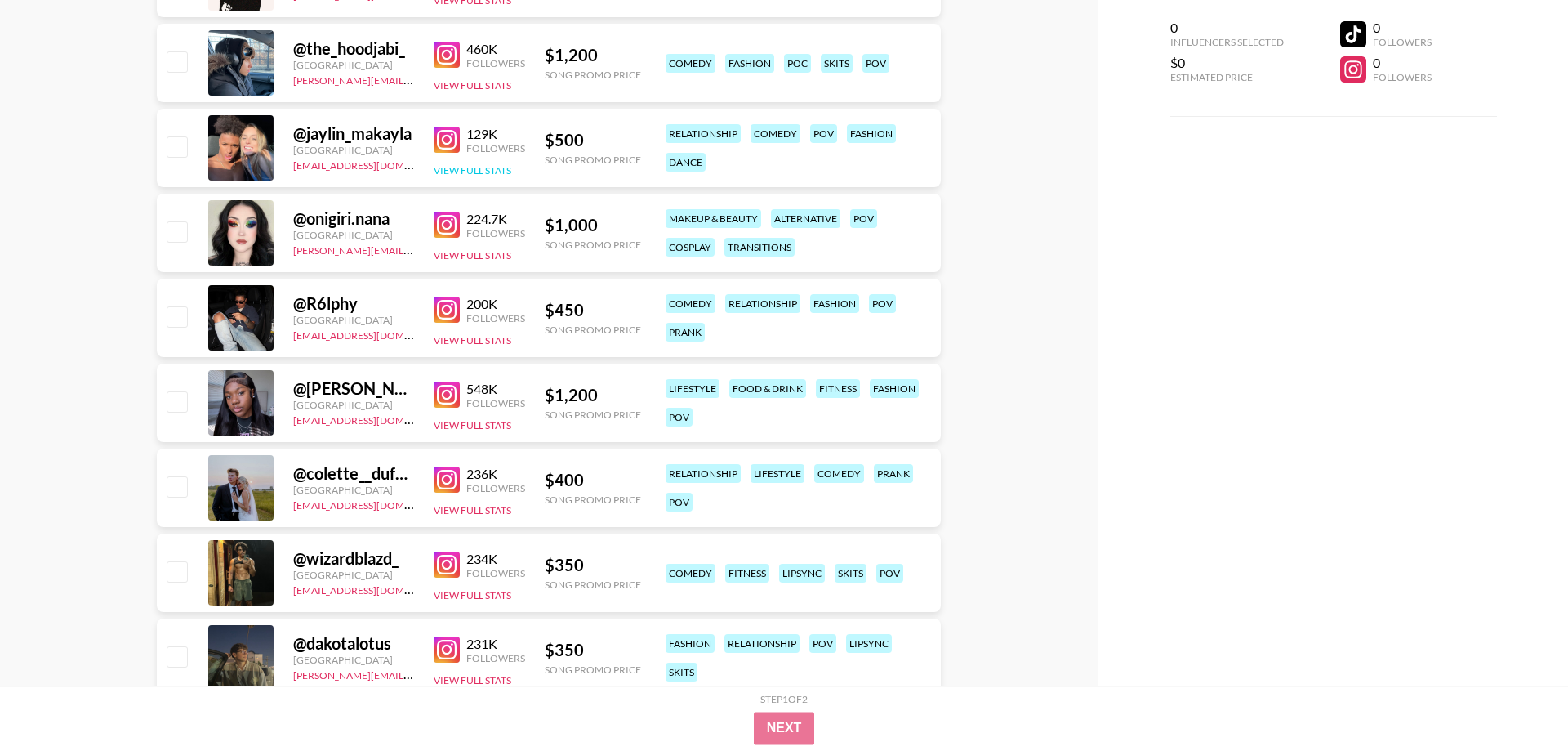
scroll to position [7167, 0]
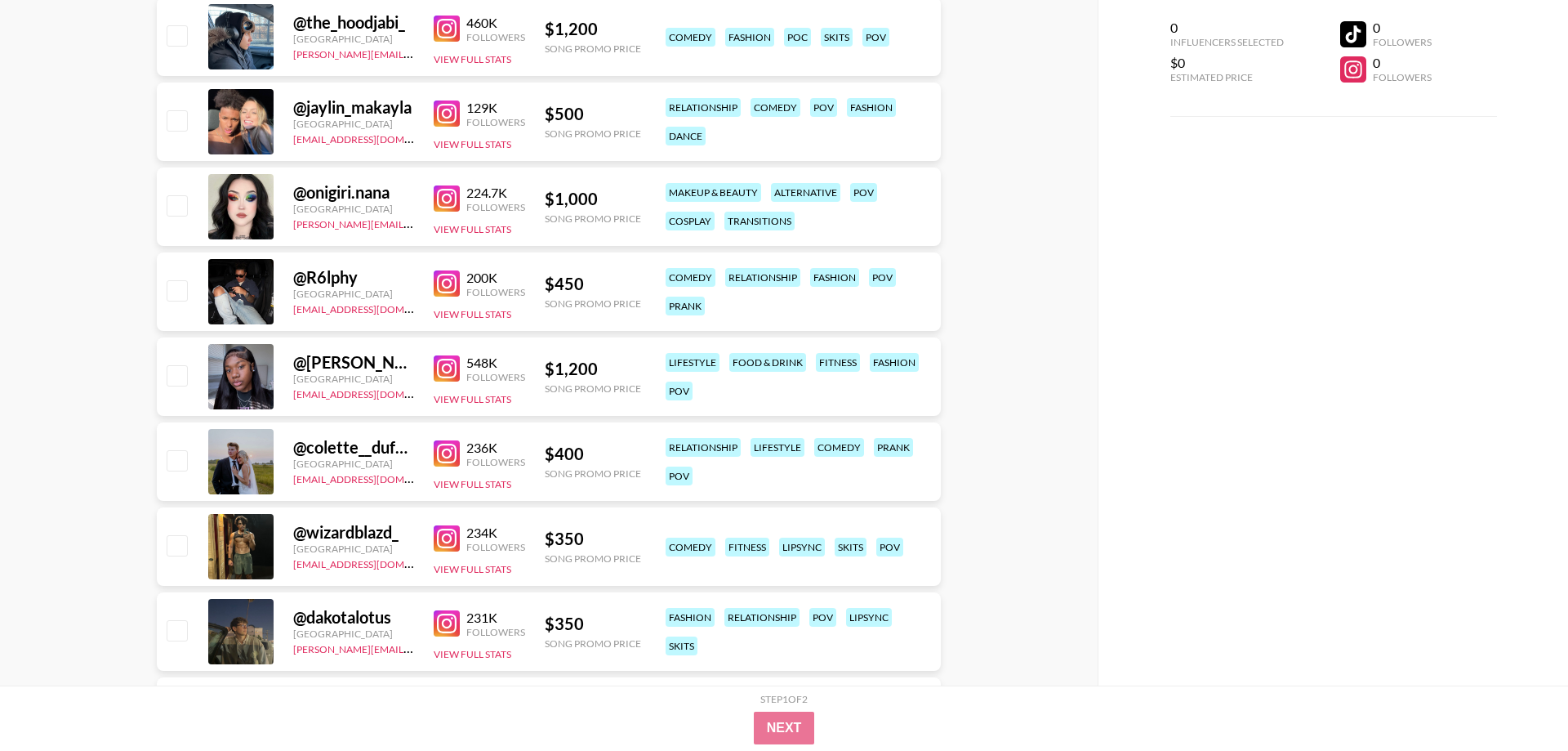
click at [444, 452] on img at bounding box center [446, 453] width 26 height 26
click at [460, 544] on link at bounding box center [450, 538] width 33 height 26
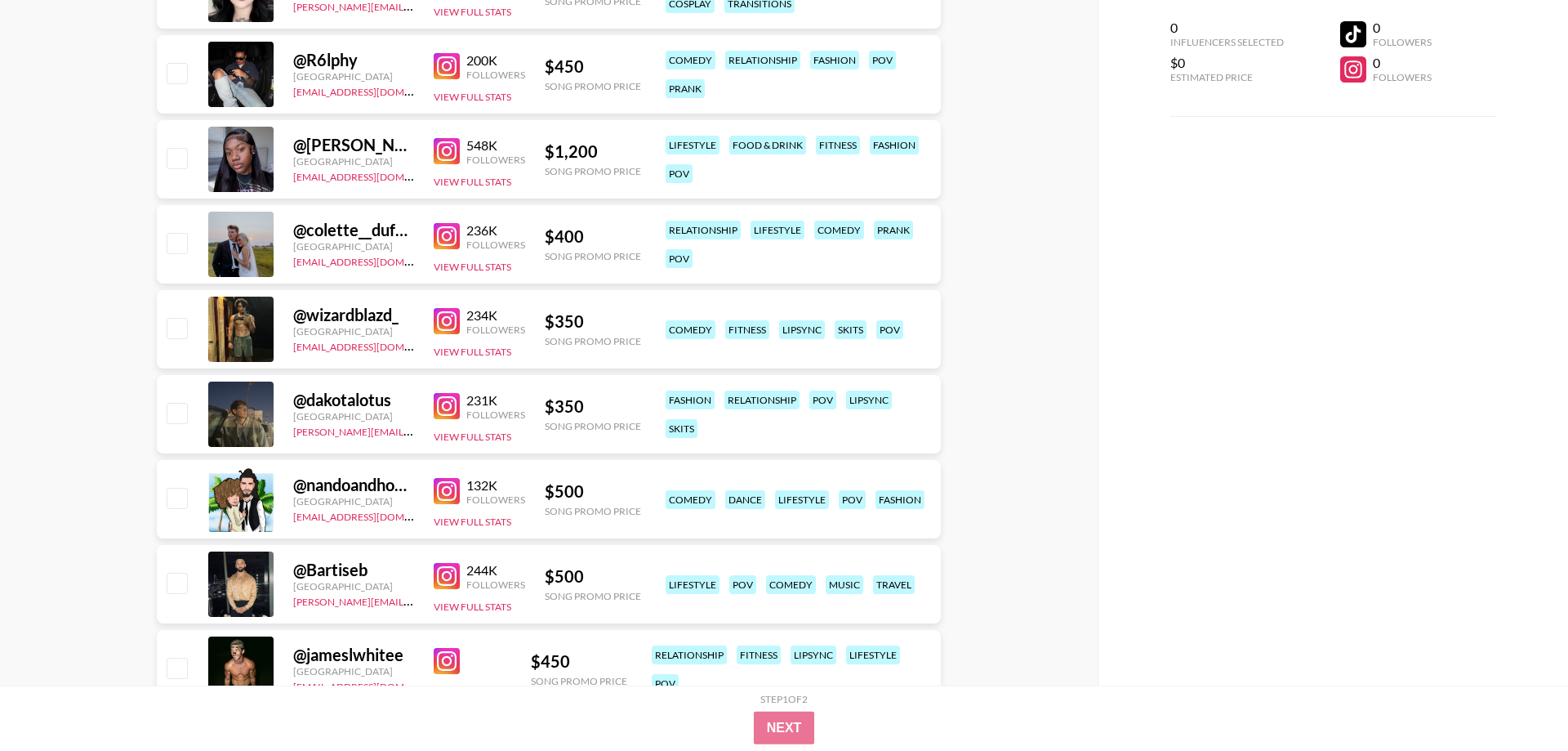
scroll to position [7417, 0]
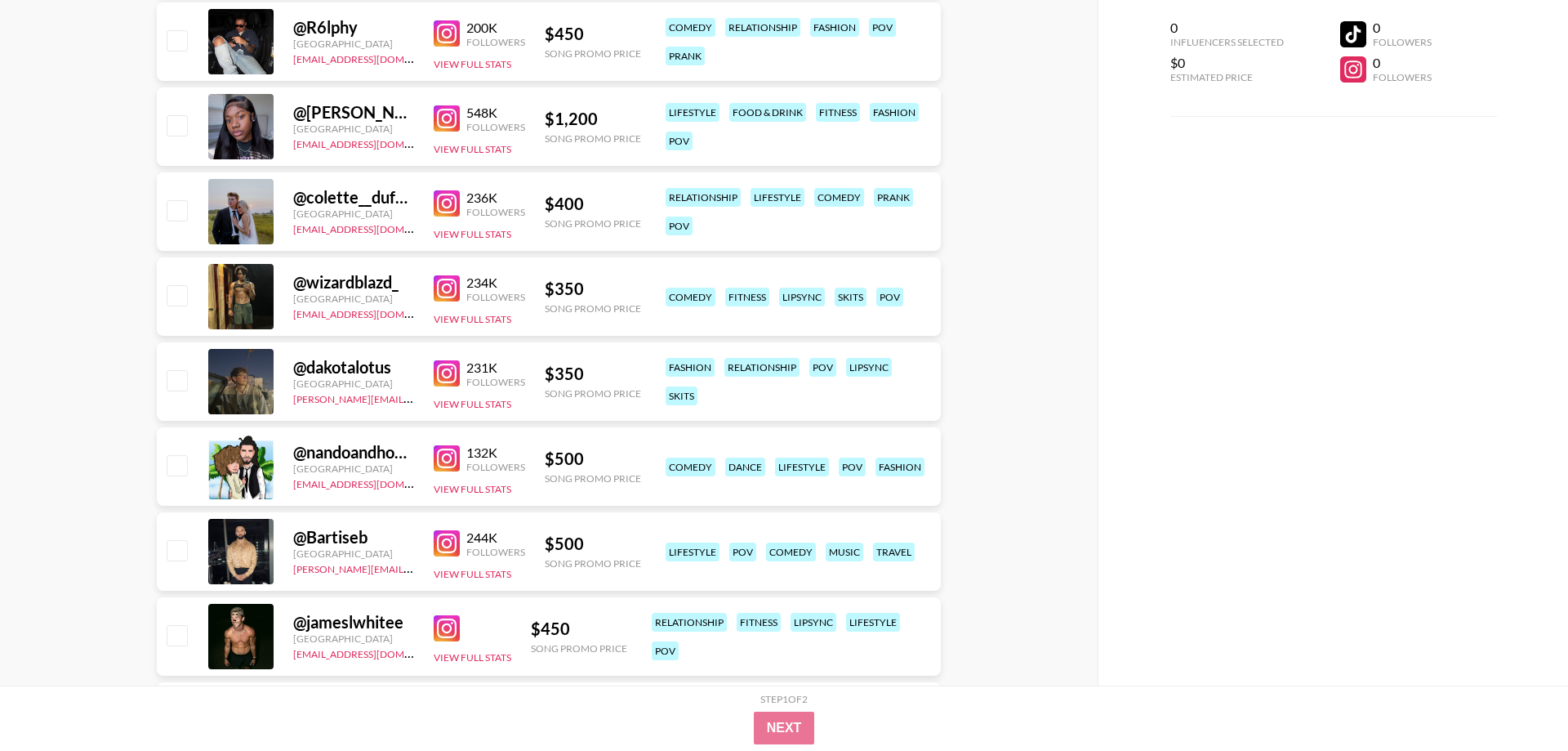
click at [441, 457] on img at bounding box center [446, 457] width 26 height 26
click at [451, 544] on img at bounding box center [446, 543] width 26 height 26
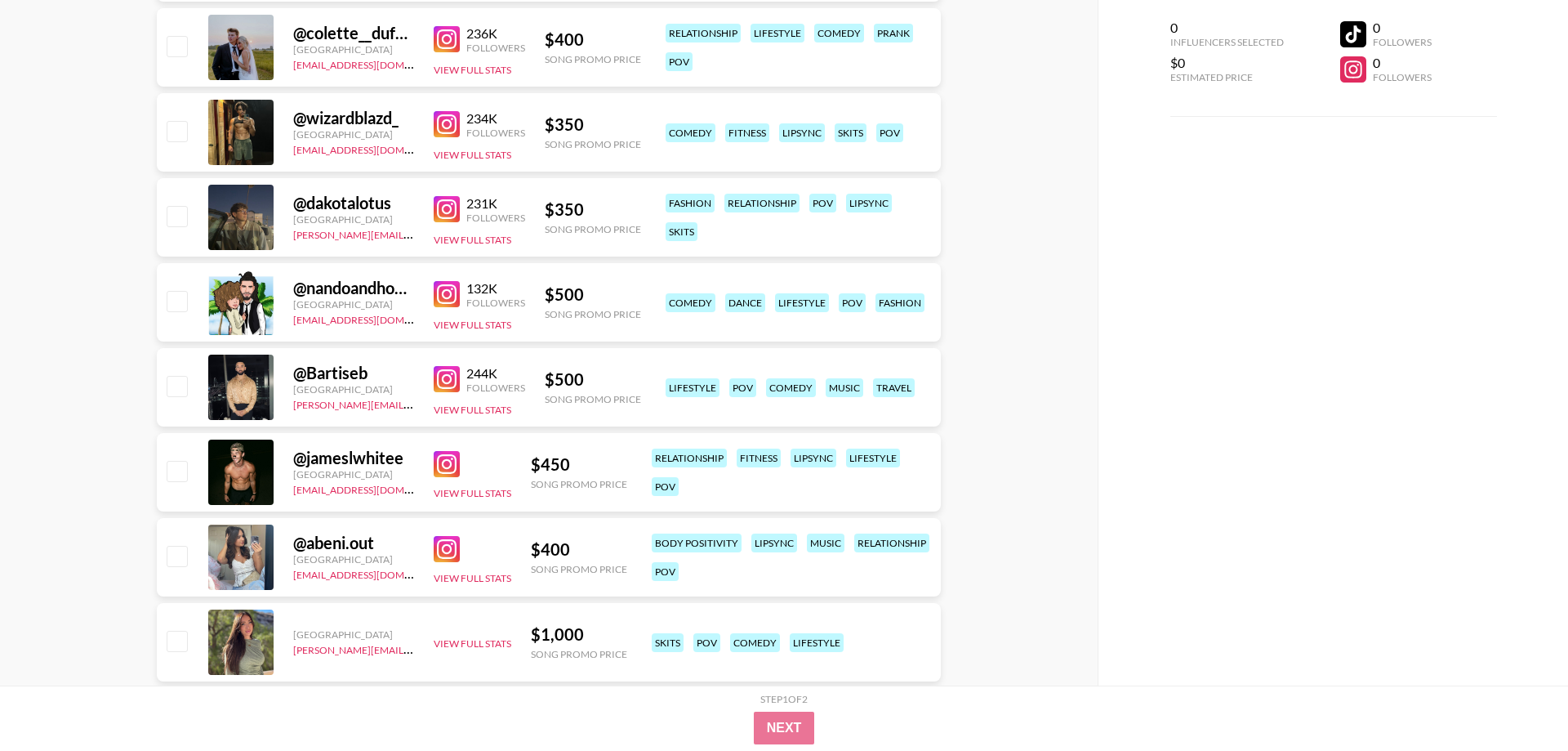
scroll to position [7584, 0]
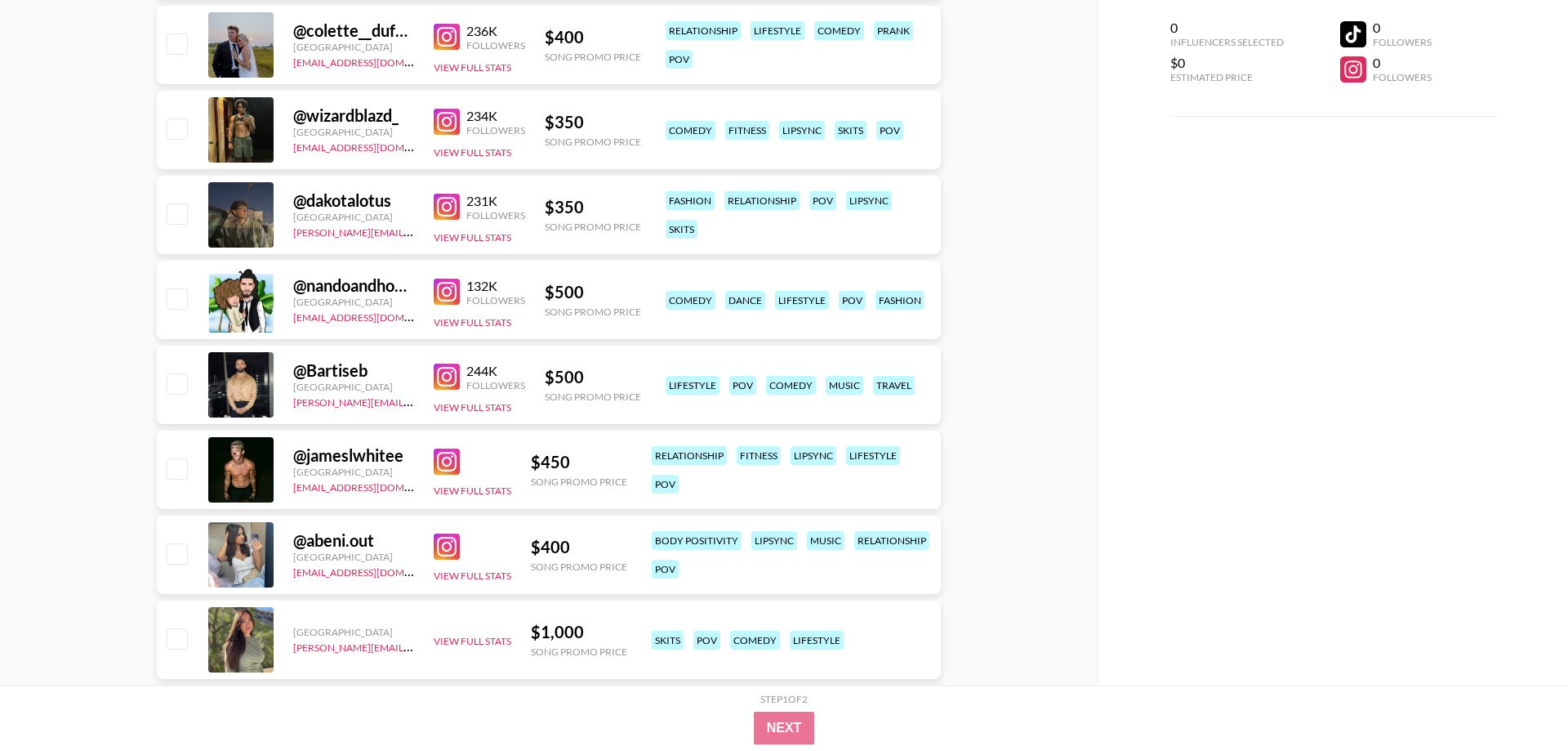
click at [449, 542] on img at bounding box center [446, 546] width 26 height 26
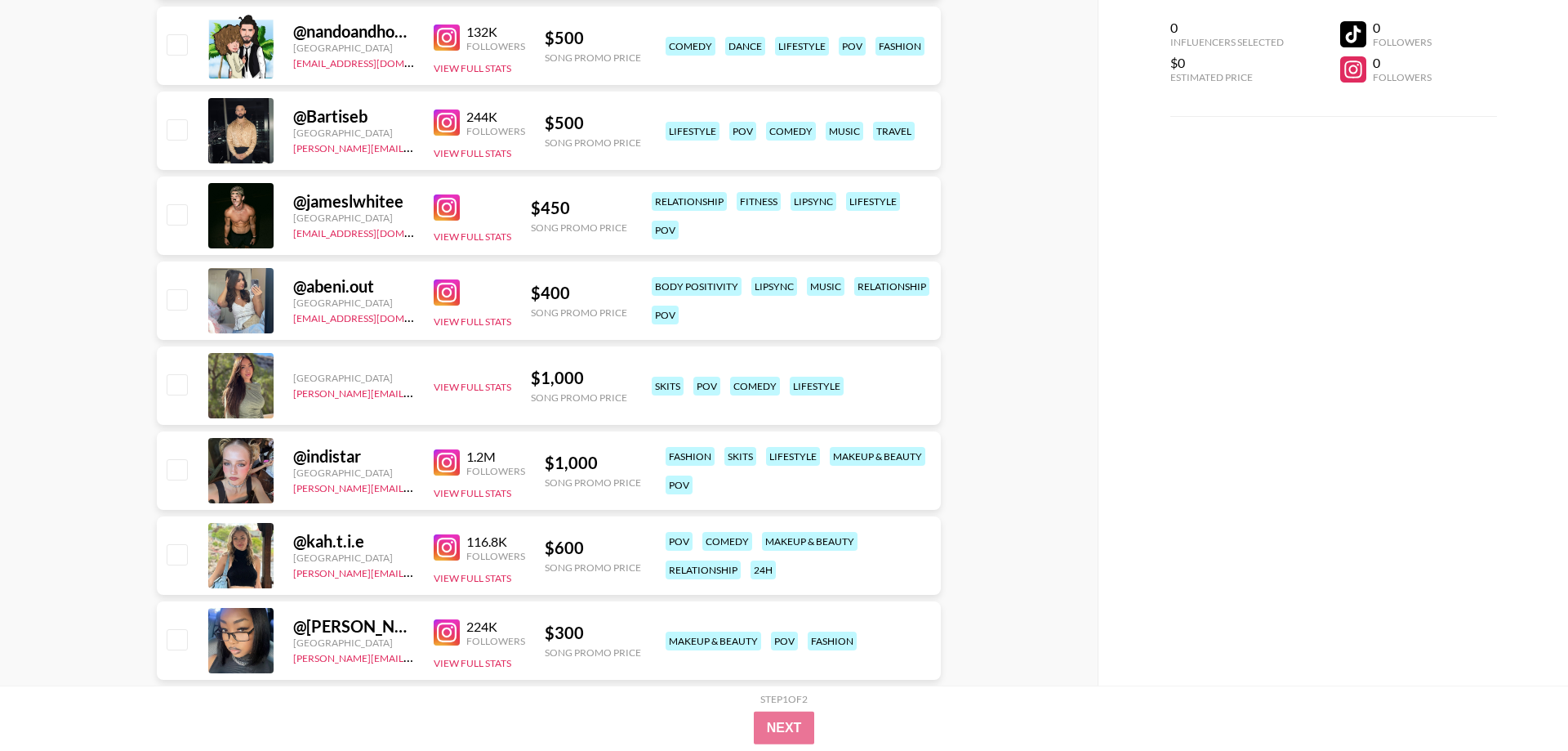
scroll to position [7917, 0]
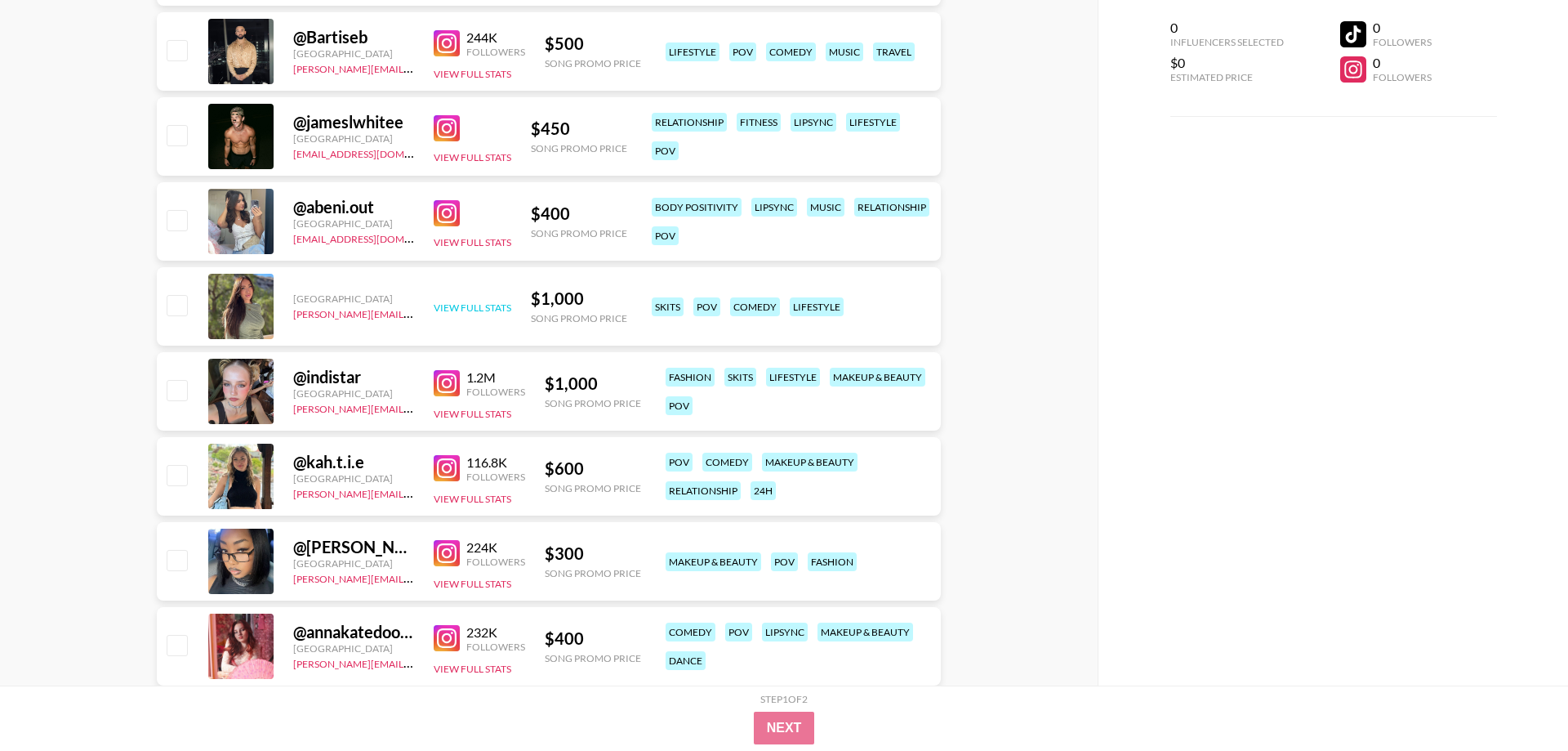
click at [454, 310] on button "View Full Stats" at bounding box center [473, 308] width 77 height 13
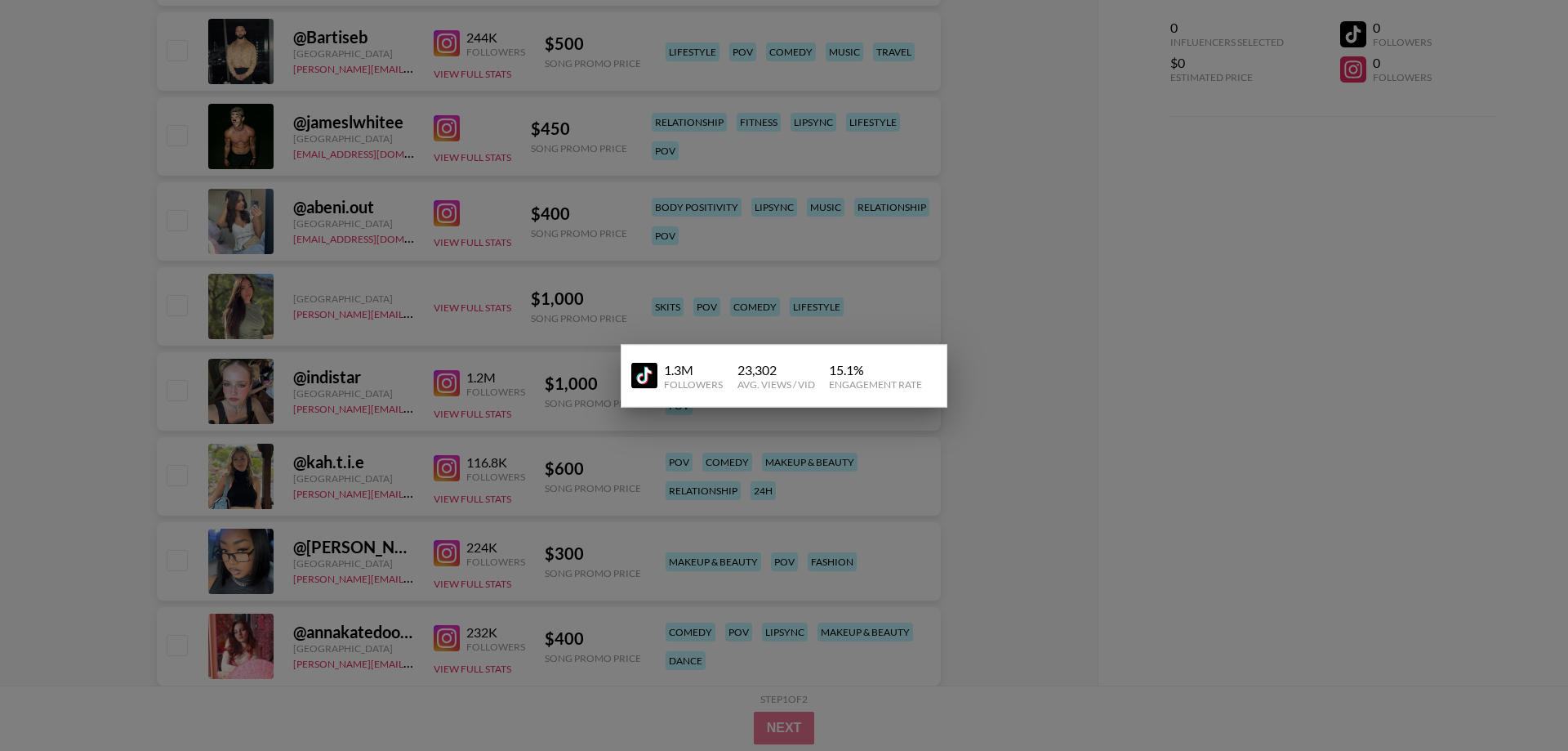
click at [1092, 299] on div at bounding box center [784, 375] width 1568 height 751
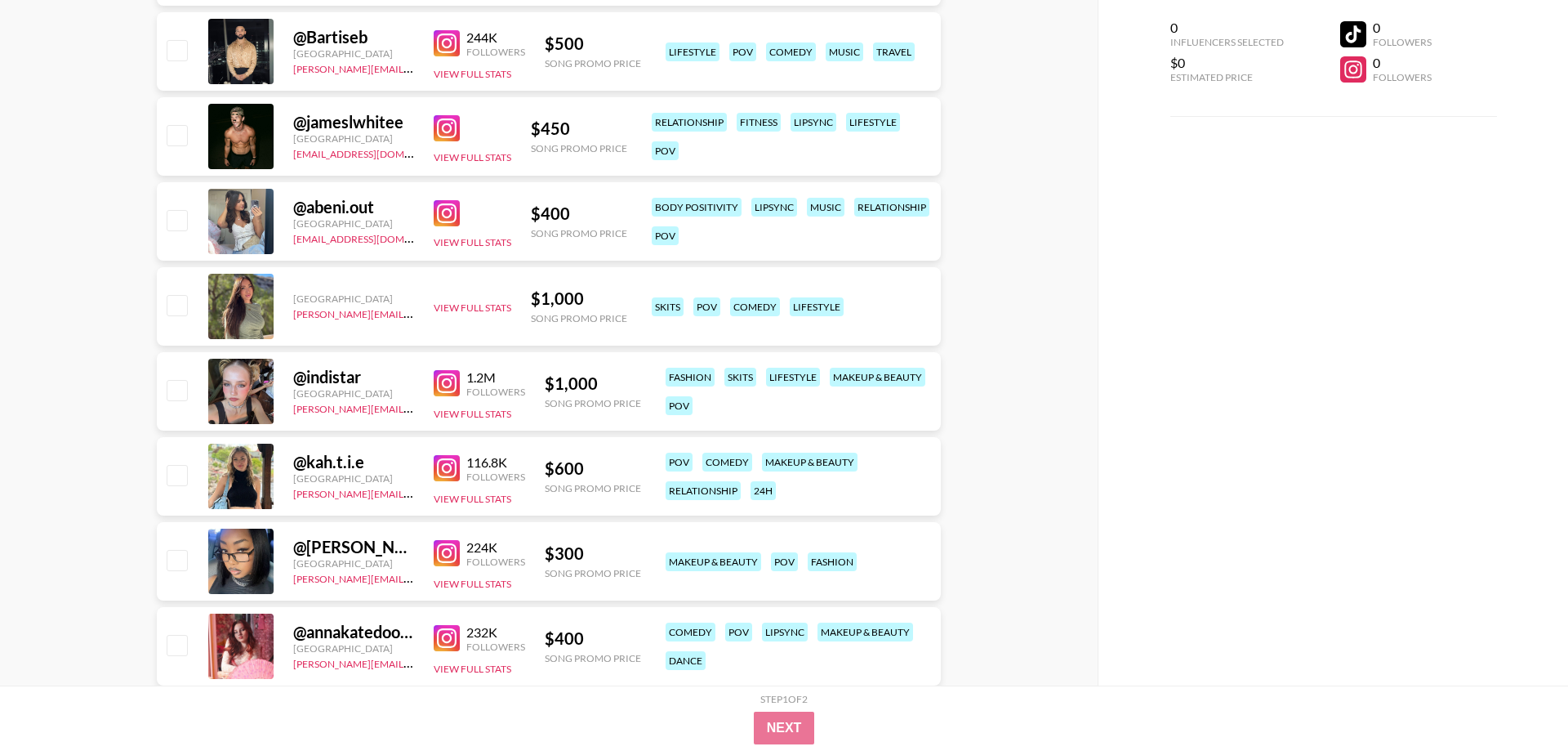
click at [450, 469] on img at bounding box center [446, 468] width 26 height 26
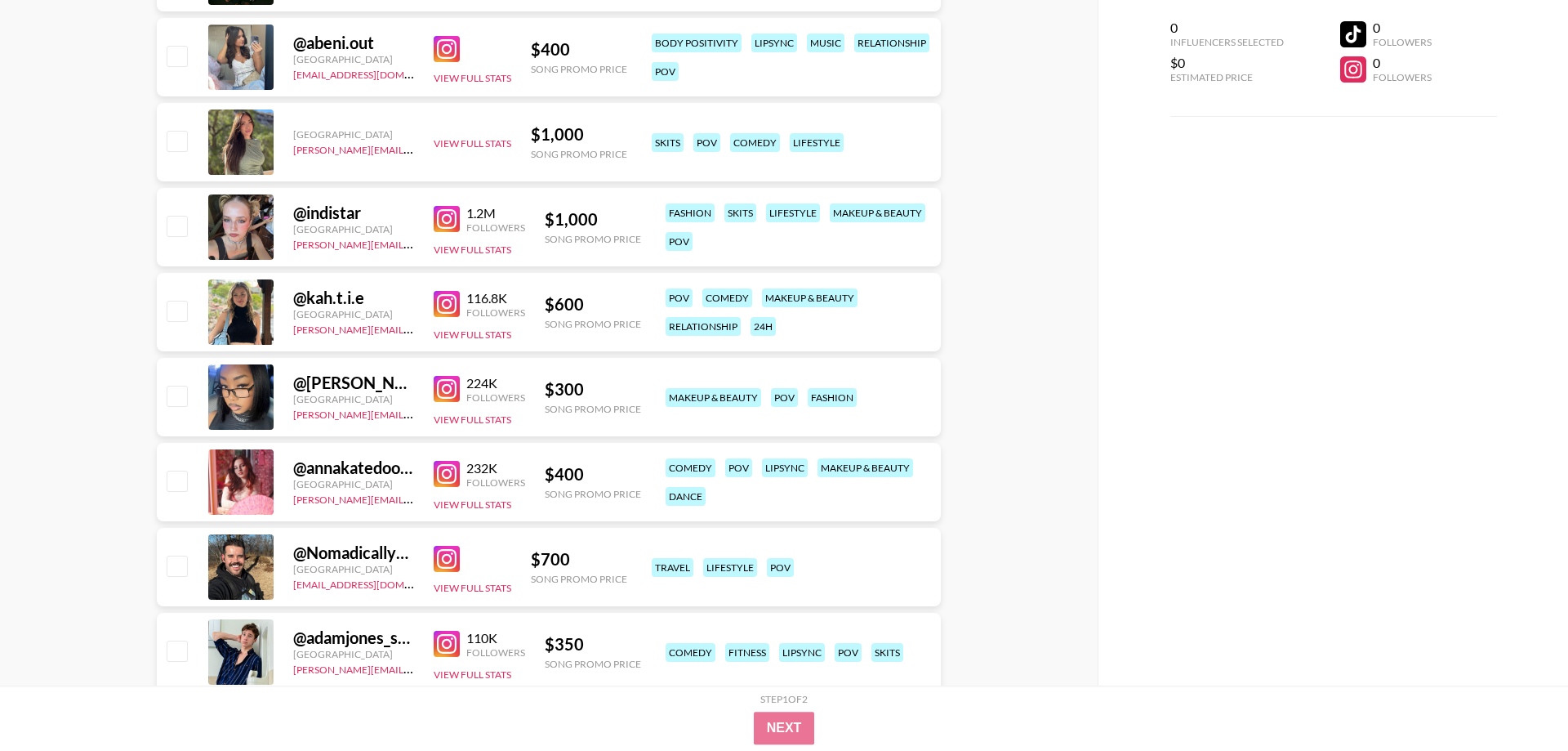
scroll to position [8168, 0]
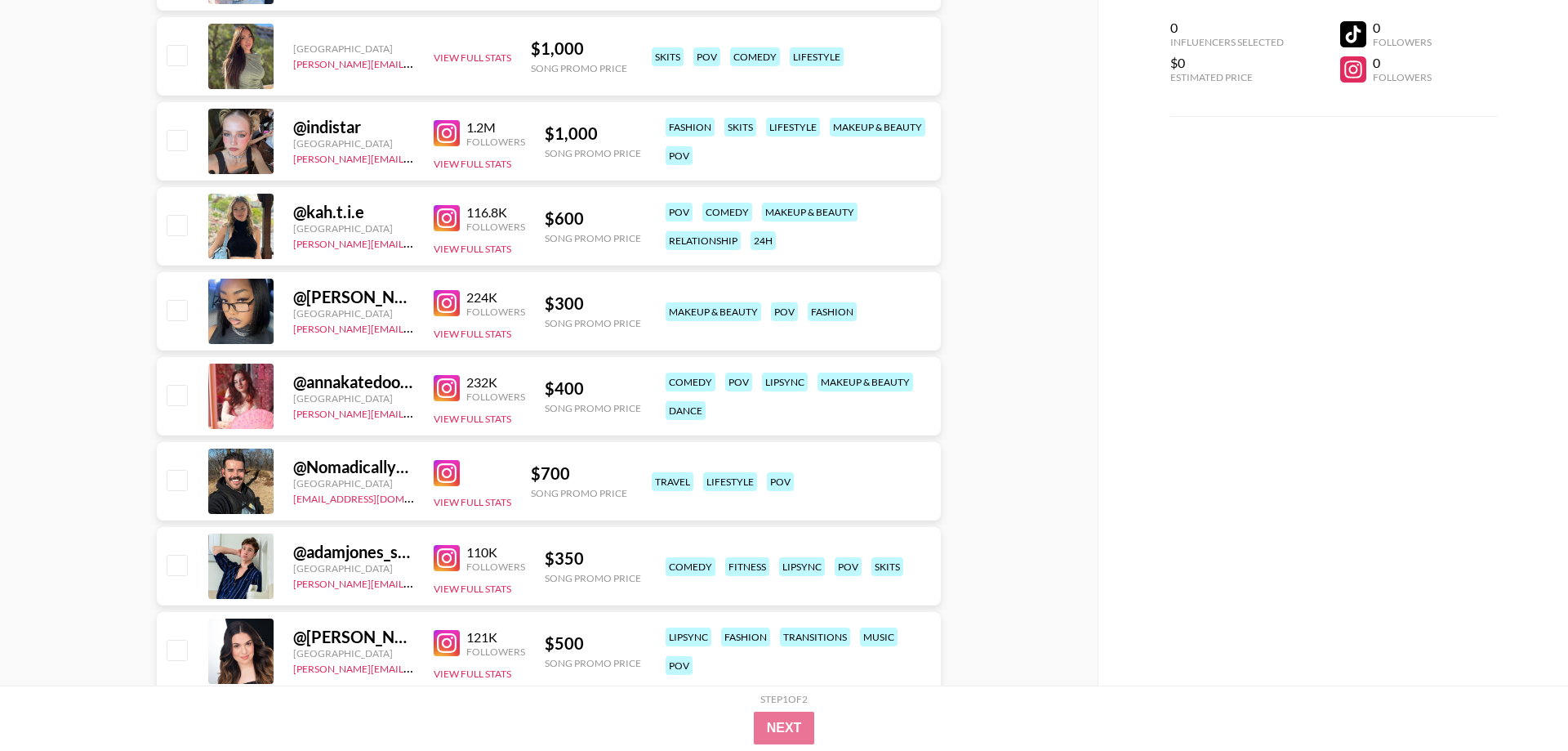
click at [453, 394] on img at bounding box center [446, 388] width 26 height 26
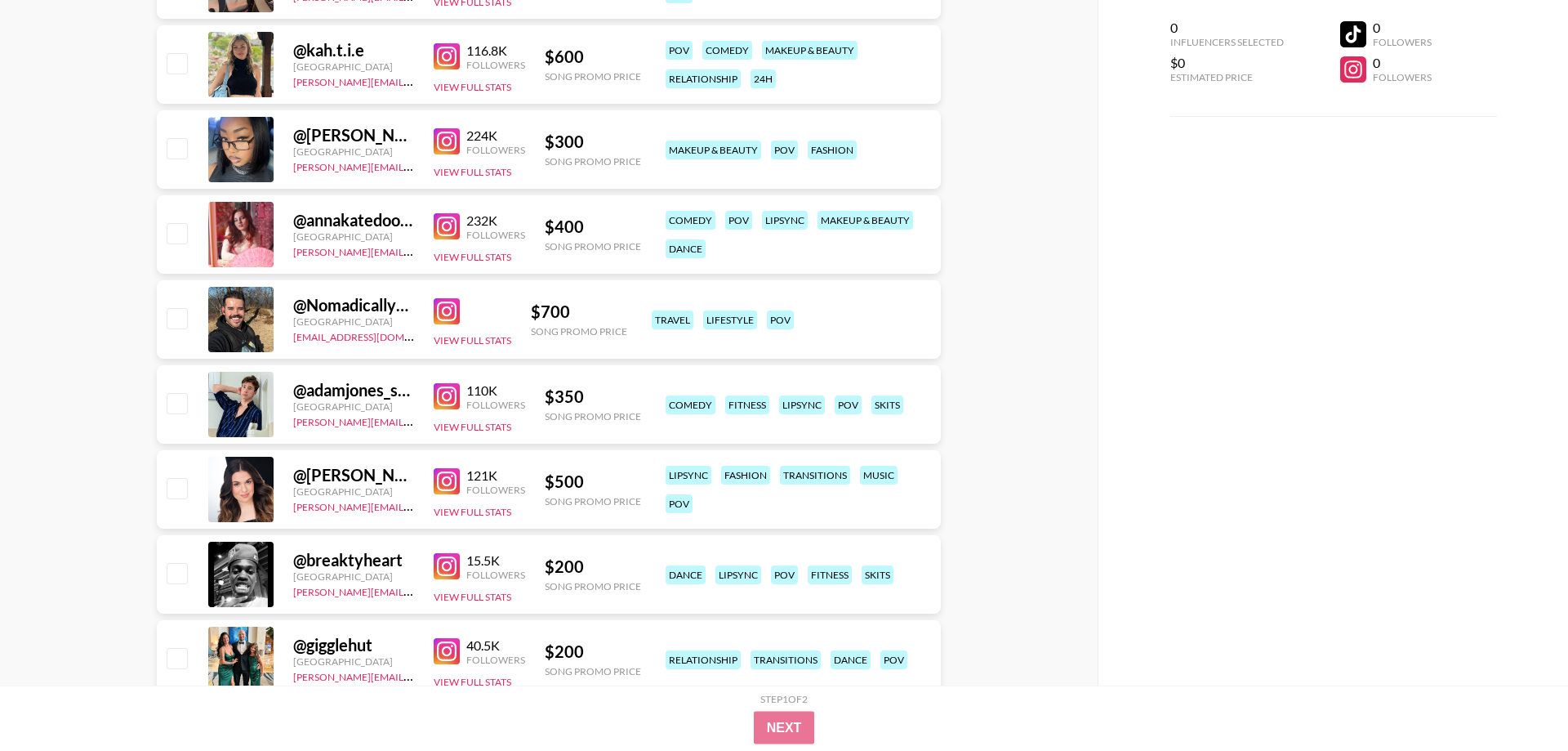
scroll to position [8334, 0]
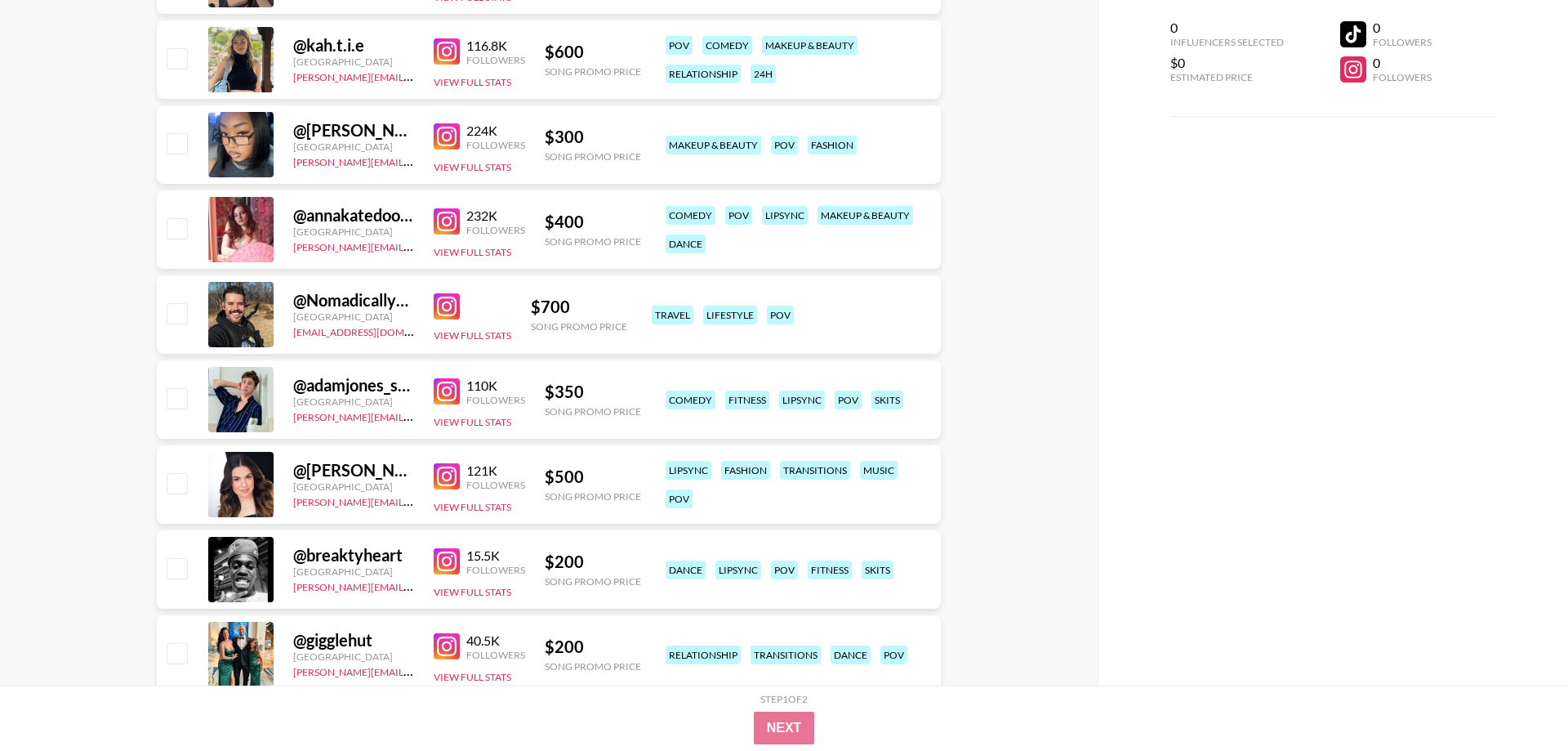
click at [448, 391] on img at bounding box center [446, 391] width 26 height 26
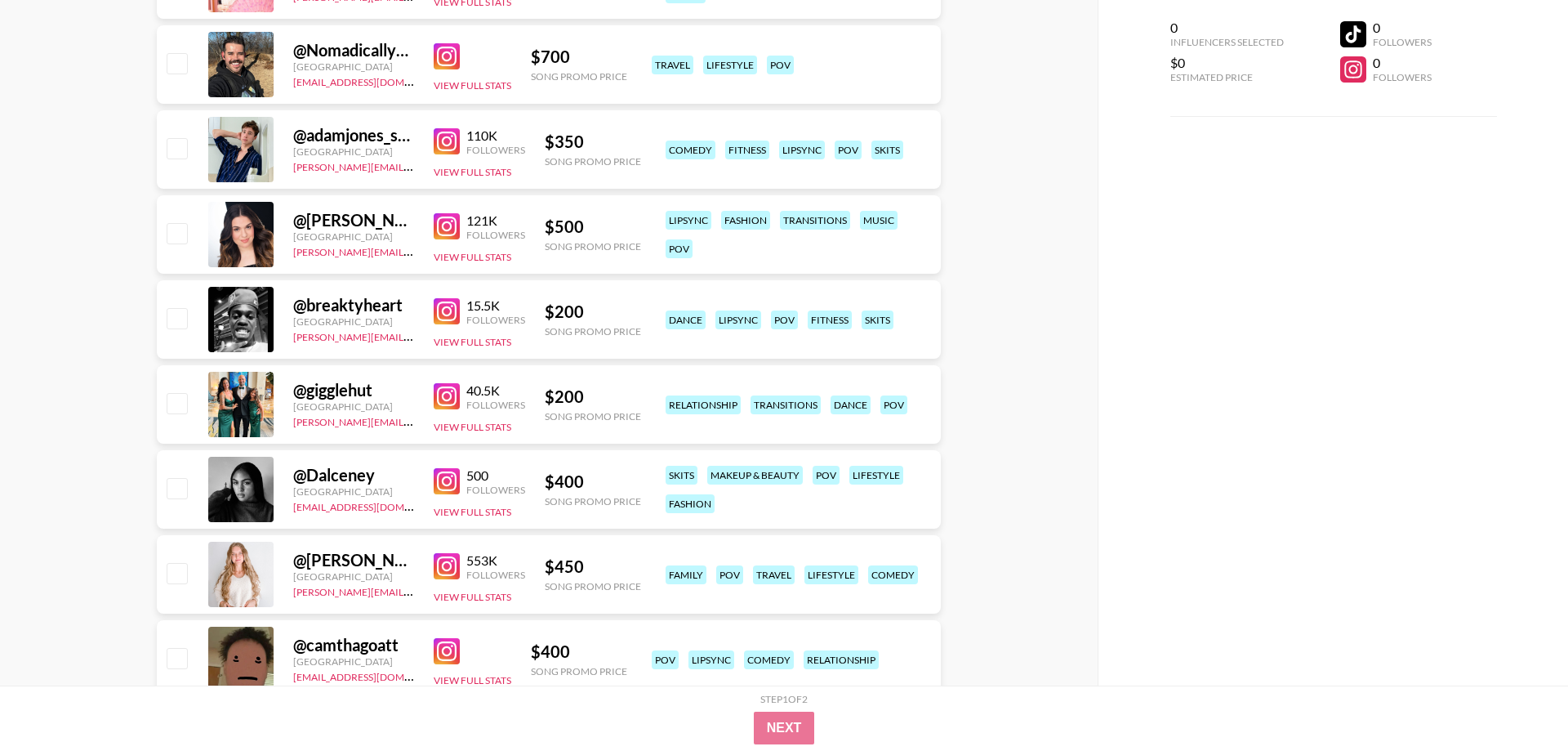
scroll to position [8750, 0]
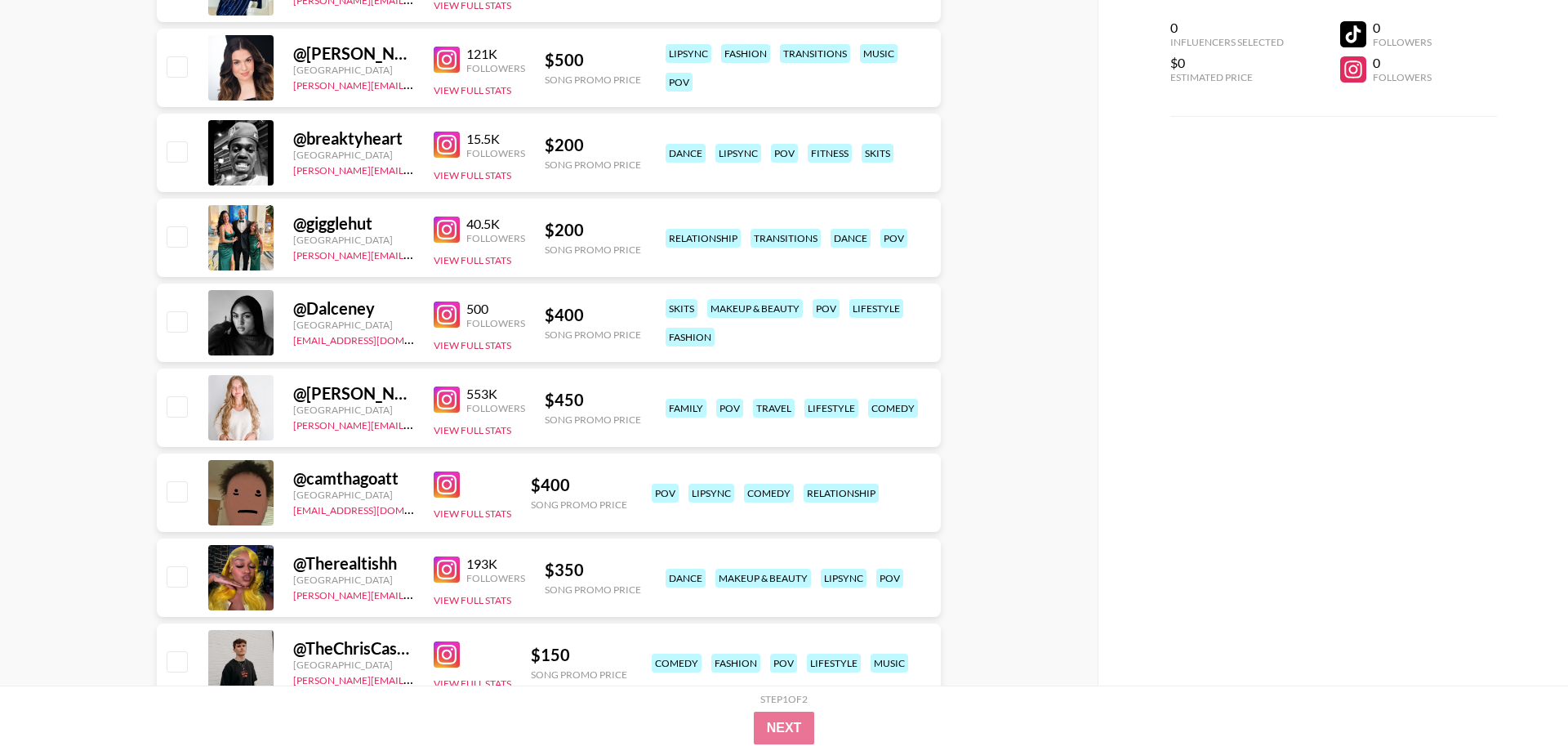
click at [441, 401] on img at bounding box center [446, 399] width 26 height 26
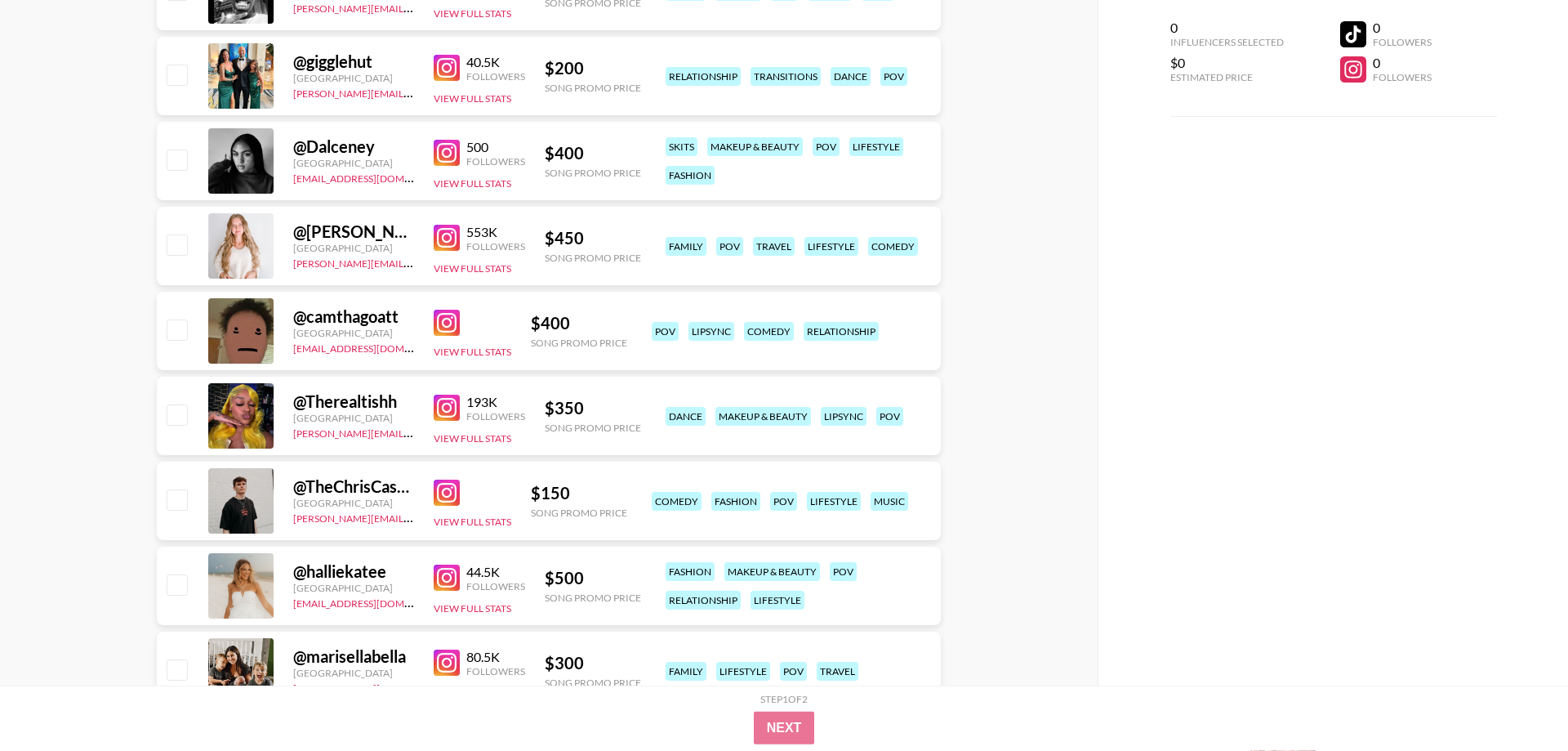
scroll to position [8918, 0]
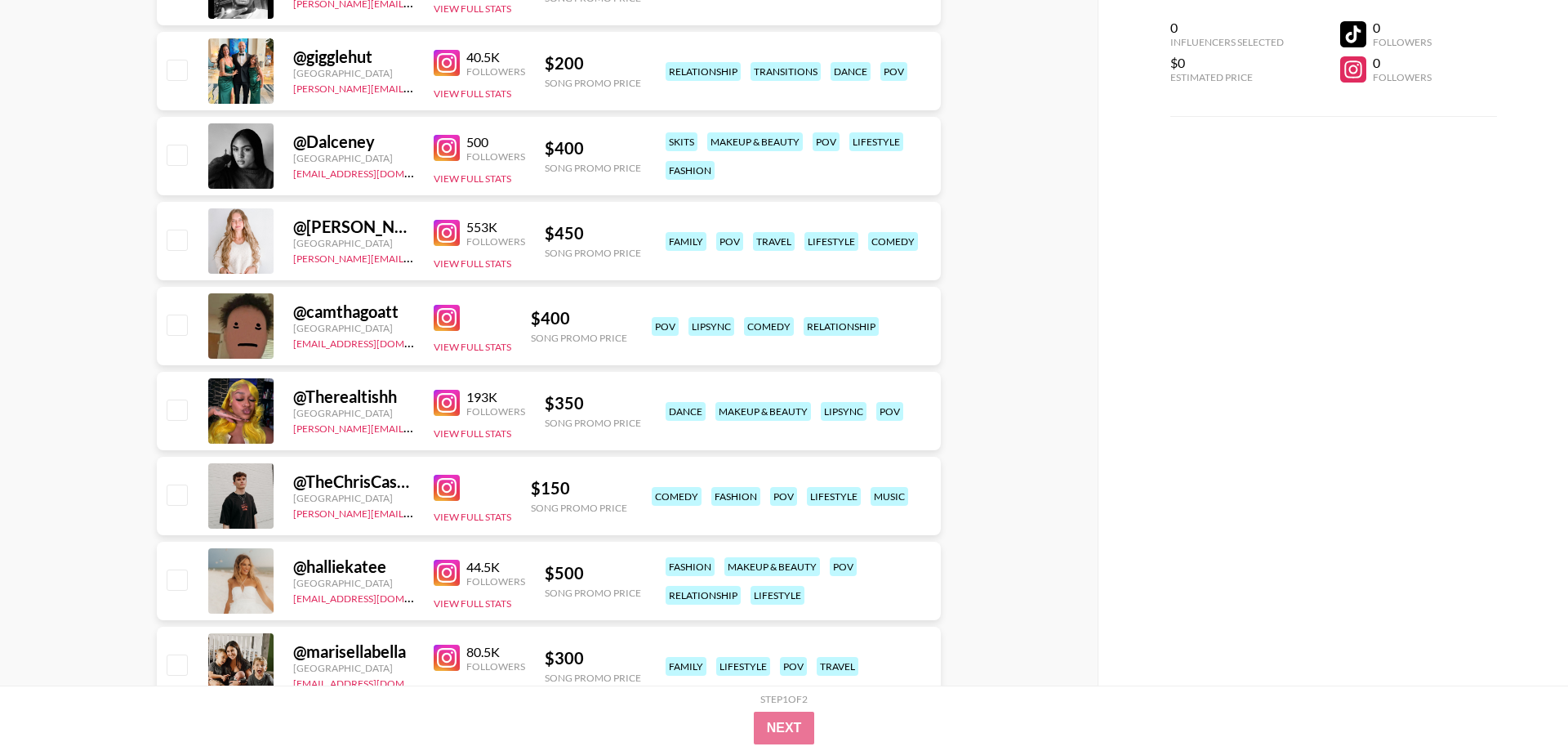
click at [446, 320] on img at bounding box center [446, 317] width 26 height 26
click at [451, 494] on img at bounding box center [446, 487] width 26 height 26
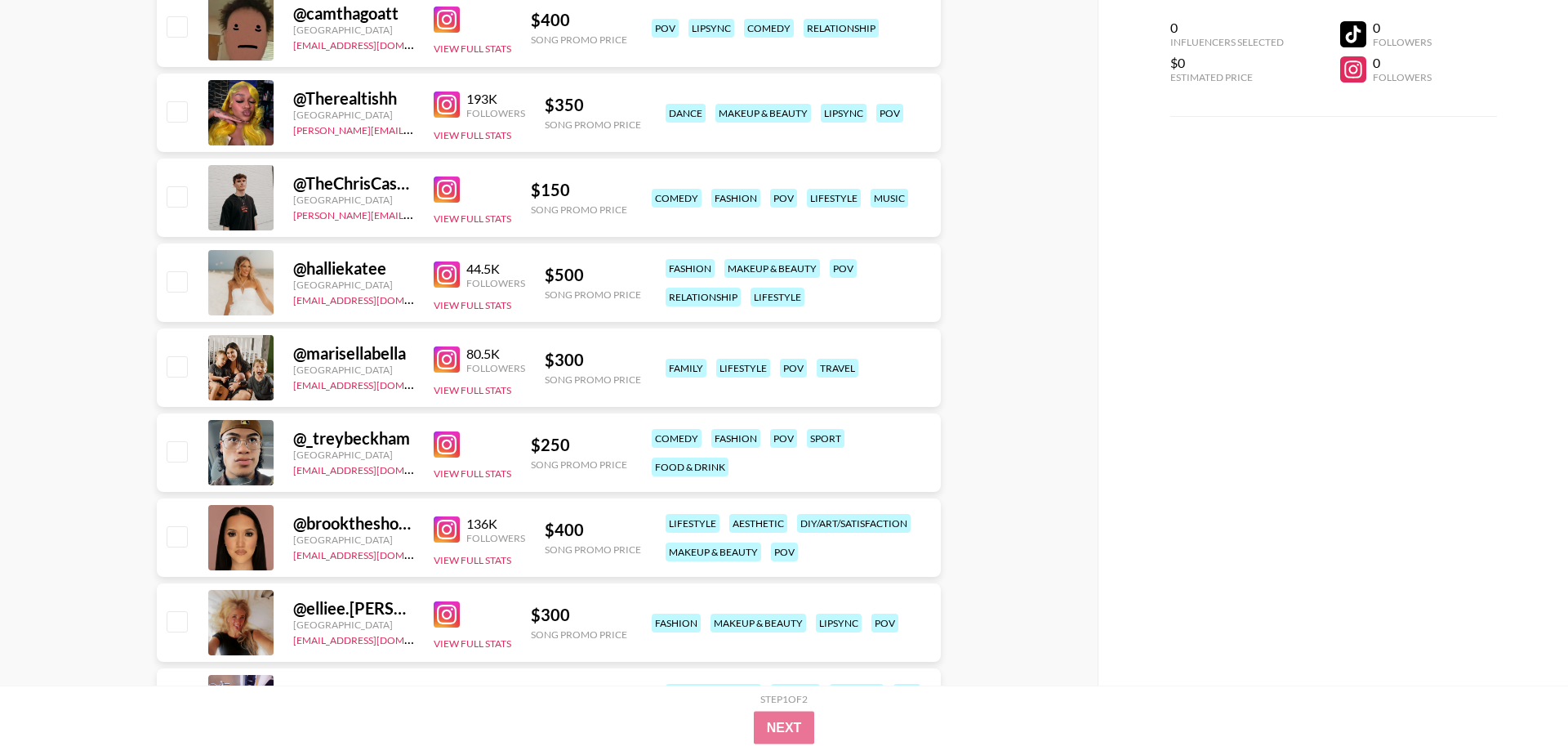
scroll to position [9251, 0]
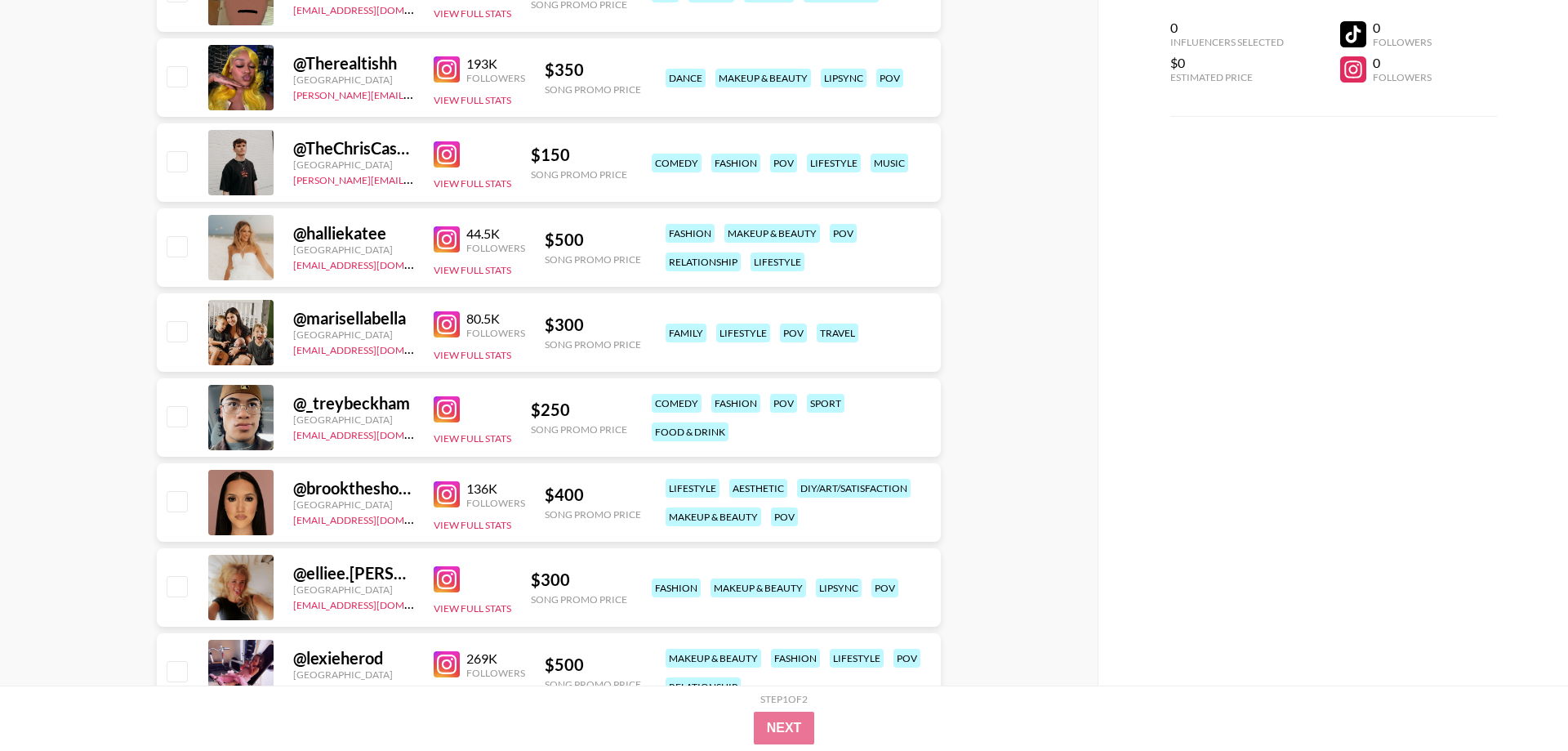
click at [436, 407] on img at bounding box center [446, 409] width 26 height 26
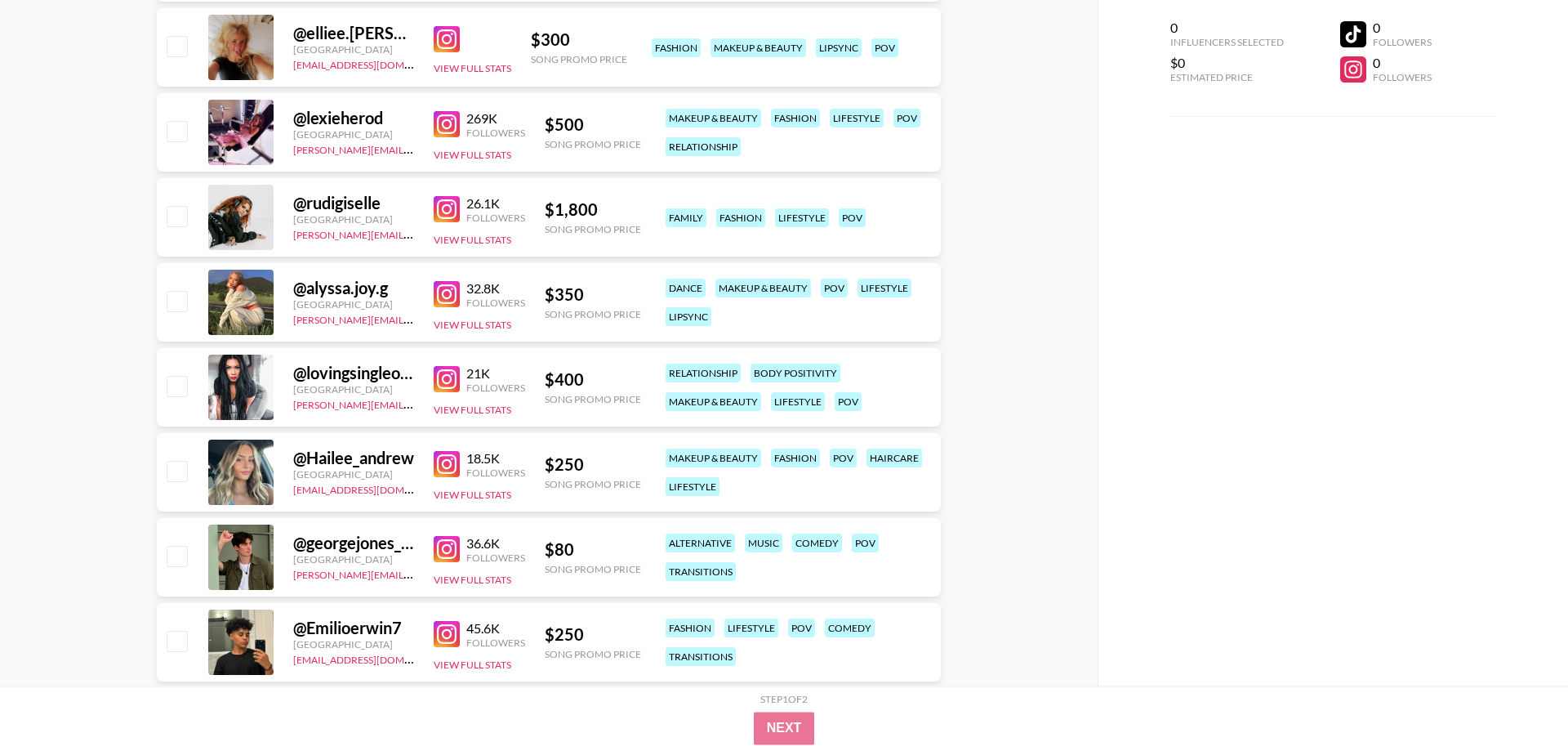
scroll to position [9834, 0]
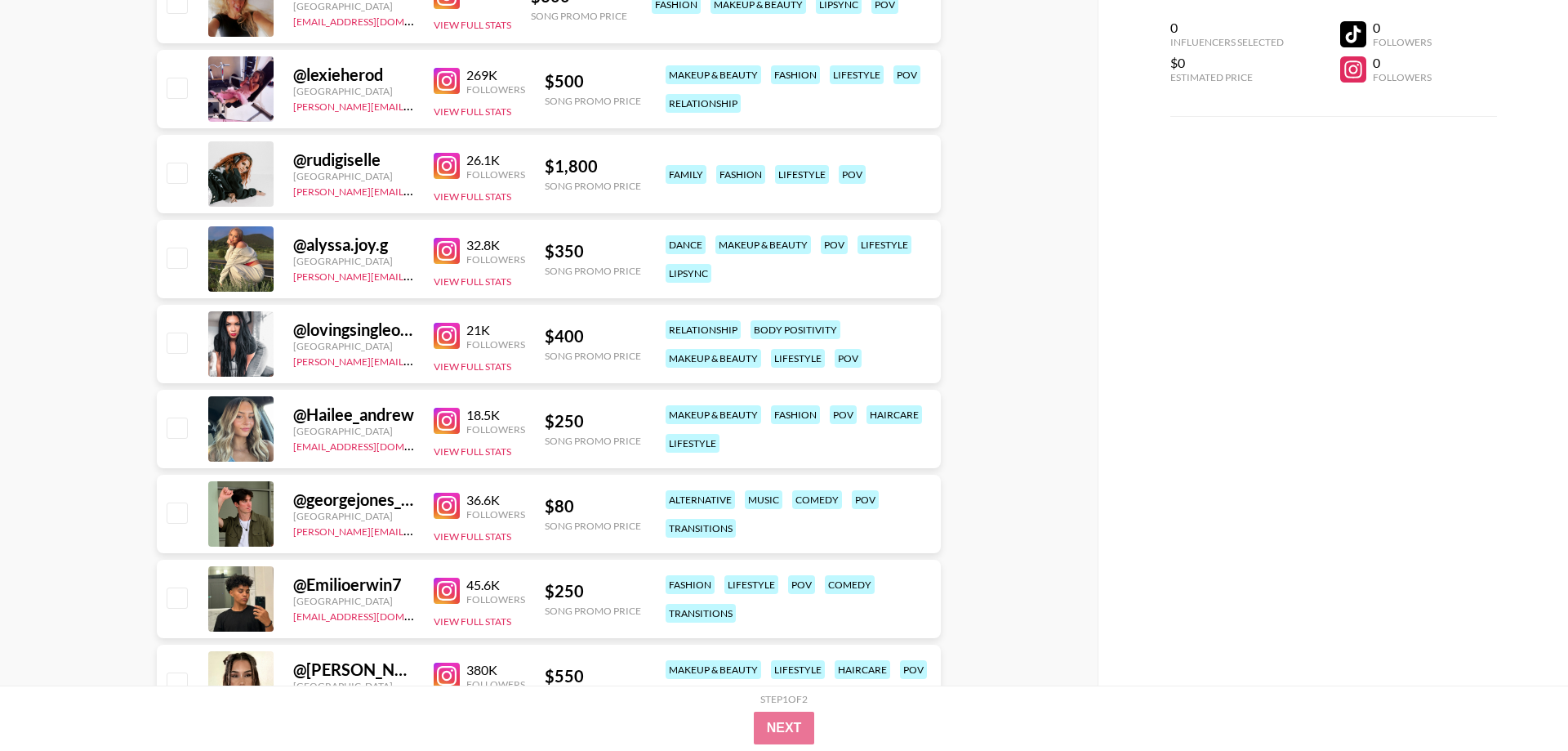
click at [446, 420] on img at bounding box center [446, 420] width 26 height 26
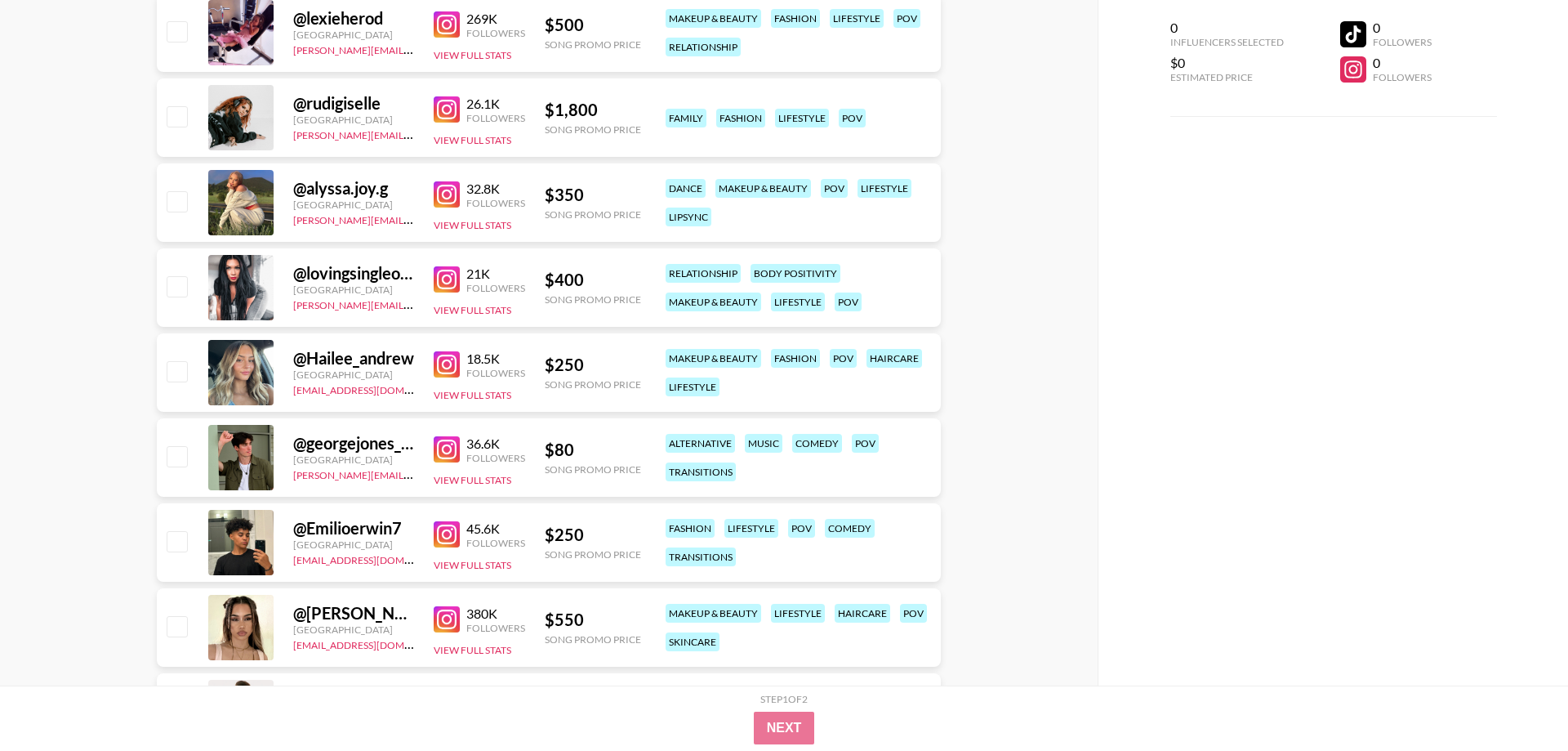
scroll to position [10001, 0]
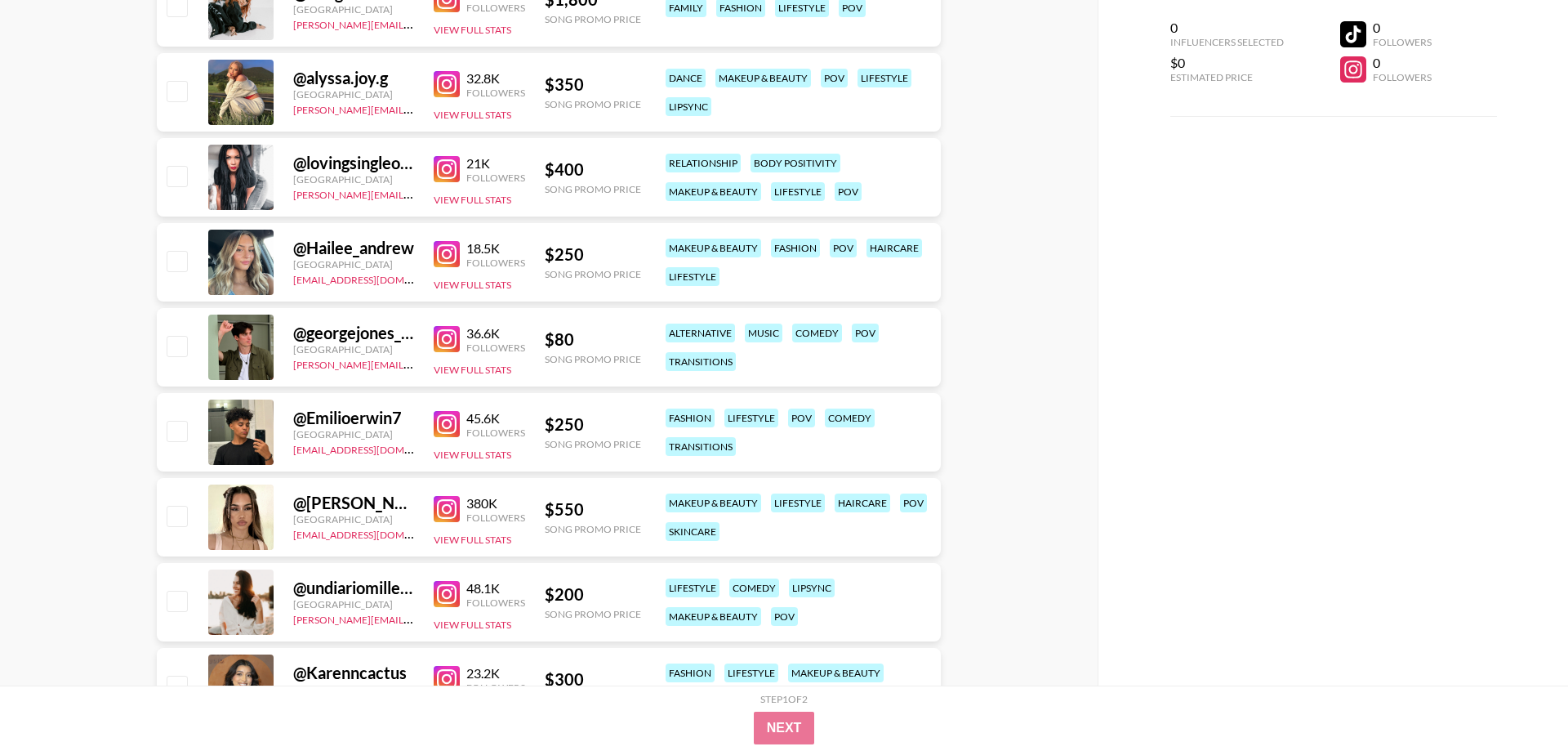
click at [449, 426] on img at bounding box center [446, 424] width 26 height 26
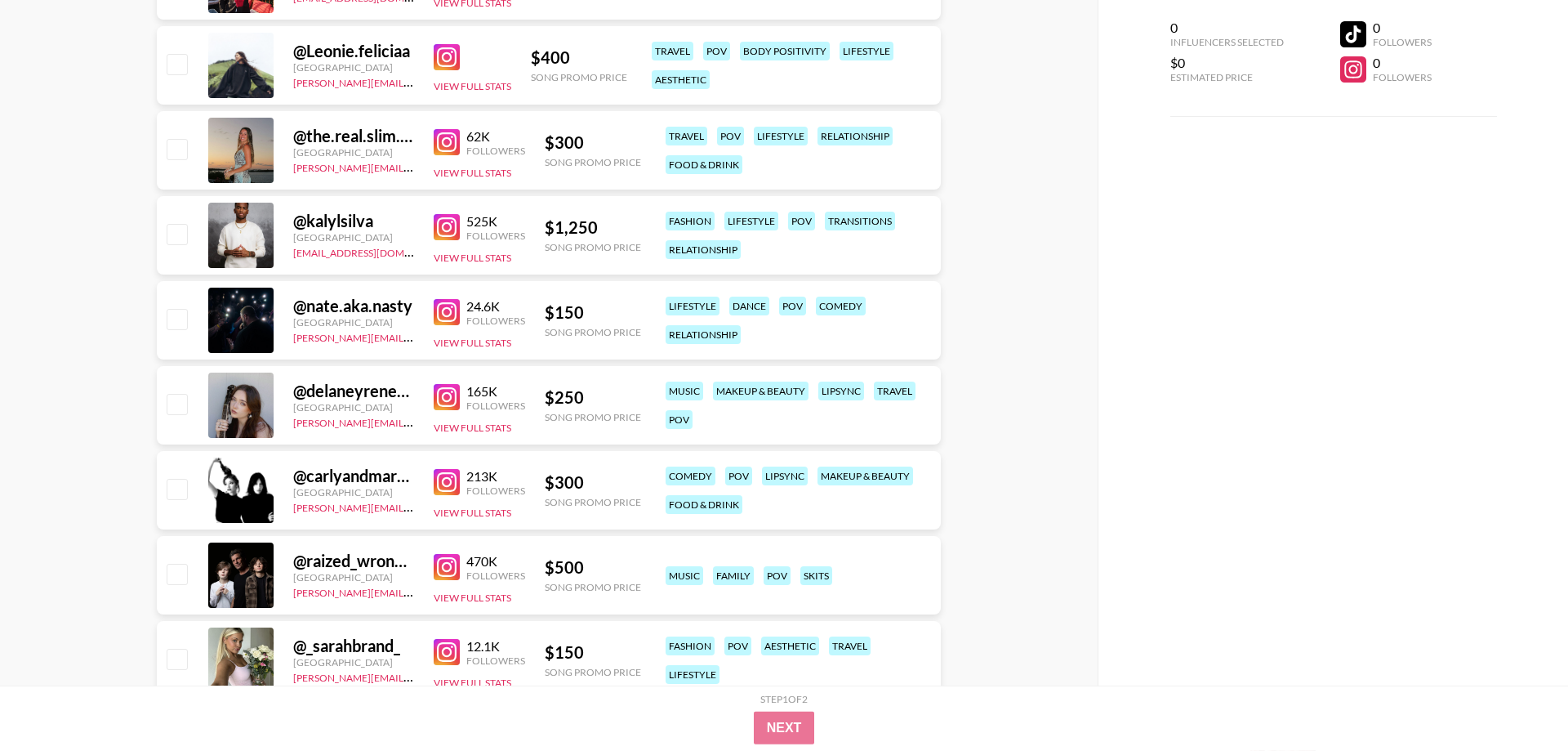
scroll to position [11001, 0]
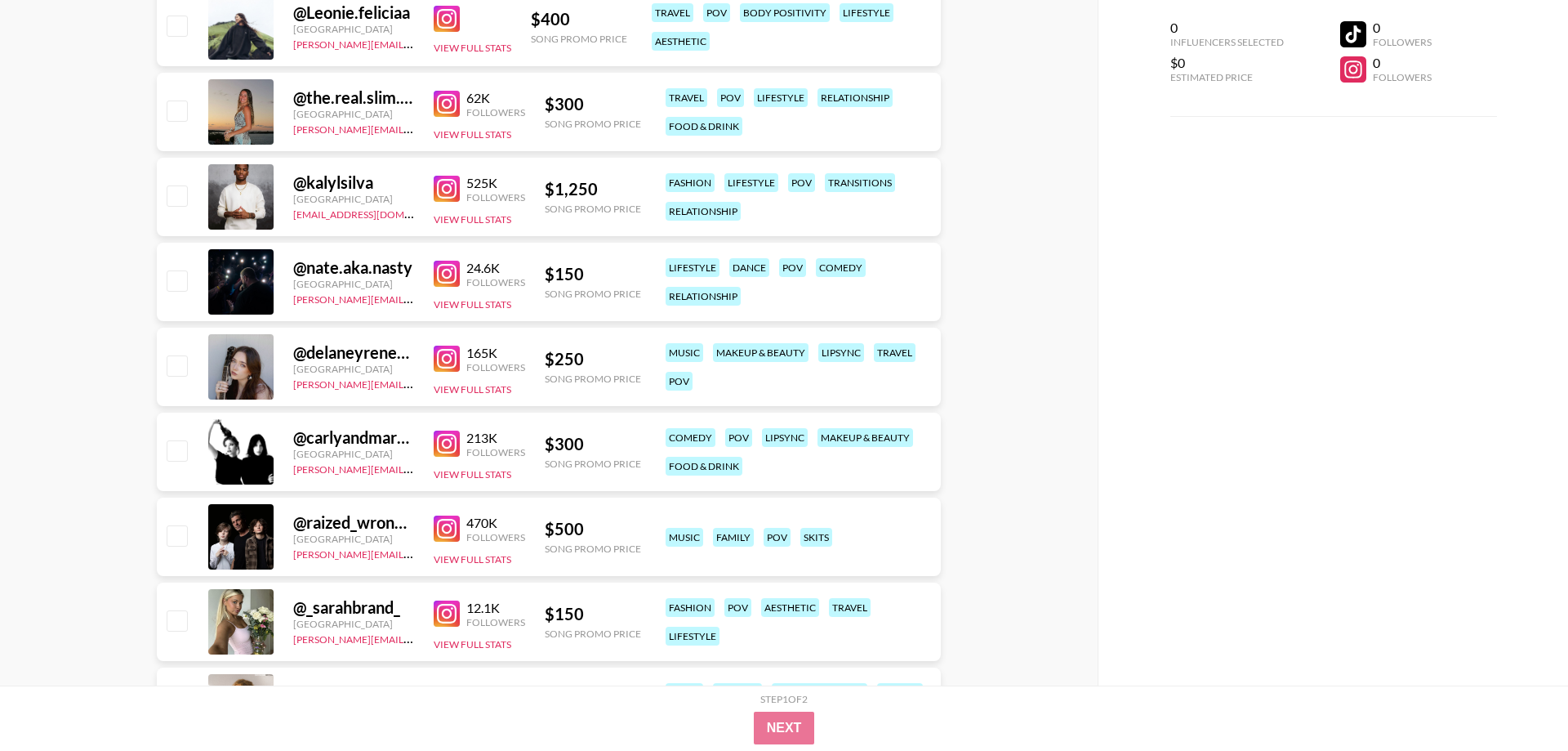
click at [457, 441] on img at bounding box center [446, 443] width 26 height 26
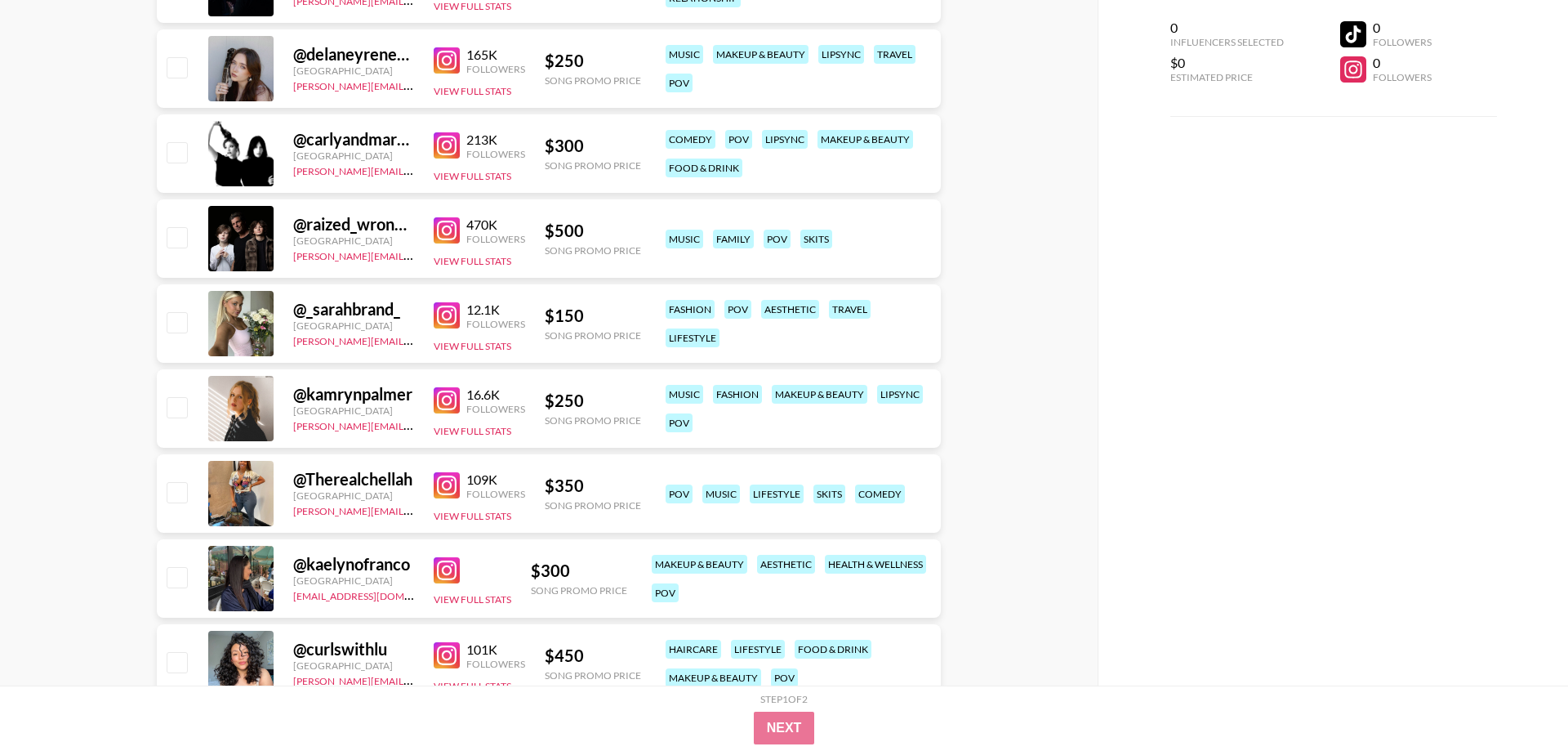
scroll to position [11334, 0]
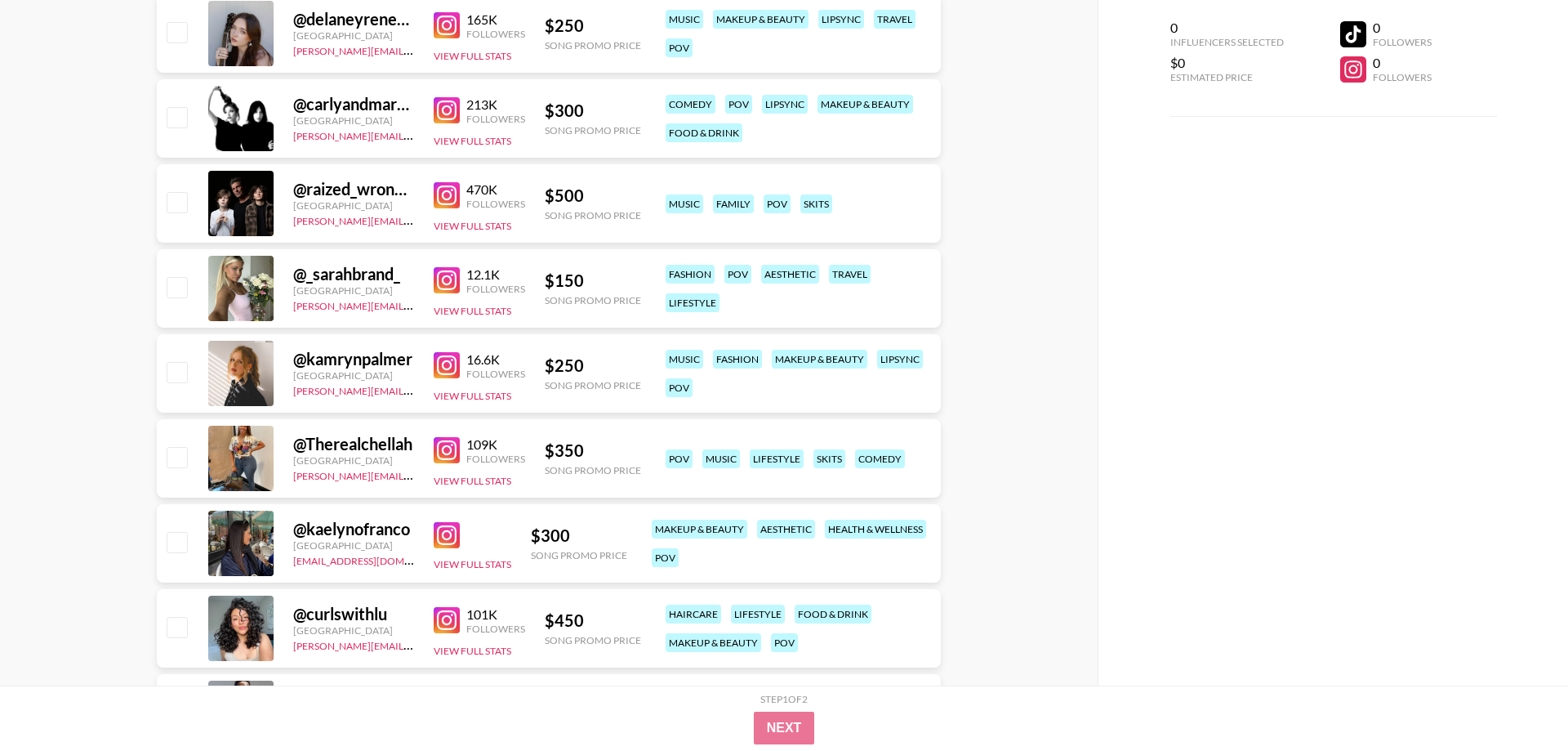
click at [441, 447] on img at bounding box center [446, 450] width 26 height 26
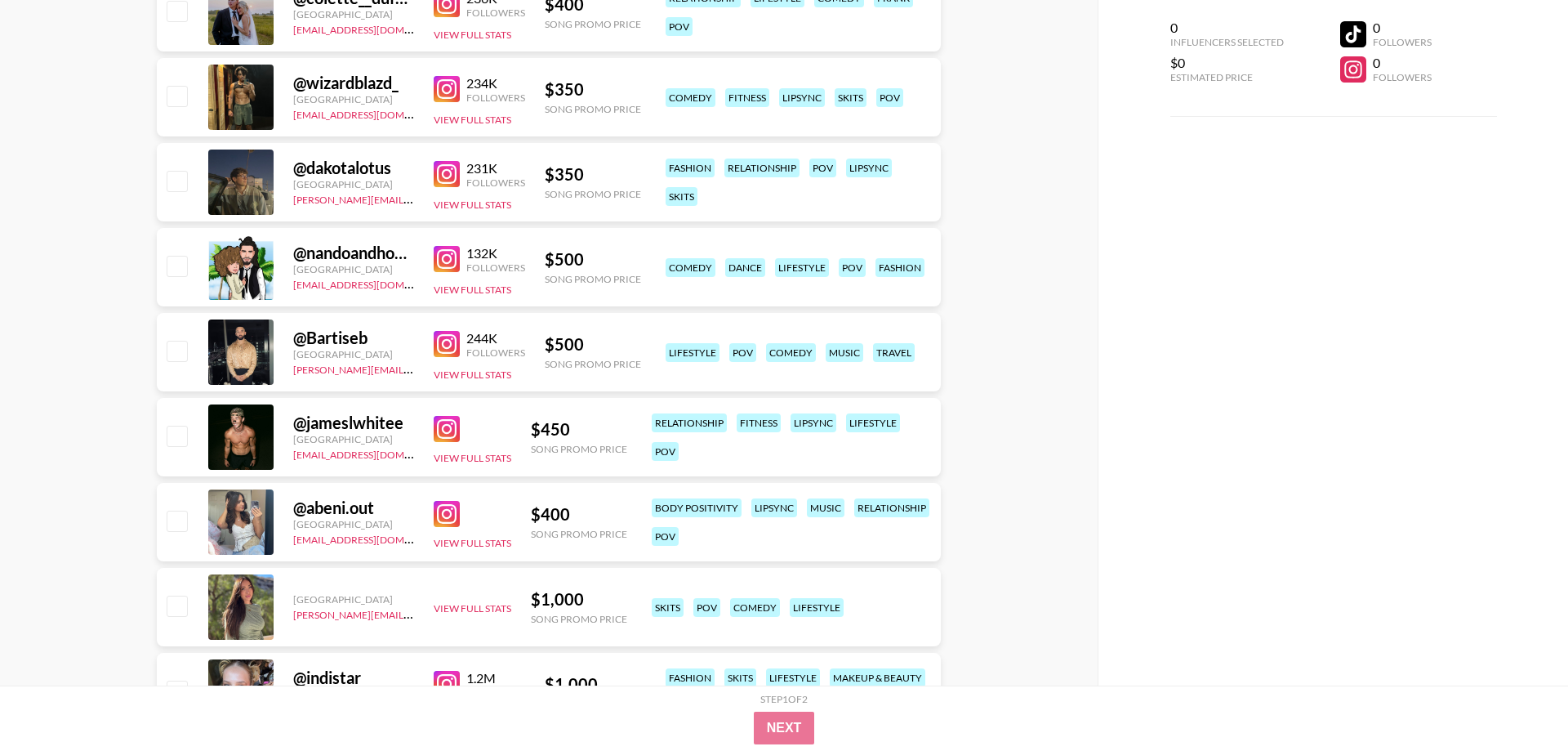
scroll to position [7283, 0]
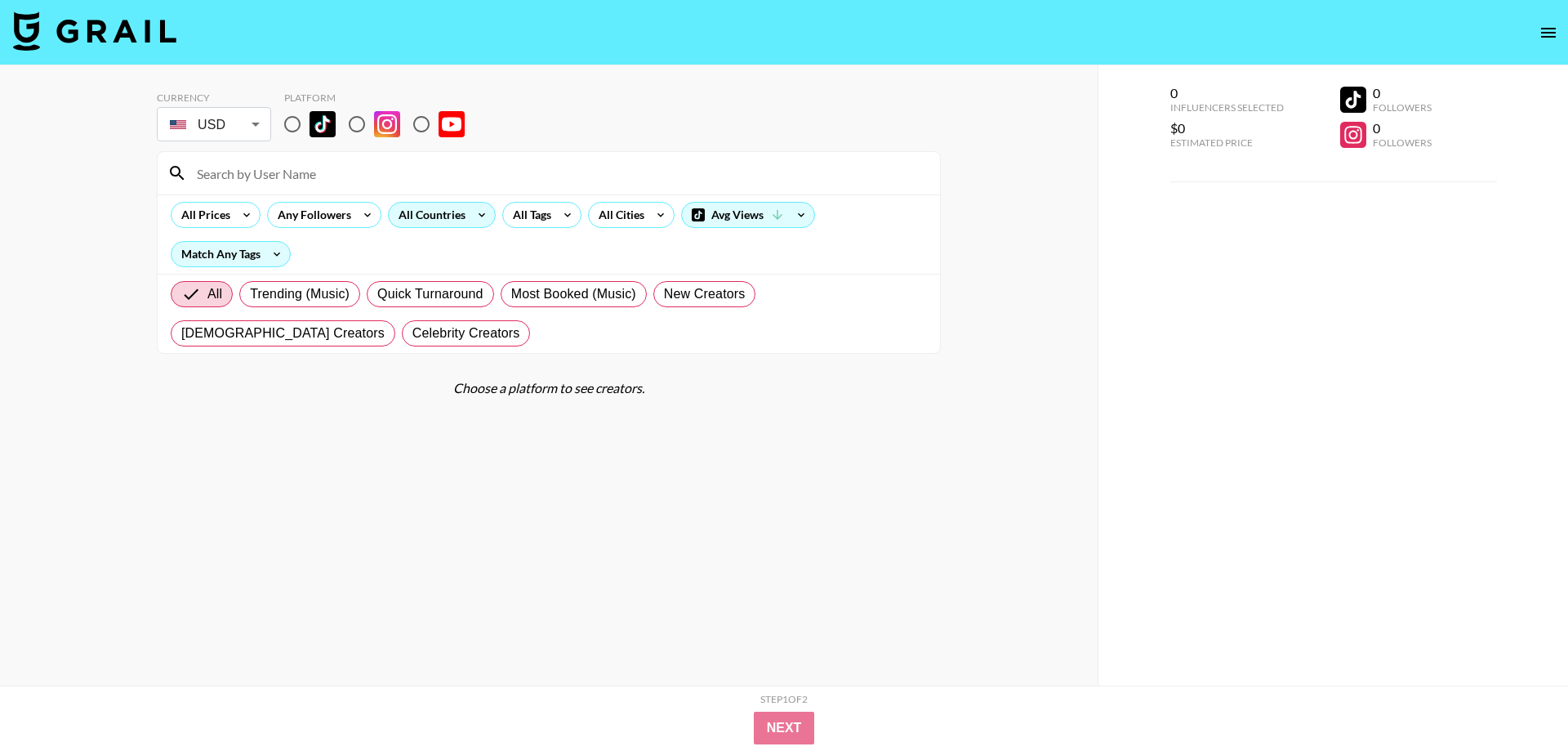
click at [463, 207] on div "All Countries" at bounding box center [428, 214] width 80 height 24
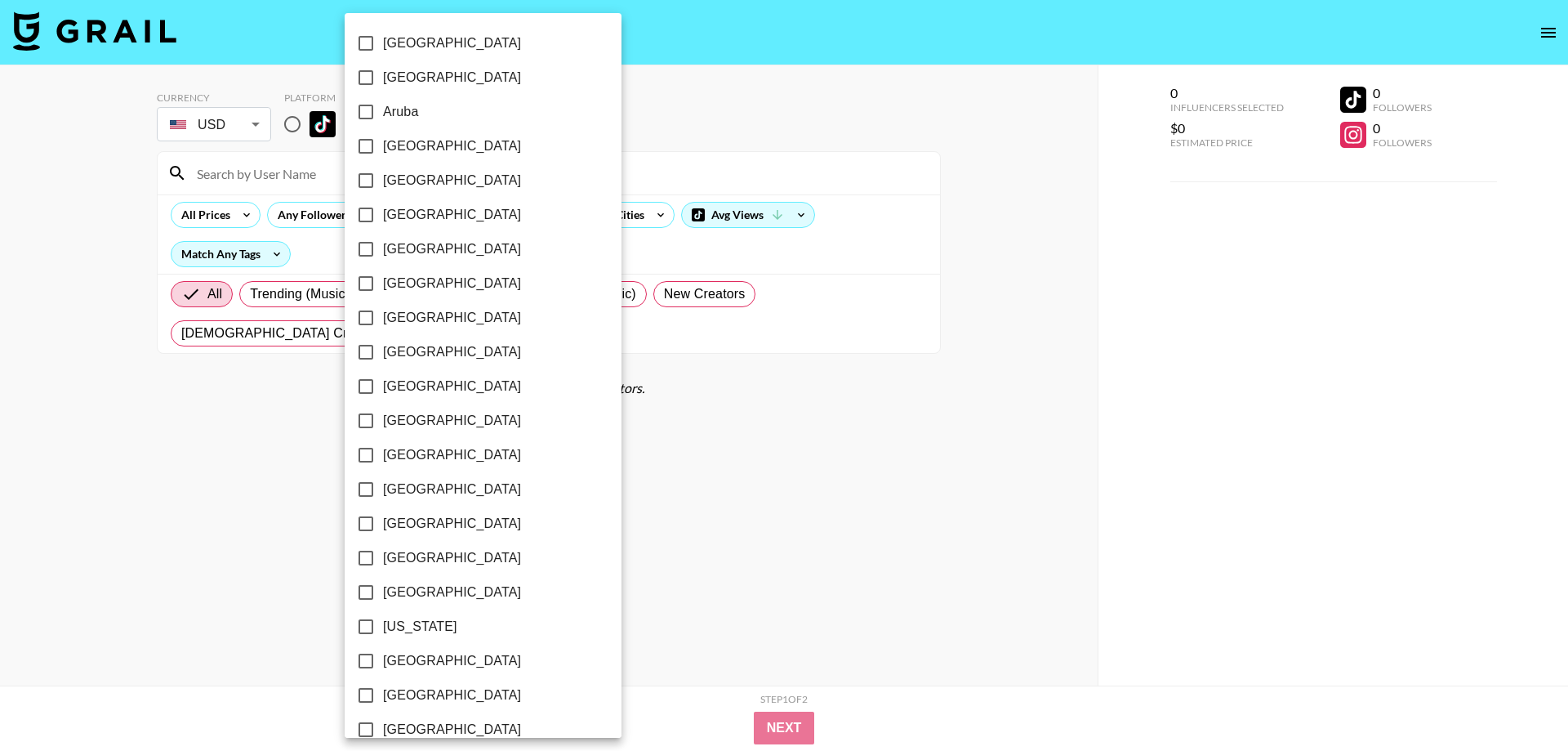
click at [638, 148] on div at bounding box center [784, 375] width 1568 height 751
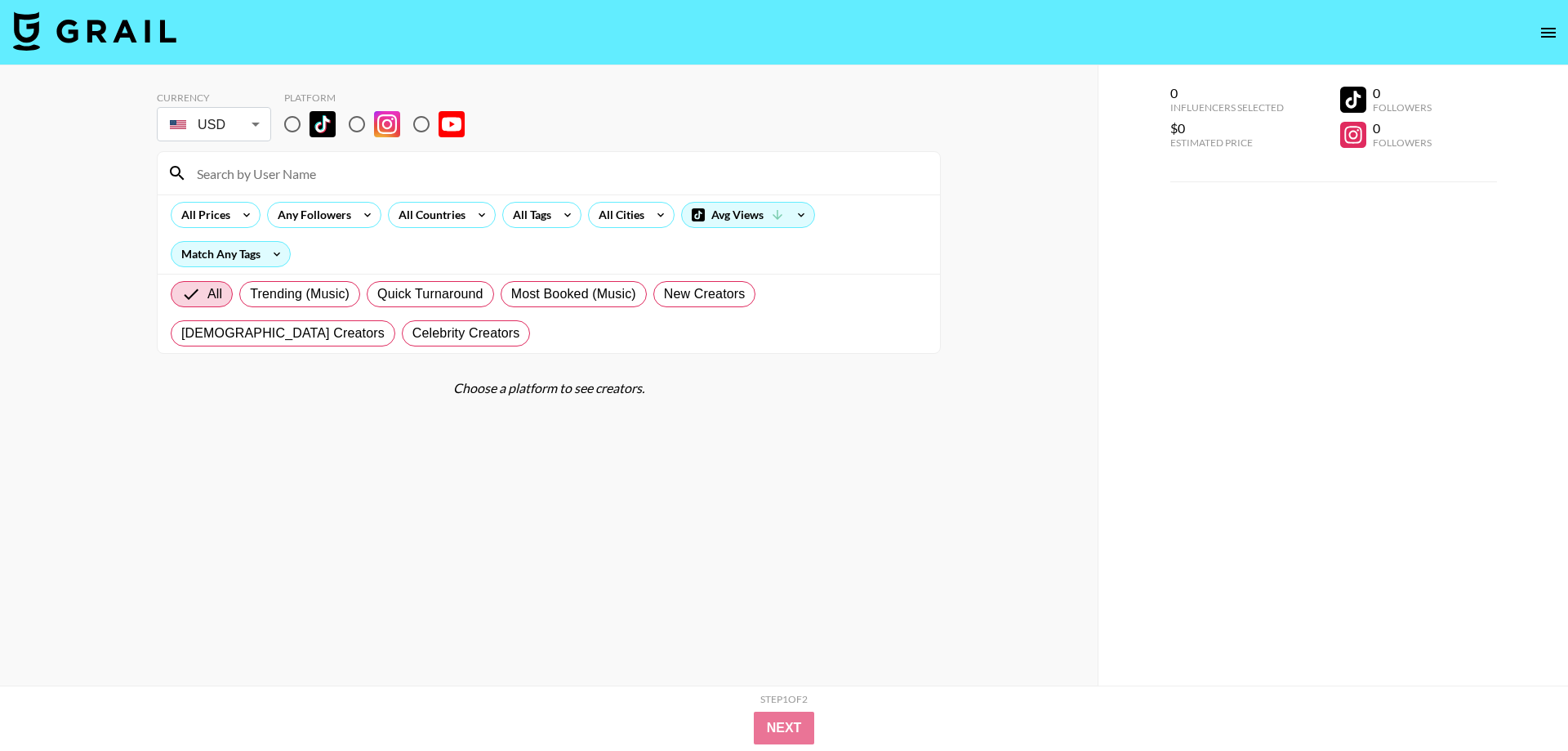
drag, startPoint x: 355, startPoint y: 126, endPoint x: 365, endPoint y: 137, distance: 14.9
click at [355, 125] on input "radio" at bounding box center [356, 124] width 34 height 34
radio input "true"
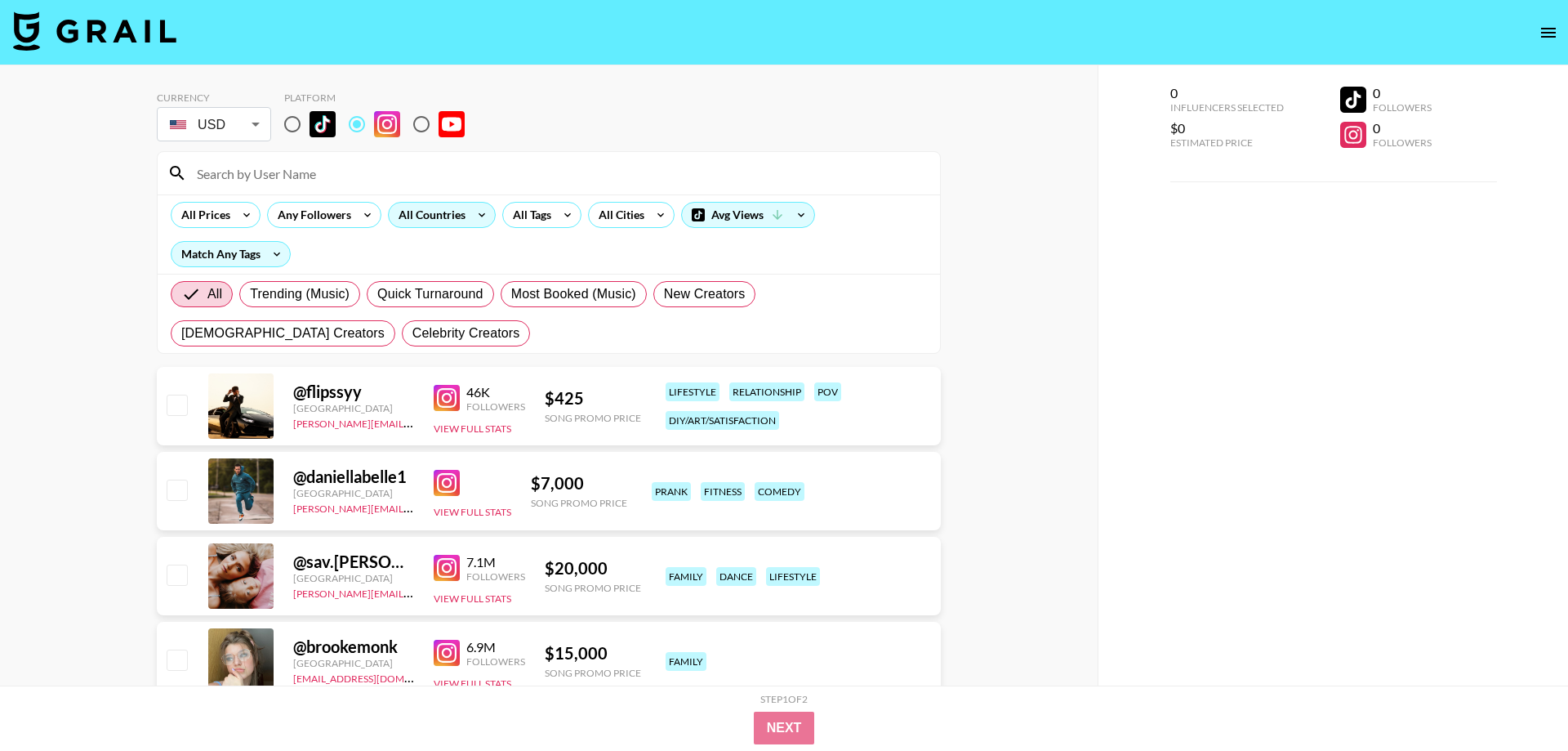
click at [456, 212] on div "All Countries" at bounding box center [428, 214] width 80 height 24
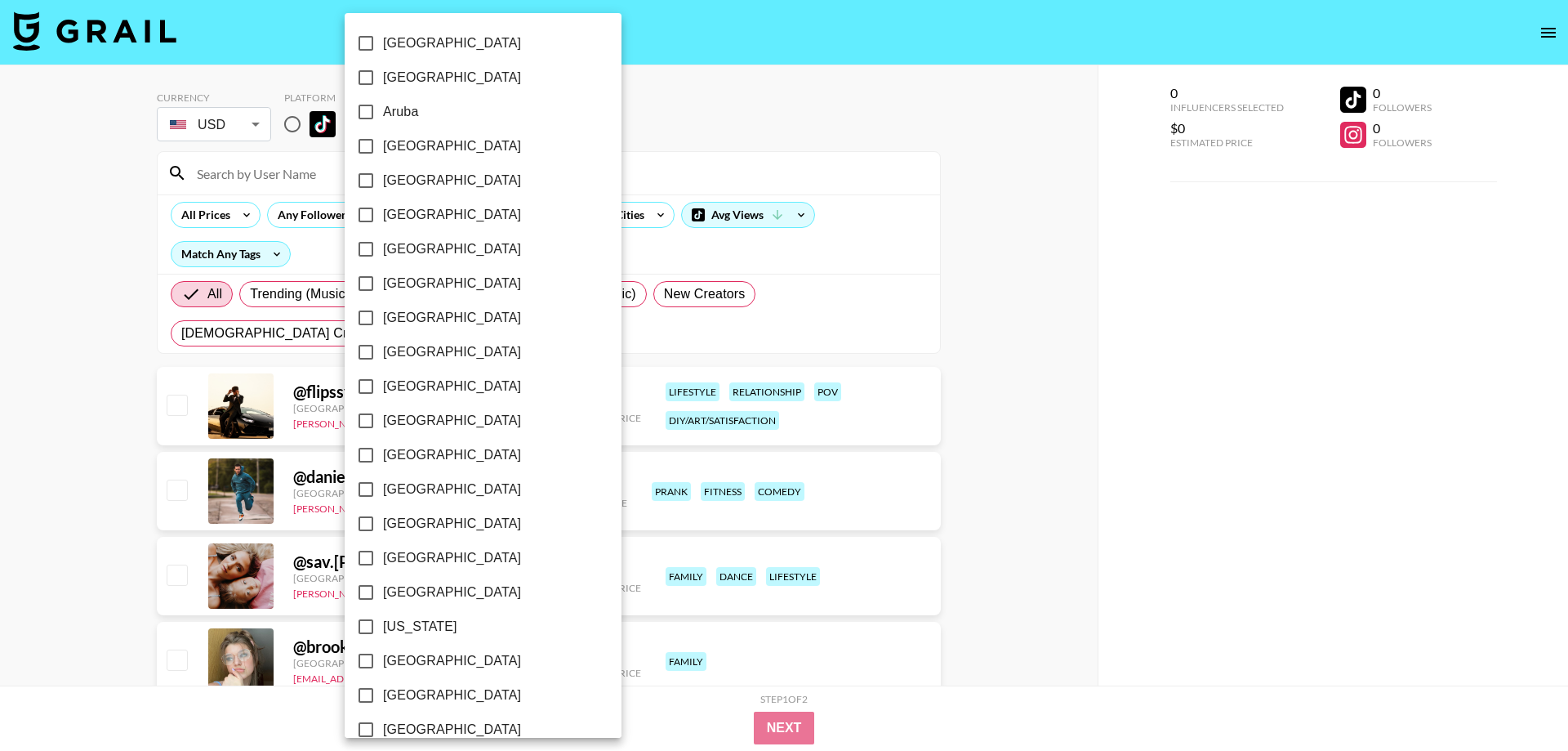
scroll to position [93, 0]
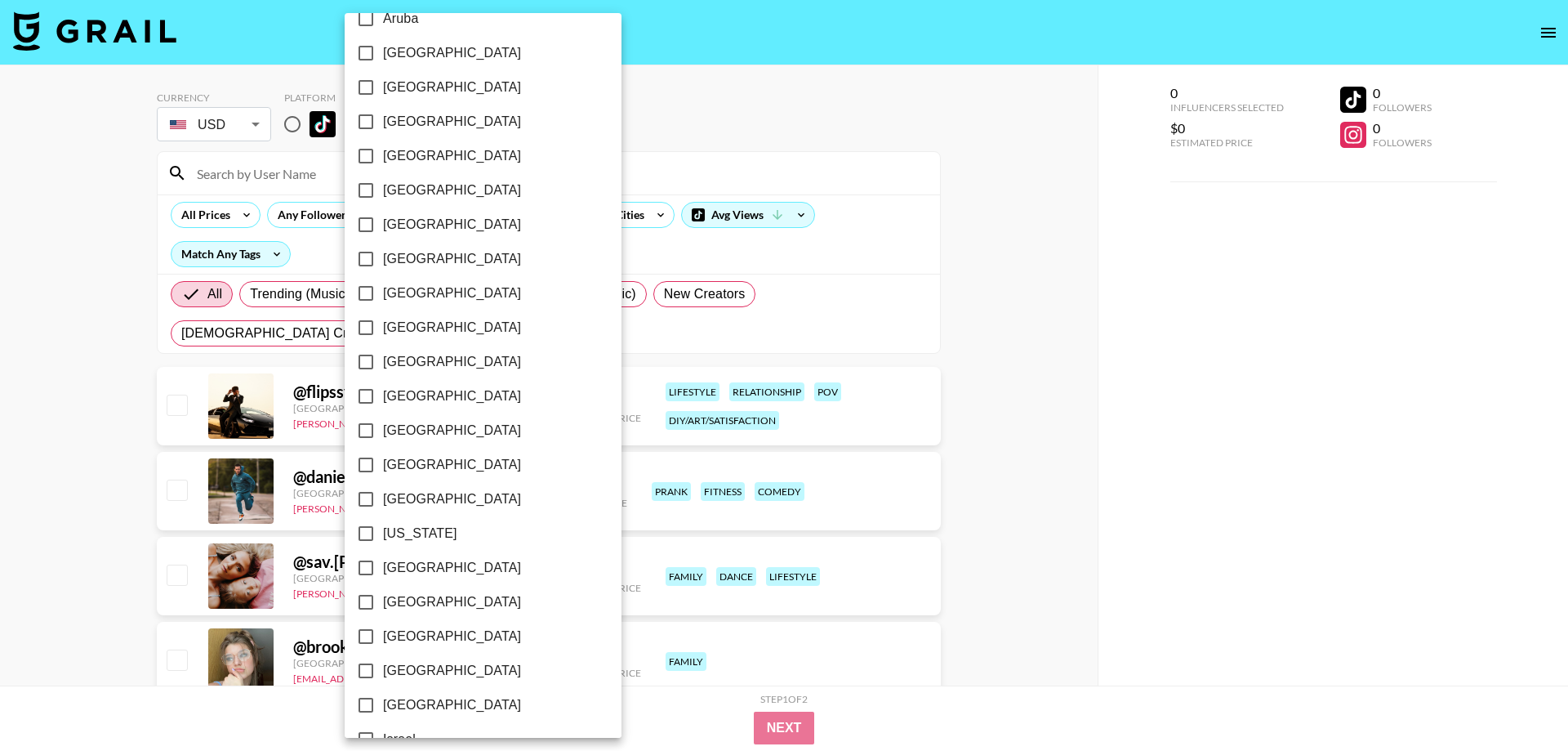
click at [417, 564] on span "[GEOGRAPHIC_DATA]" at bounding box center [452, 568] width 138 height 19
click at [383, 564] on input "[GEOGRAPHIC_DATA]" at bounding box center [366, 568] width 34 height 34
checkbox input "true"
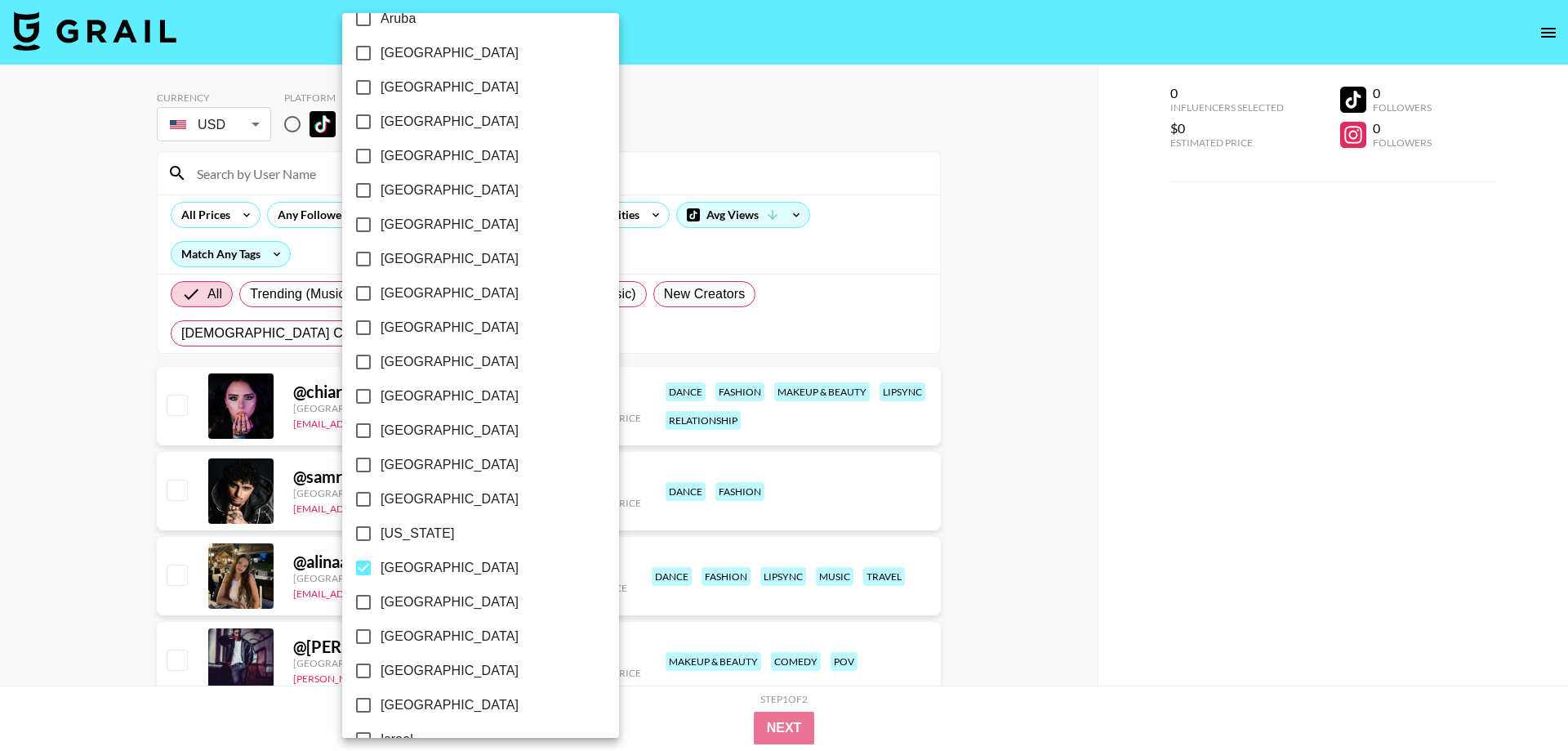
click at [670, 144] on div at bounding box center [784, 375] width 1568 height 751
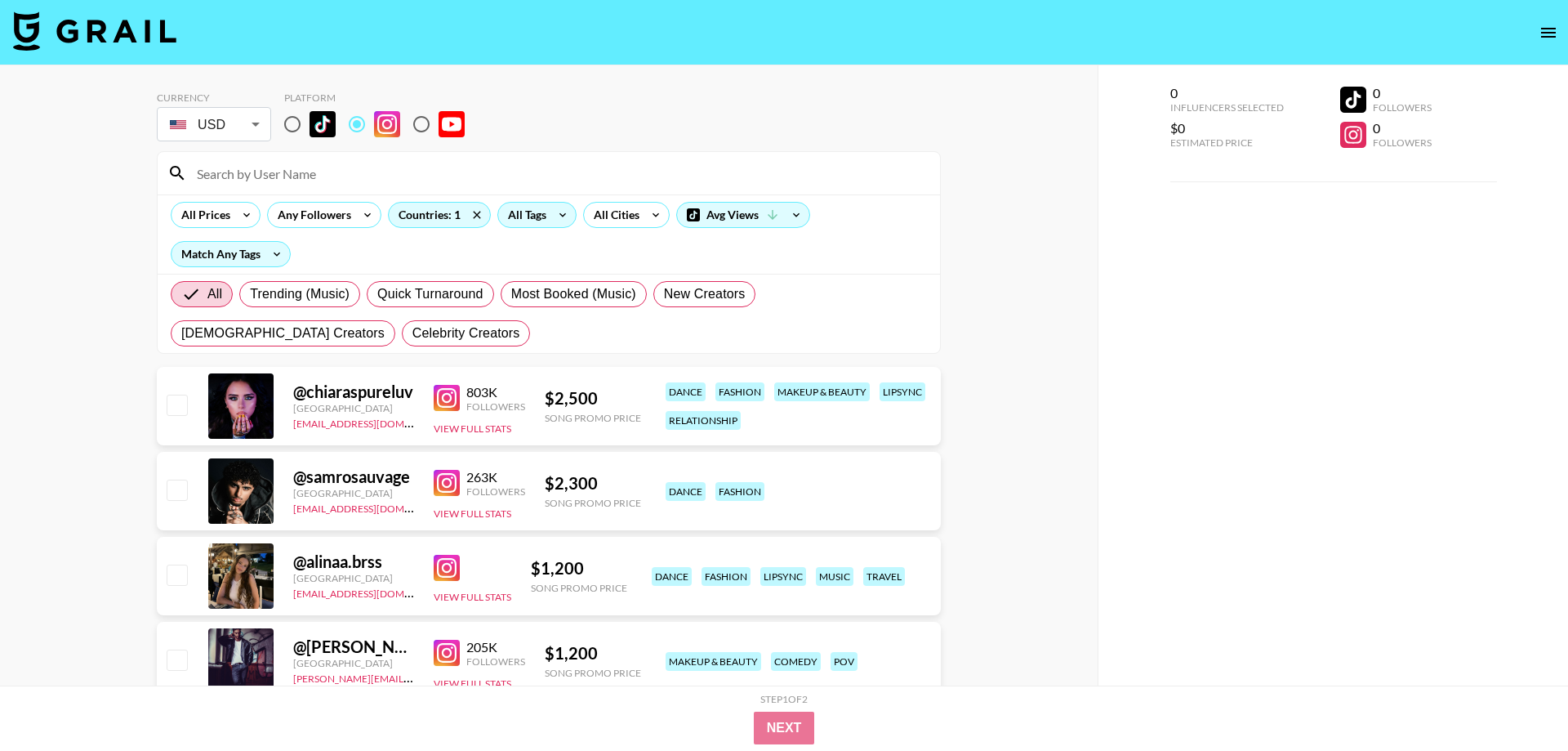
click at [556, 214] on icon at bounding box center [562, 214] width 26 height 24
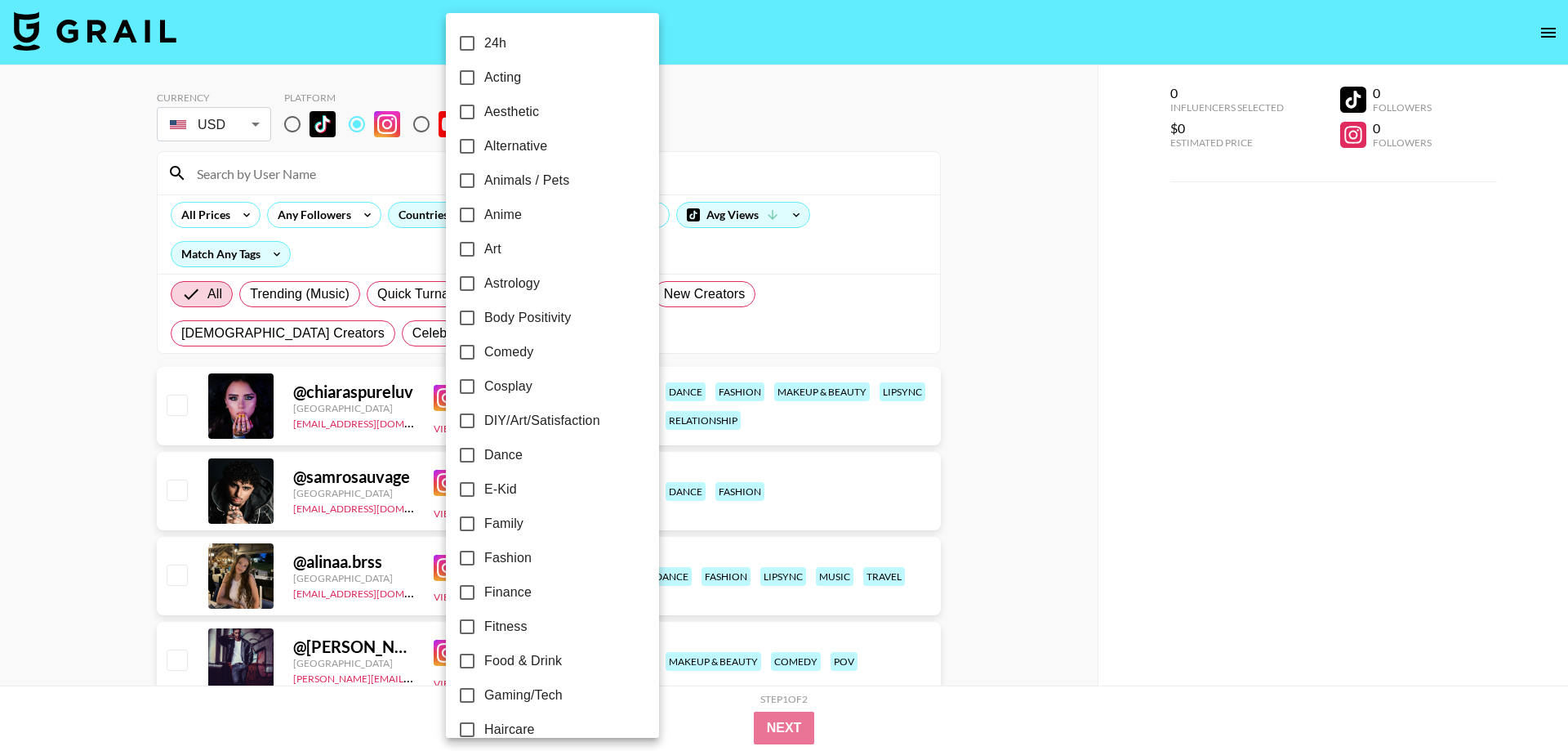
click at [526, 362] on label "Comedy" at bounding box center [541, 352] width 183 height 34
click at [484, 362] on input "Comedy" at bounding box center [467, 352] width 34 height 34
checkbox input "true"
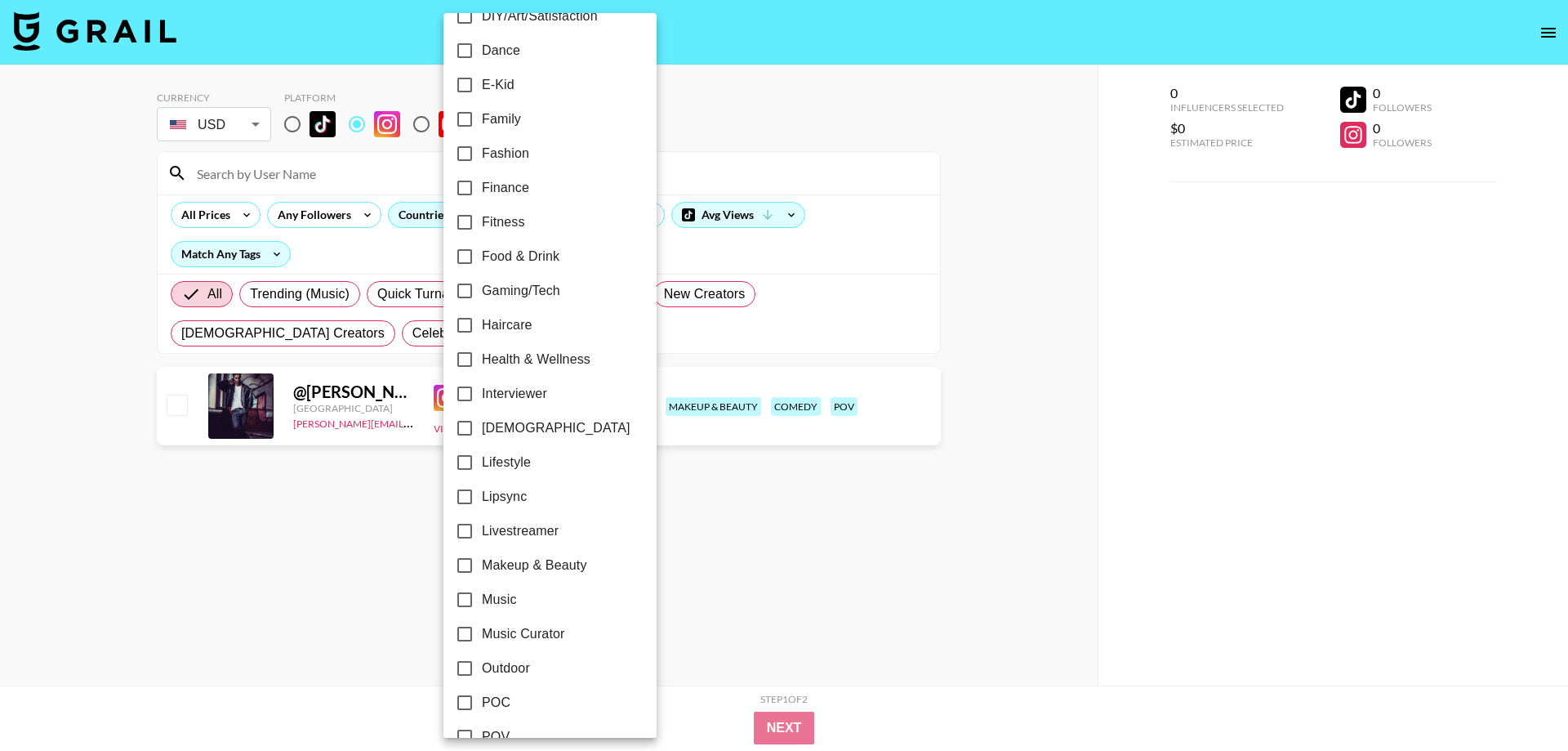
scroll to position [466, 0]
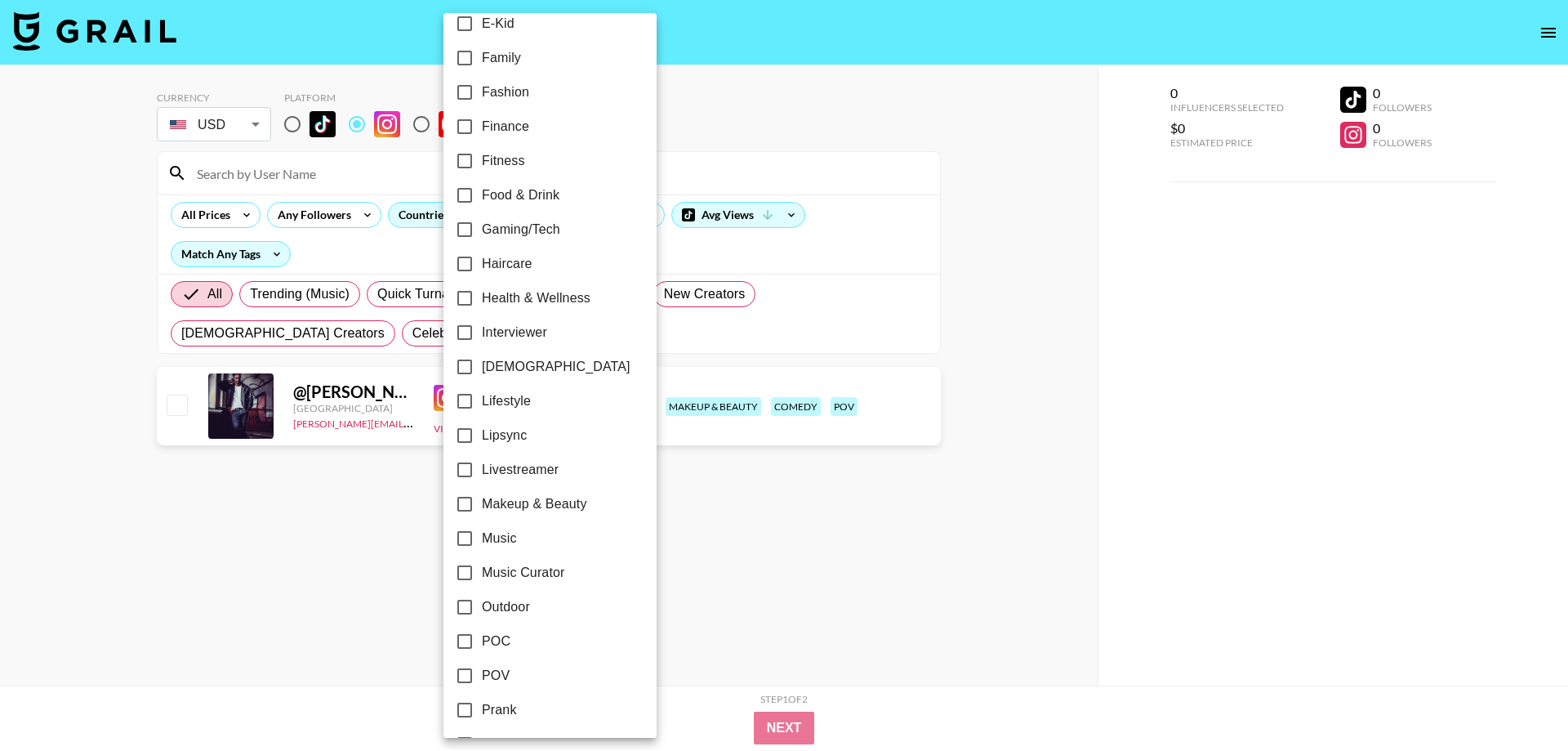
click at [502, 673] on span "POV" at bounding box center [495, 675] width 28 height 19
click at [482, 673] on input "POV" at bounding box center [464, 675] width 34 height 34
checkbox input "true"
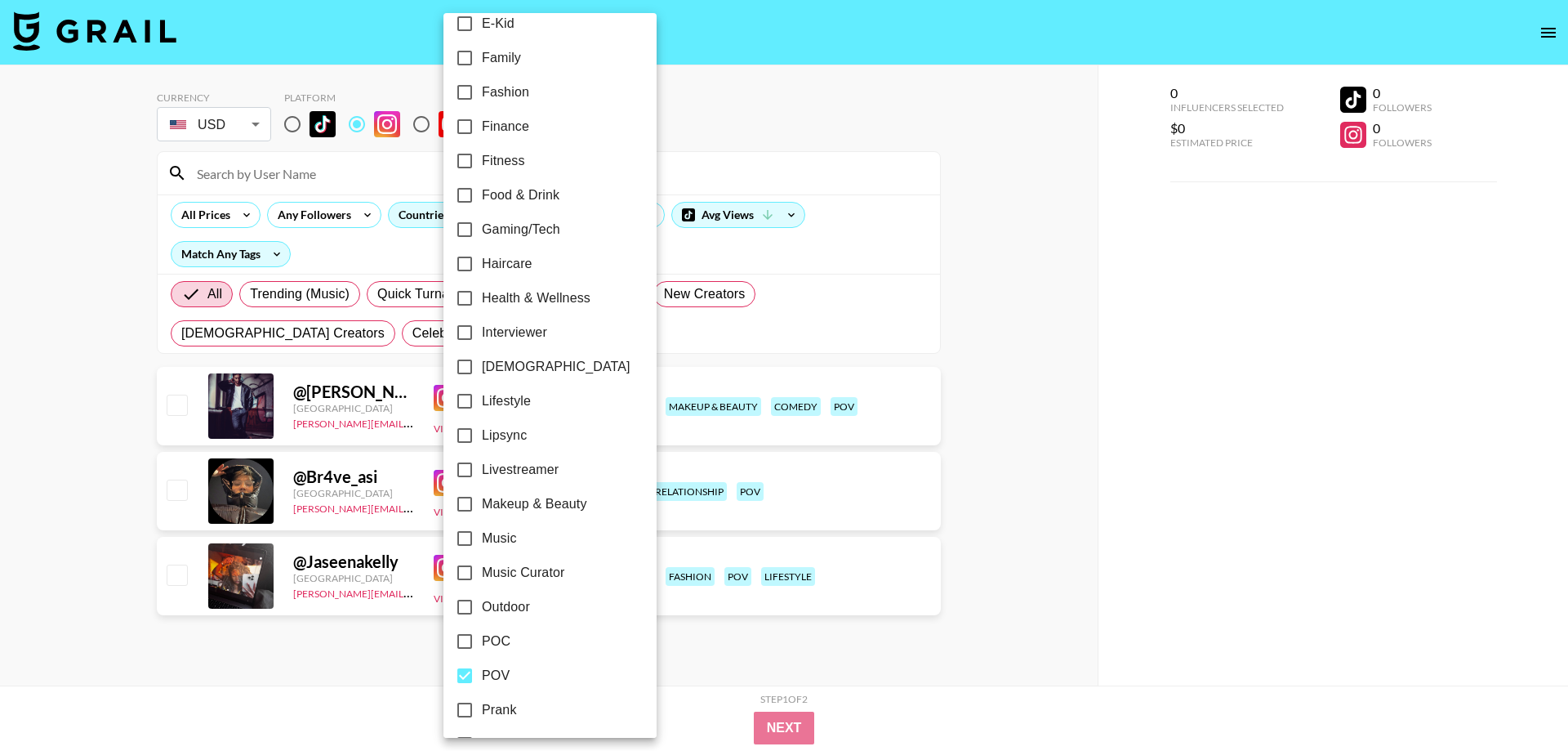
click at [1027, 468] on div at bounding box center [784, 375] width 1568 height 751
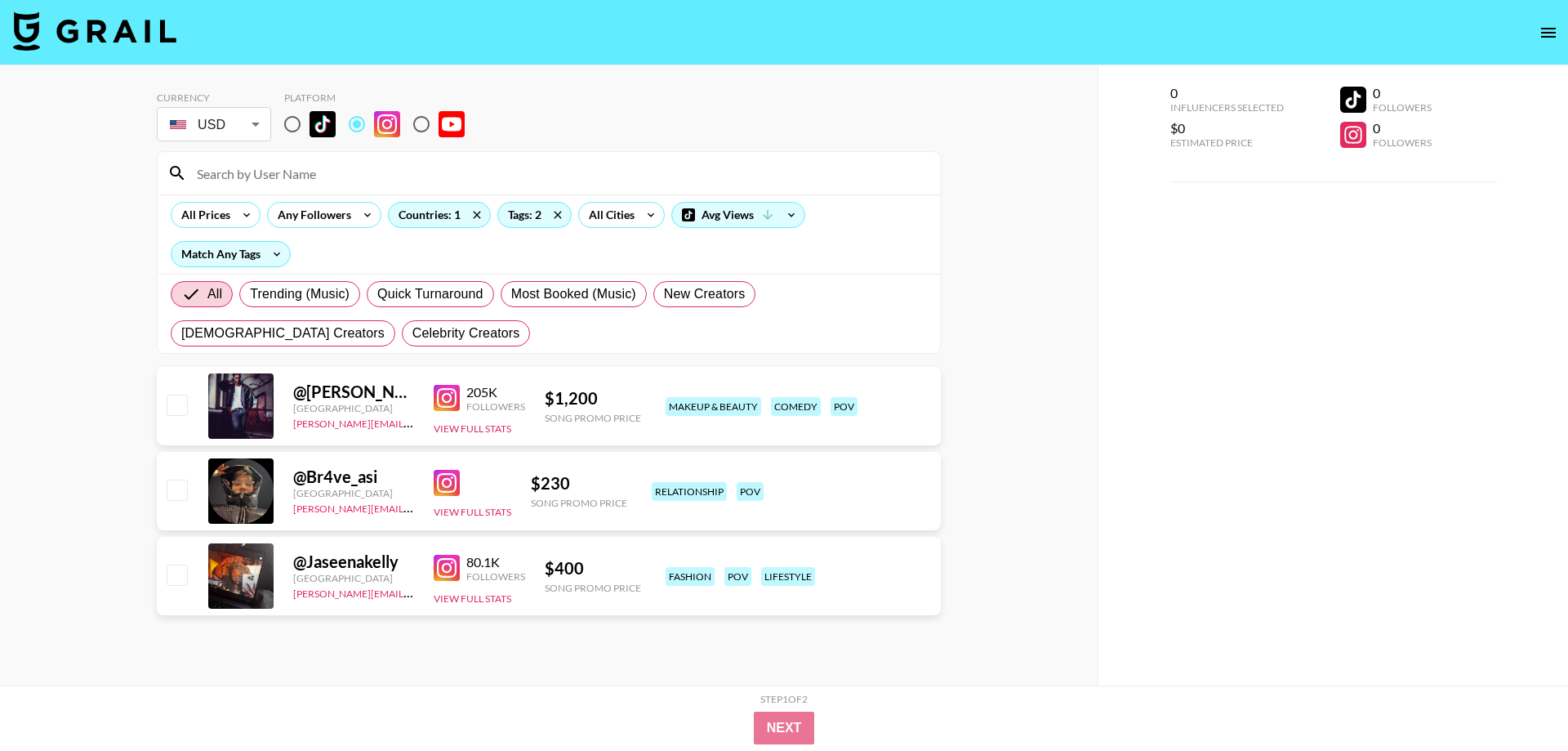
click at [1028, 389] on div "Currency USD USD ​ Platform All Prices Any Followers Countries: 1 Tags: 2 All C…" at bounding box center [549, 408] width 1098 height 685
click at [443, 403] on img at bounding box center [446, 398] width 26 height 26
click at [432, 487] on div "@ Br4ve_asi [GEOGRAPHIC_DATA] [PERSON_NAME][EMAIL_ADDRESS][PERSON_NAME][DOMAIN_…" at bounding box center [549, 490] width 784 height 78
click at [433, 487] on div "@ Br4ve_asi [GEOGRAPHIC_DATA] [PERSON_NAME][EMAIL_ADDRESS][PERSON_NAME][DOMAIN_…" at bounding box center [549, 490] width 784 height 78
click at [442, 490] on img at bounding box center [446, 483] width 26 height 26
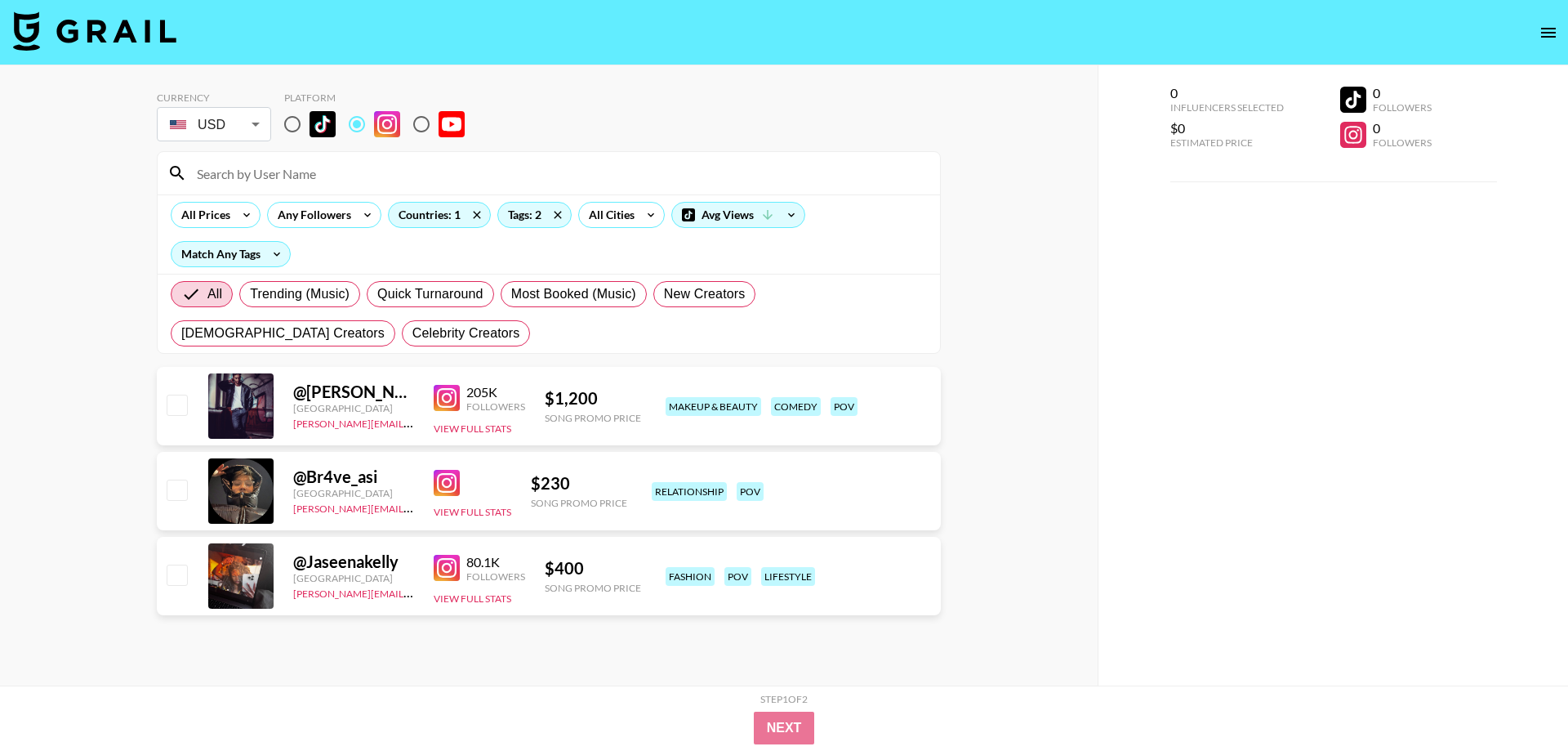
click at [463, 571] on link at bounding box center [450, 568] width 33 height 26
